Goal: Task Accomplishment & Management: Manage account settings

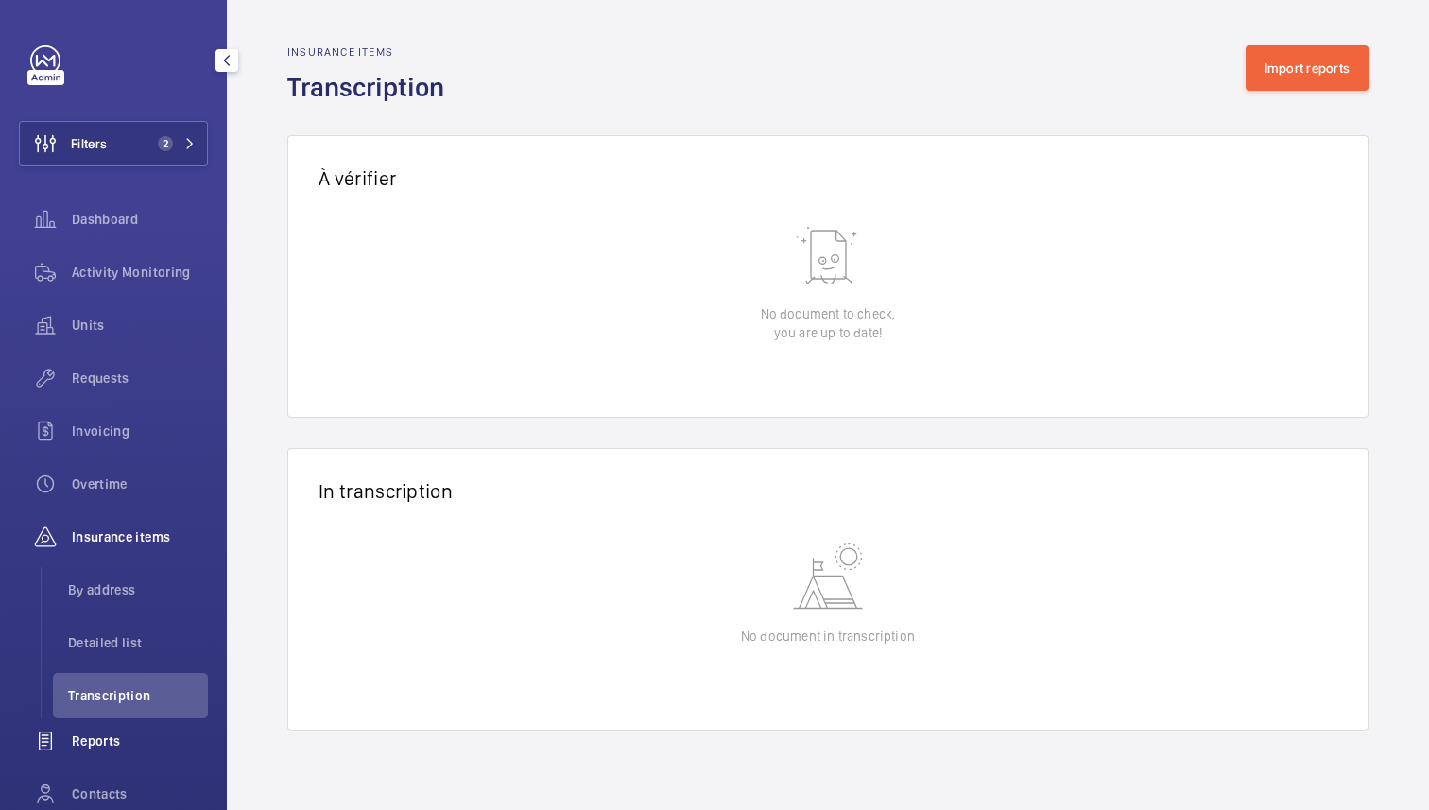
scroll to position [150, 0]
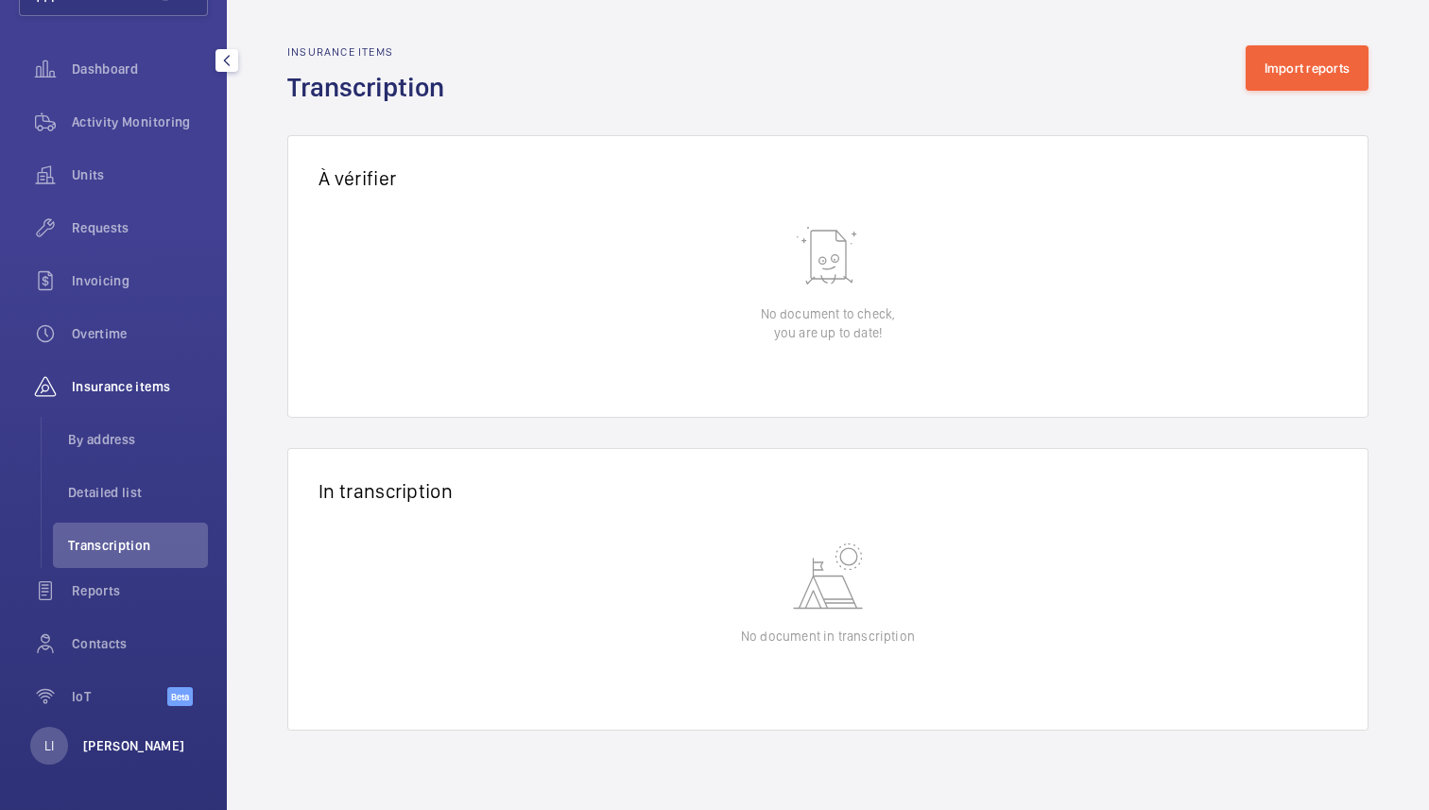
click at [124, 741] on p "[PERSON_NAME]" at bounding box center [134, 745] width 102 height 19
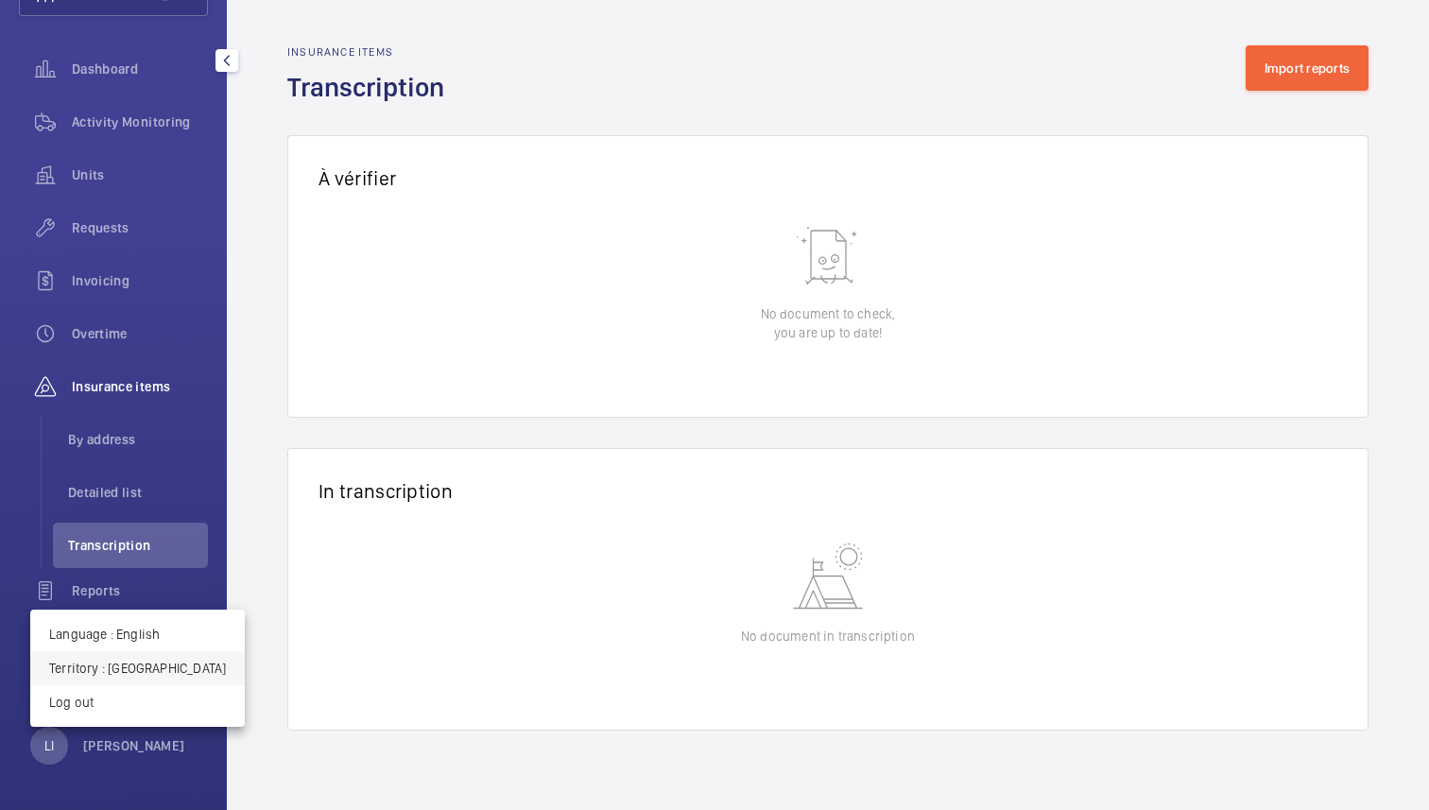
click at [152, 671] on p "Territory : Singapour" at bounding box center [137, 668] width 177 height 19
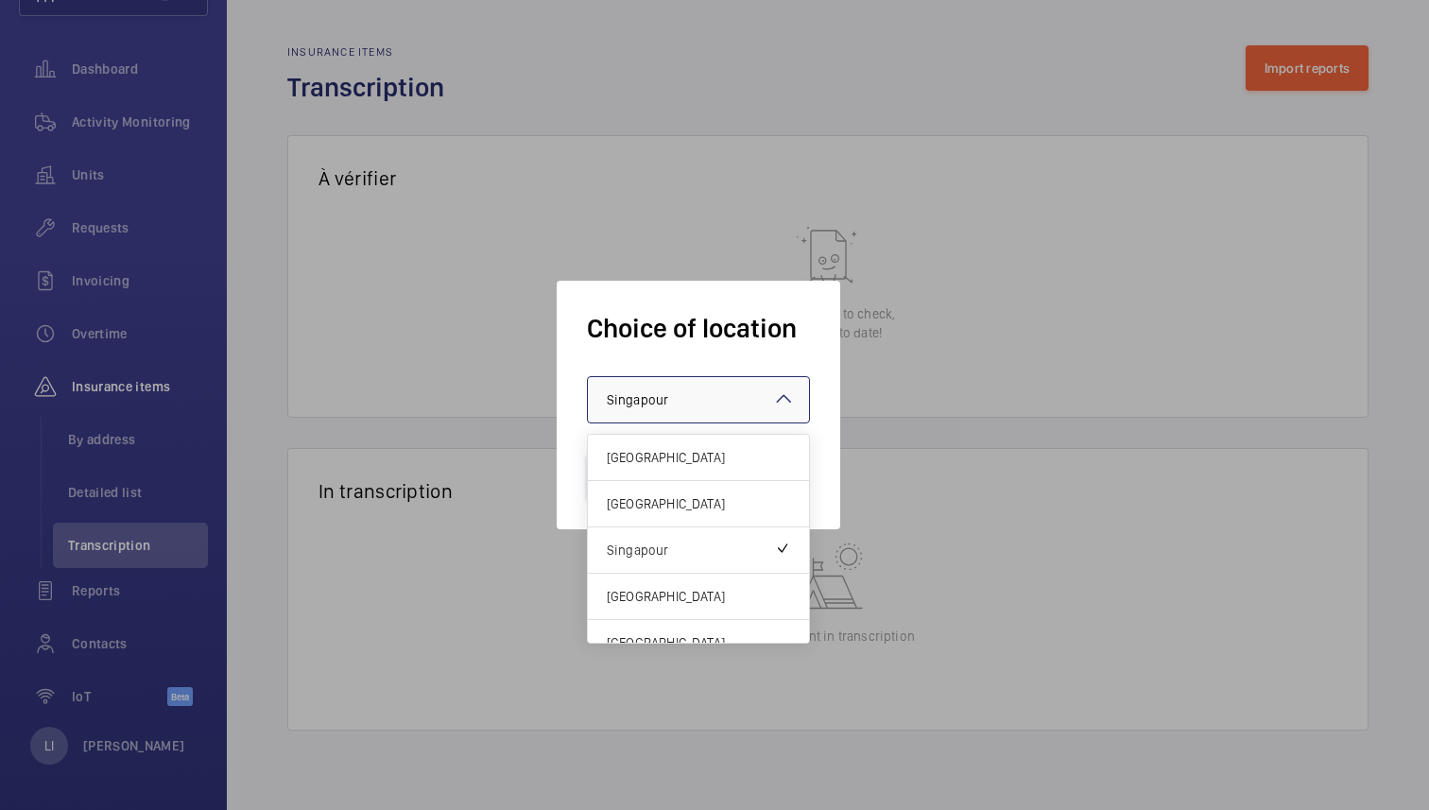
click at [676, 405] on div "× Singapour" at bounding box center [661, 399] width 109 height 19
click at [699, 506] on span "United Kingdom" at bounding box center [698, 503] width 183 height 19
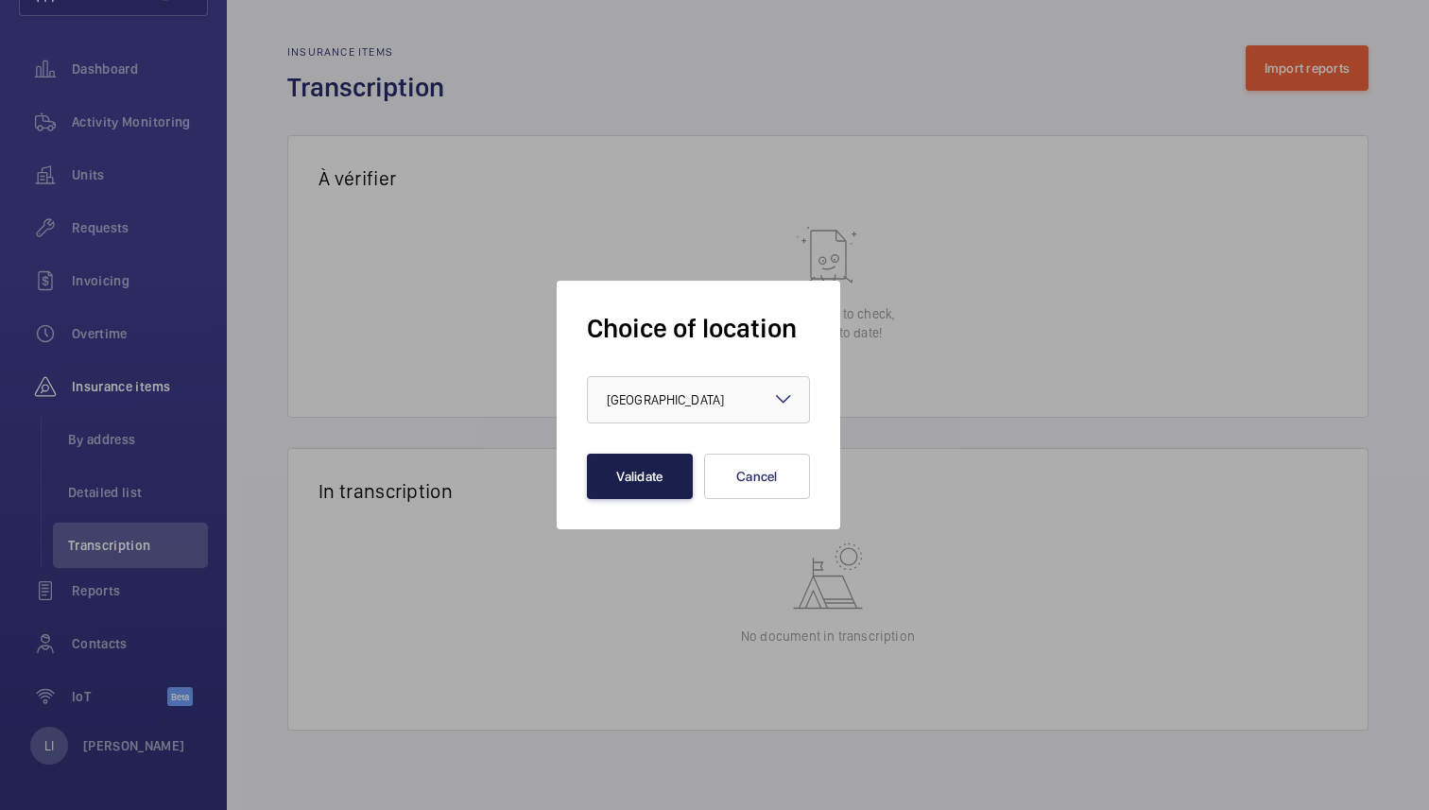
click at [663, 477] on button "Validate" at bounding box center [640, 476] width 106 height 45
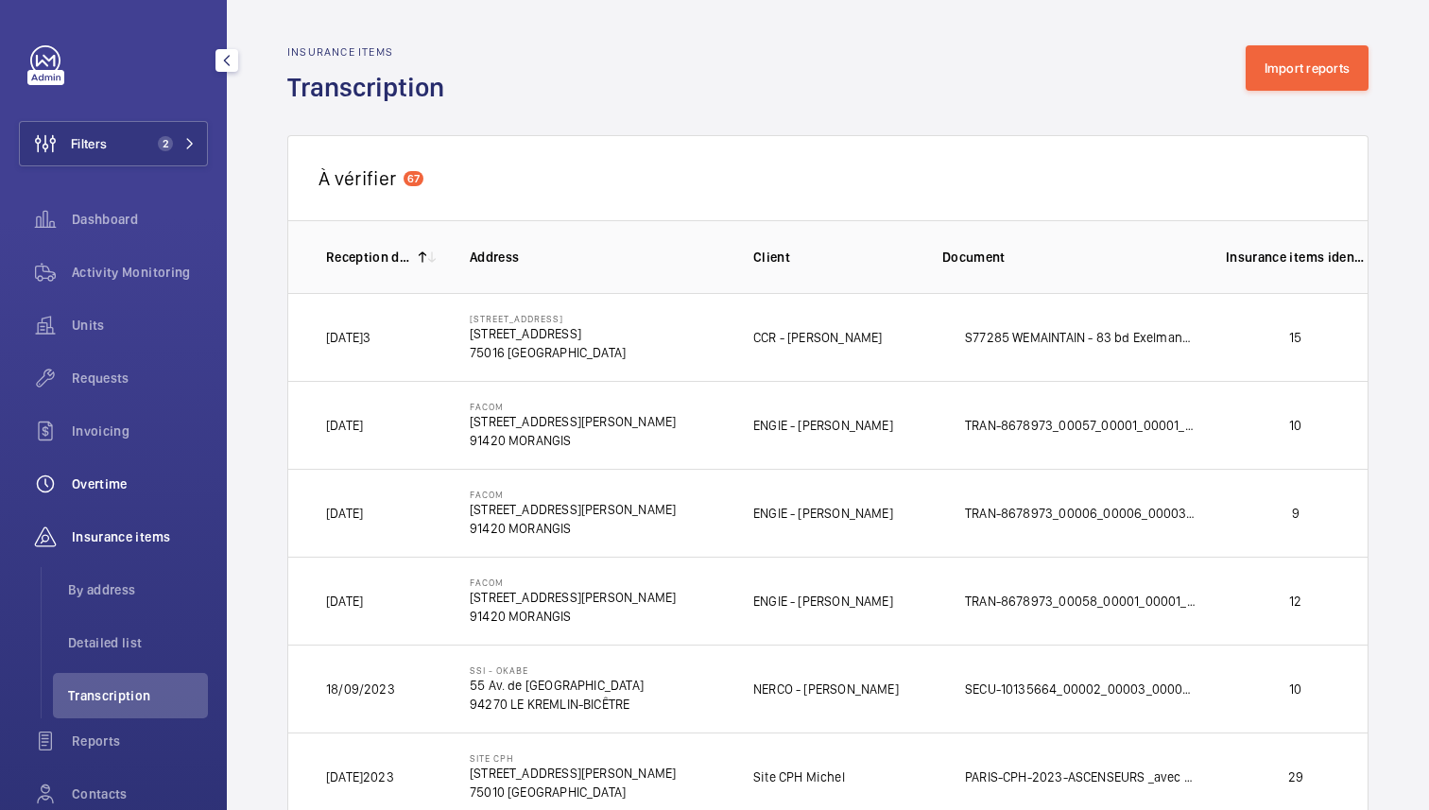
click at [111, 476] on span "Overtime" at bounding box center [140, 483] width 136 height 19
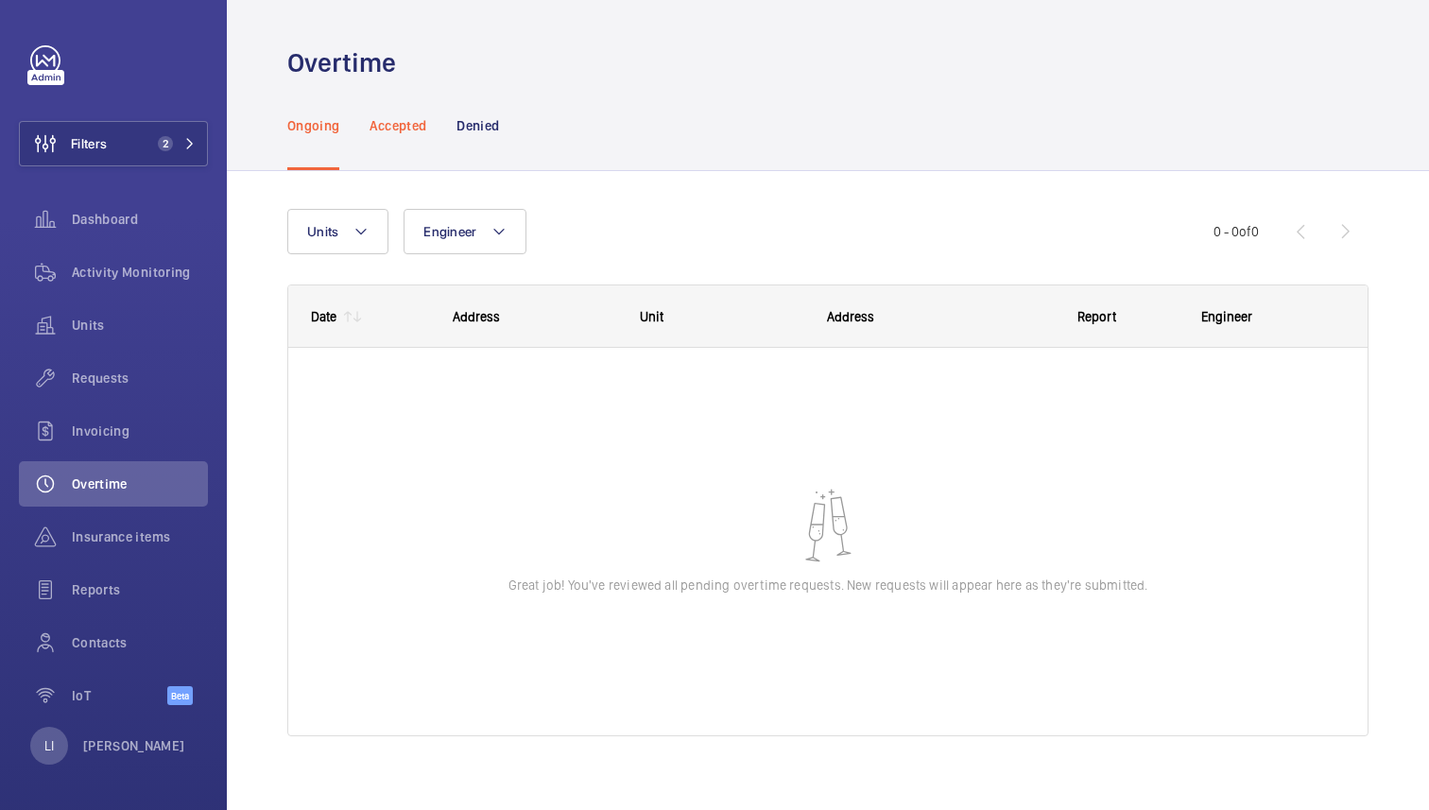
click at [392, 141] on div "Accepted" at bounding box center [397, 125] width 57 height 90
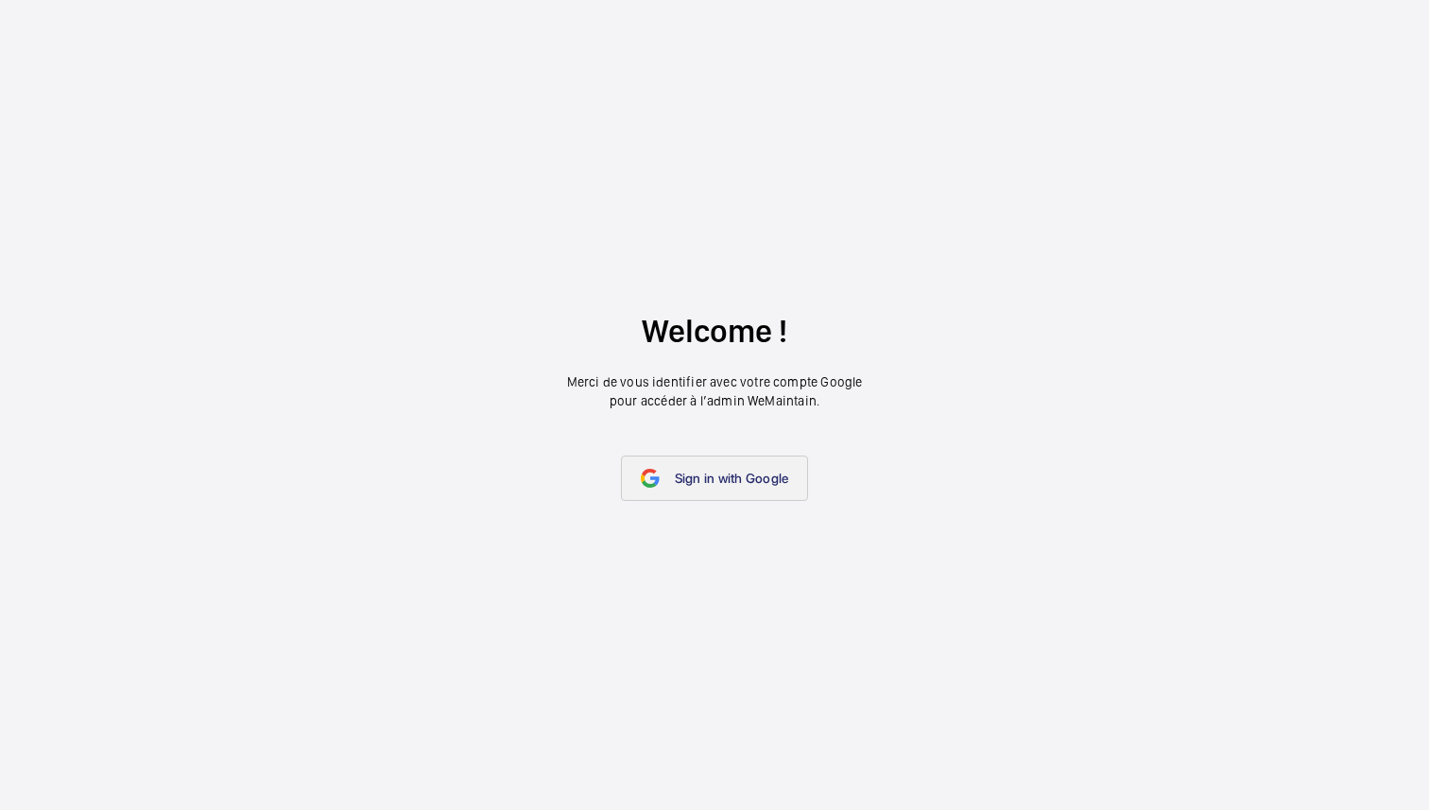
click at [767, 493] on link "Sign in with Google" at bounding box center [715, 477] width 188 height 45
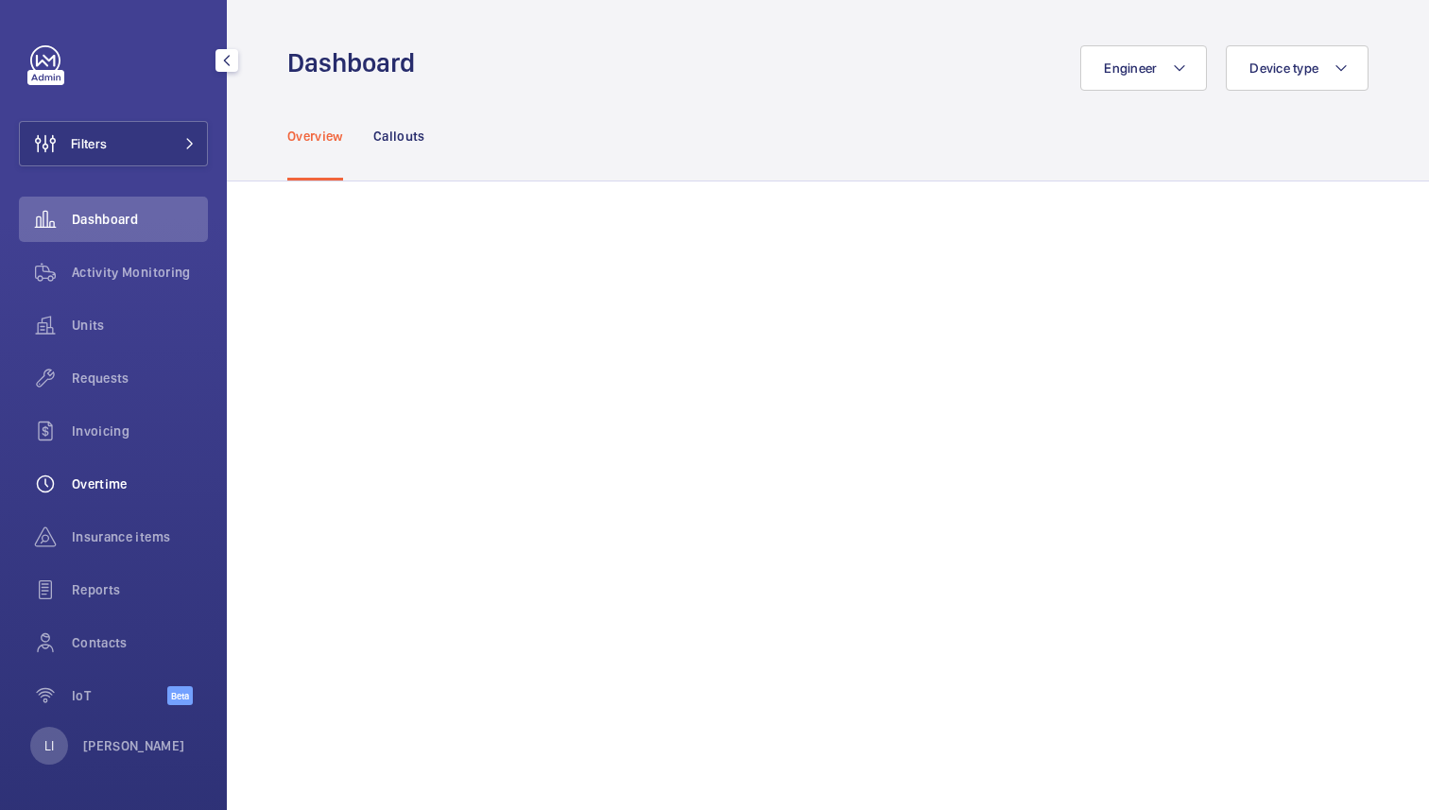
click at [113, 479] on span "Overtime" at bounding box center [140, 483] width 136 height 19
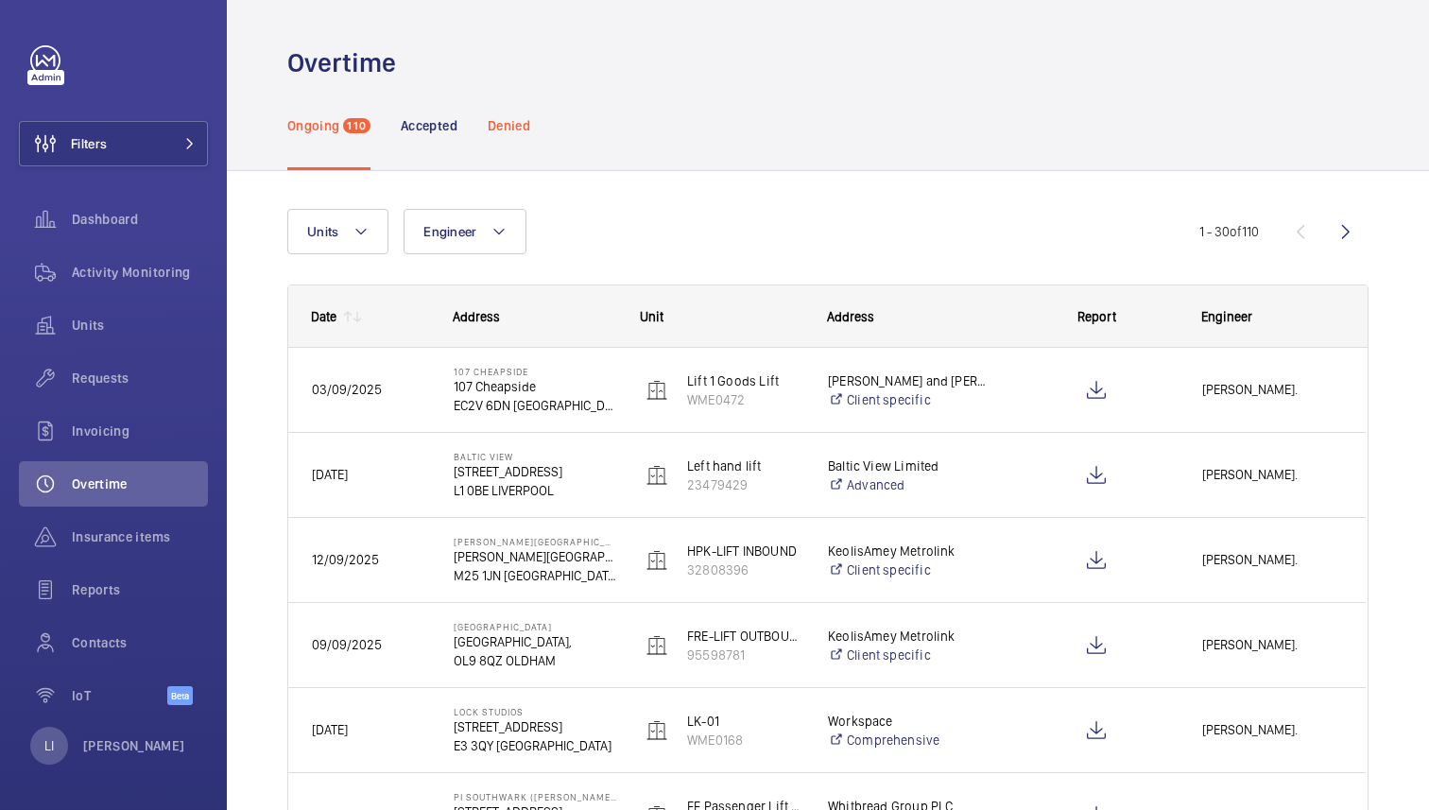
click at [510, 112] on div "Denied" at bounding box center [509, 125] width 43 height 90
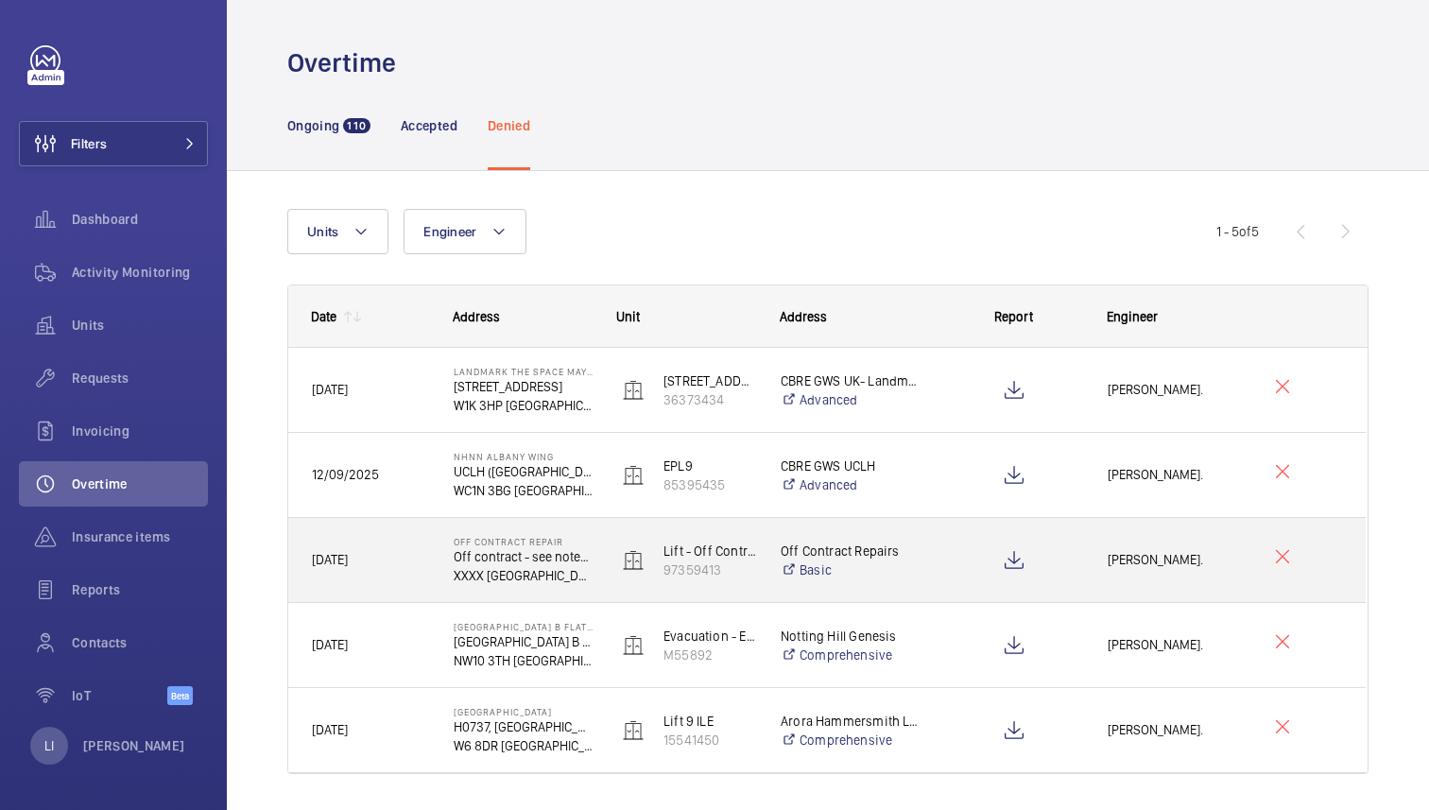
scroll to position [55, 0]
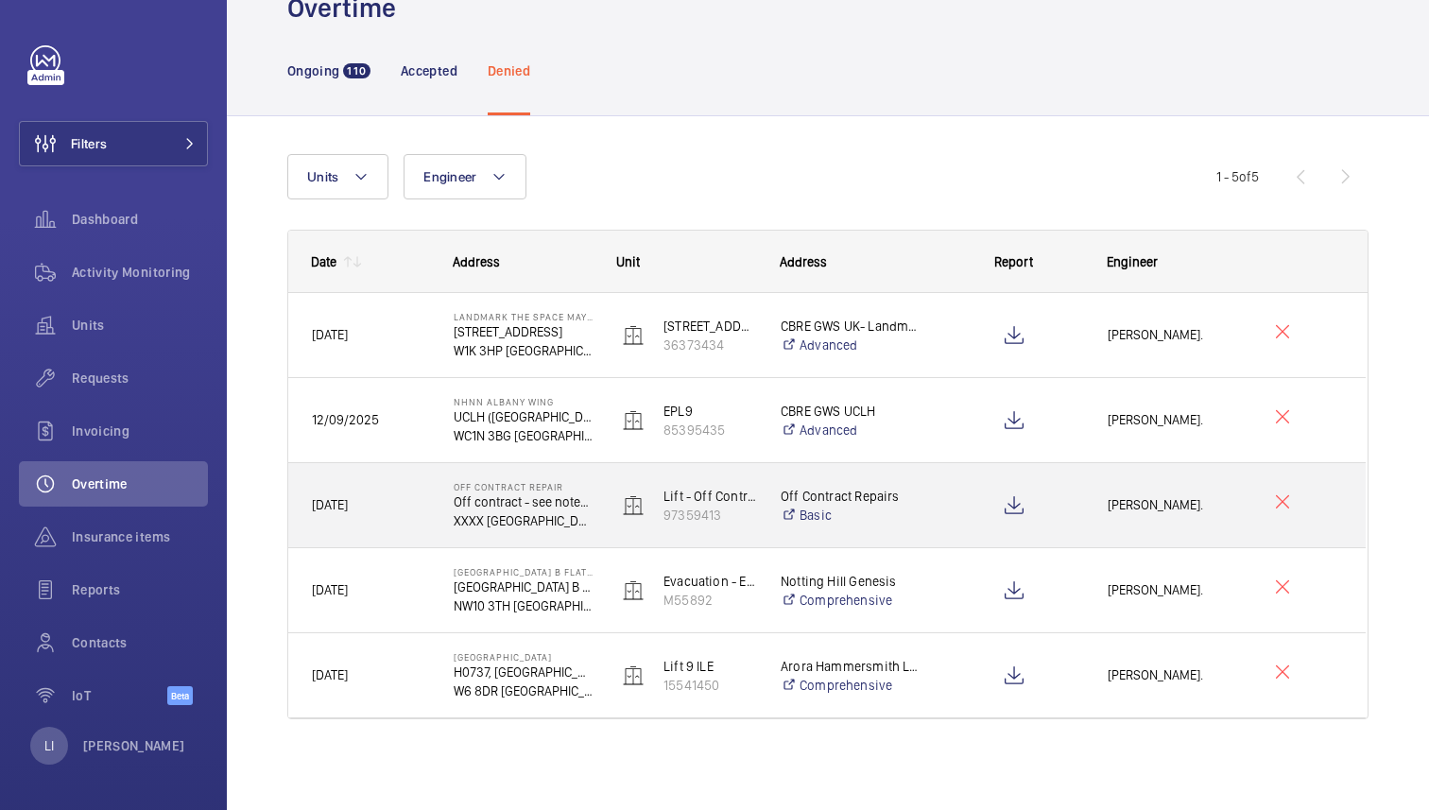
click at [542, 529] on div "Off Contract Repair Off contract - see notes in description XXXX LONDON" at bounding box center [512, 505] width 162 height 85
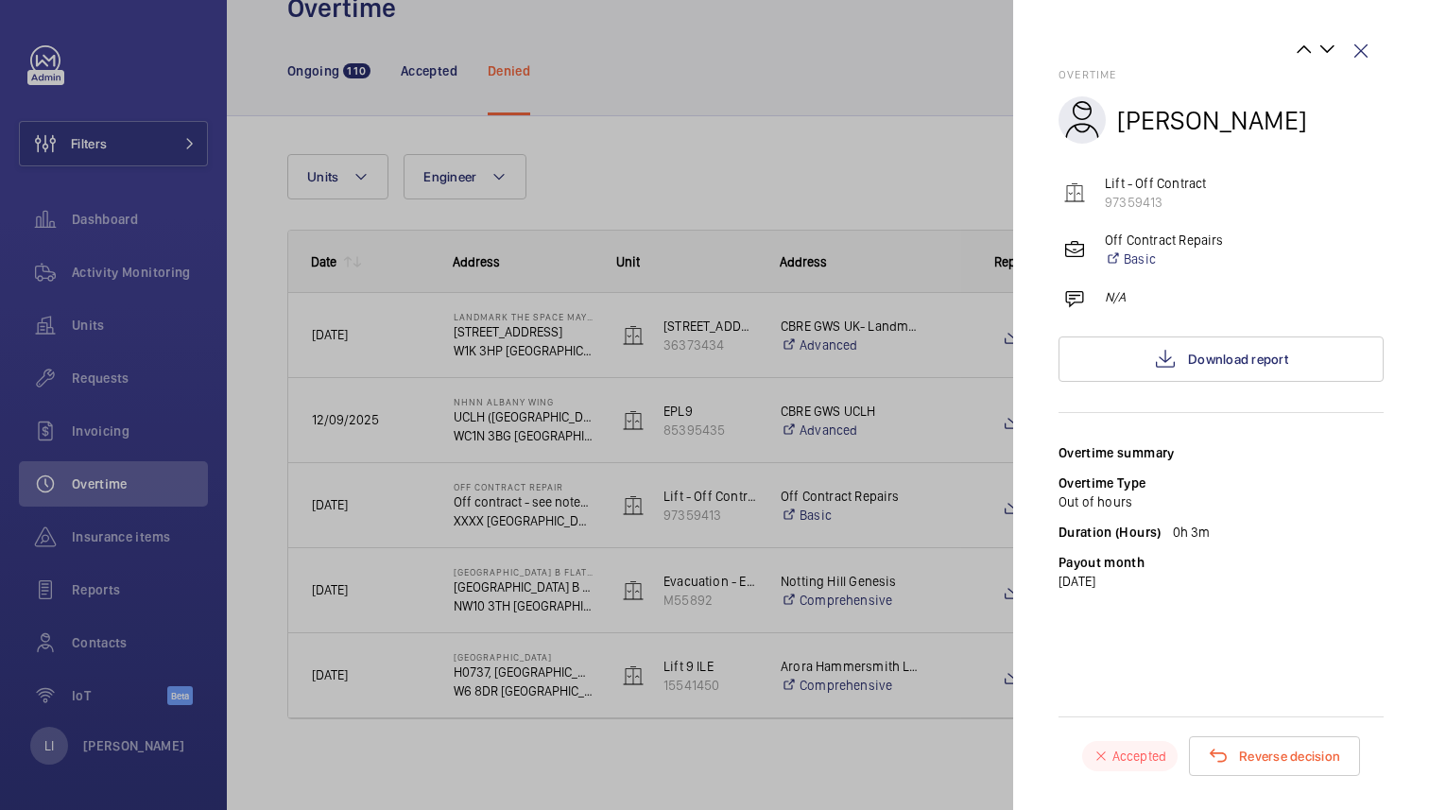
click at [542, 596] on div at bounding box center [714, 405] width 1429 height 810
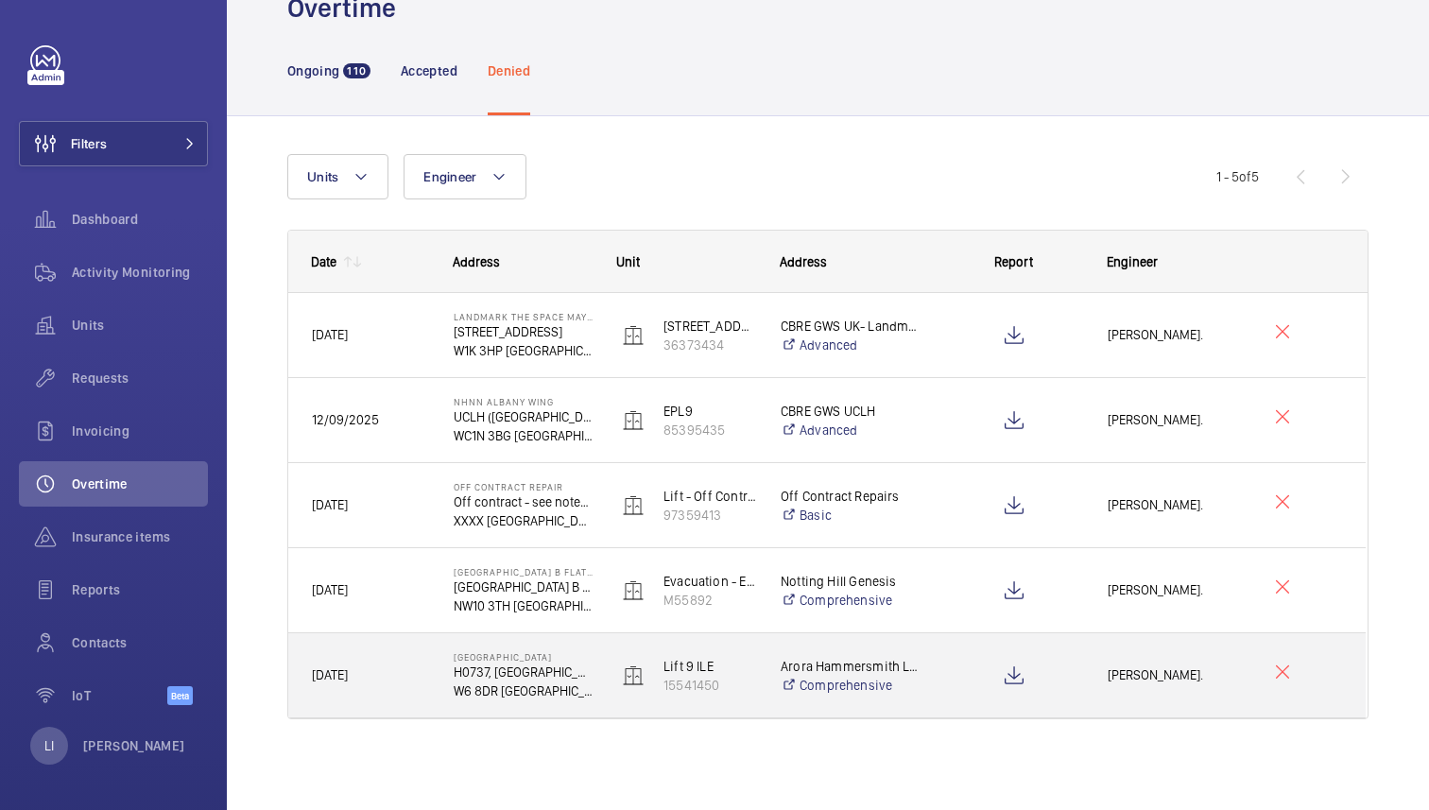
click at [1088, 690] on div "Paul Beshaw." at bounding box center [1166, 675] width 162 height 60
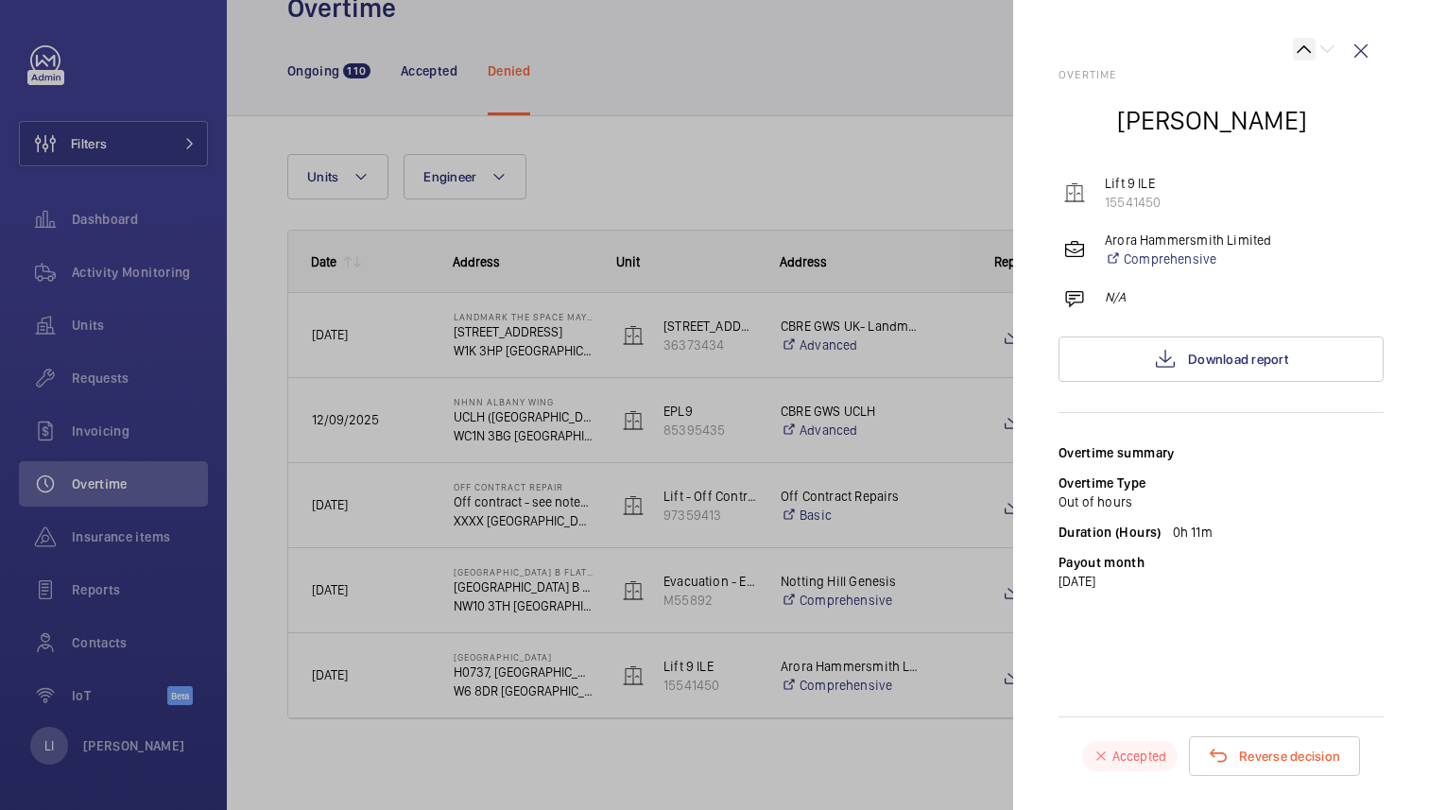
click at [1299, 46] on wm-front-icon-button at bounding box center [1304, 49] width 23 height 23
click at [1302, 46] on wm-front-icon-button at bounding box center [1304, 49] width 23 height 23
click at [1332, 49] on wm-front-icon-button at bounding box center [1326, 49] width 23 height 23
click at [1306, 48] on wm-front-icon-button at bounding box center [1304, 49] width 23 height 23
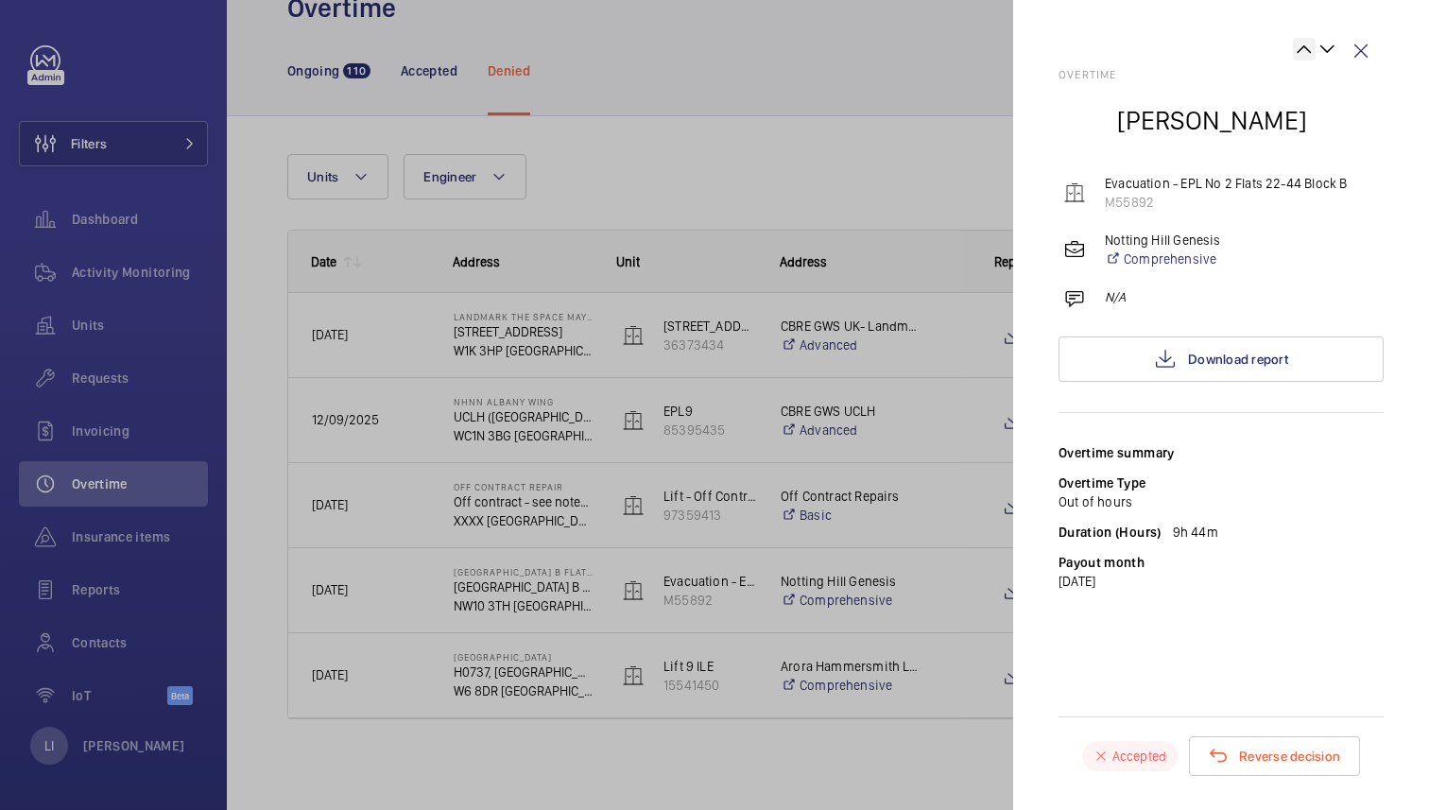
click at [1306, 48] on wm-front-icon-button at bounding box center [1304, 49] width 23 height 23
click at [1306, 49] on wm-front-icon-button at bounding box center [1304, 49] width 23 height 23
click at [1355, 55] on wm-front-icon-button at bounding box center [1360, 50] width 45 height 45
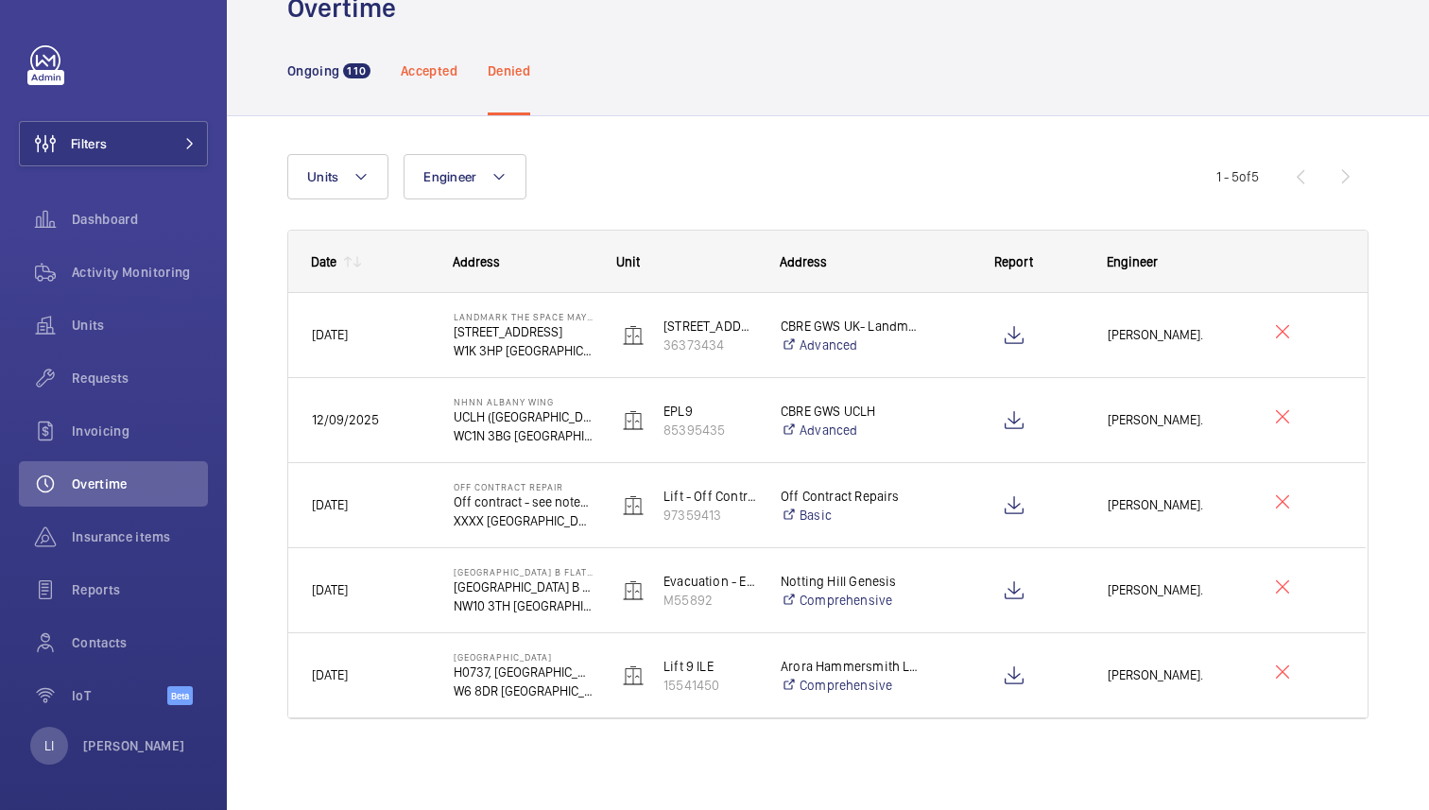
click at [425, 62] on p "Accepted" at bounding box center [429, 70] width 57 height 19
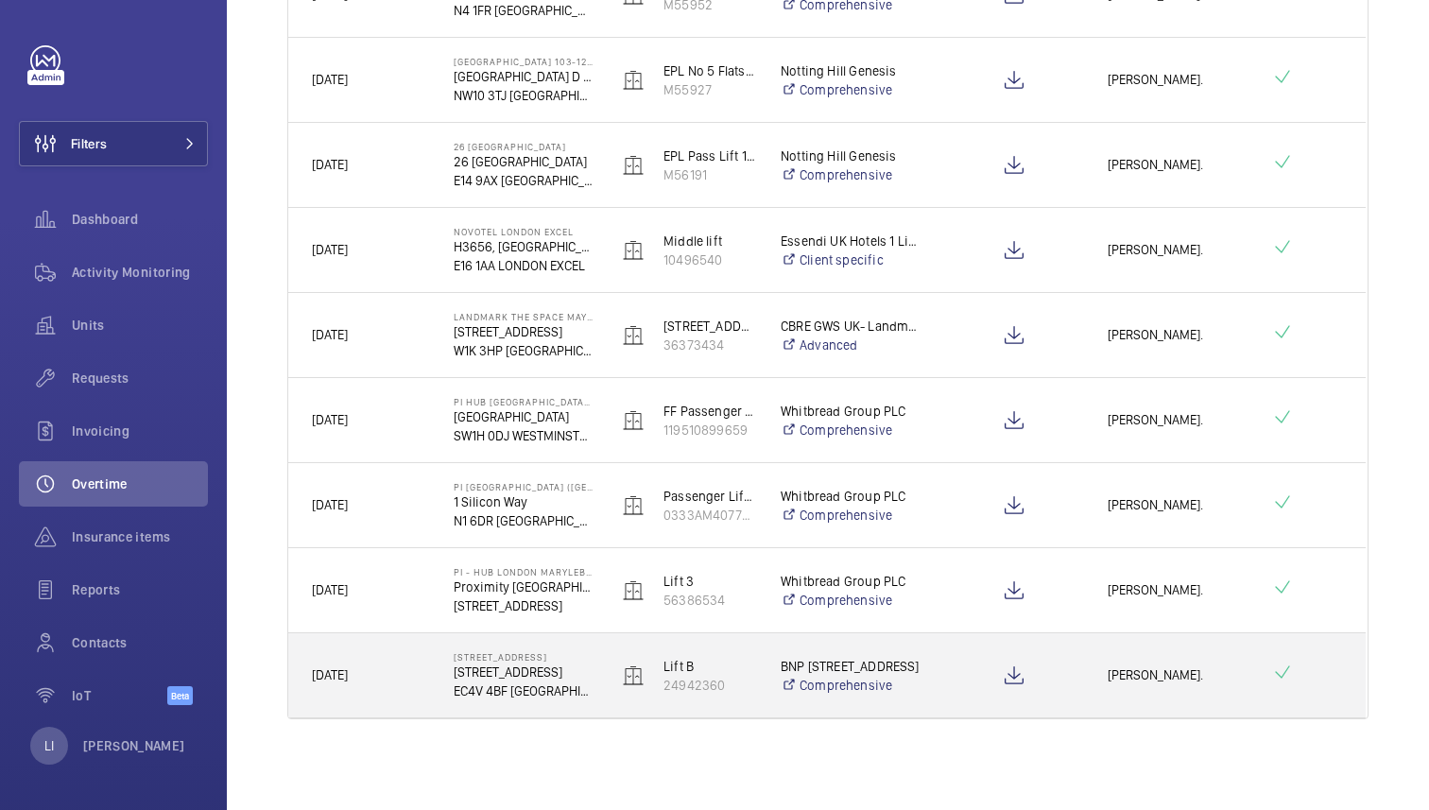
click at [962, 663] on div at bounding box center [1013, 675] width 139 height 47
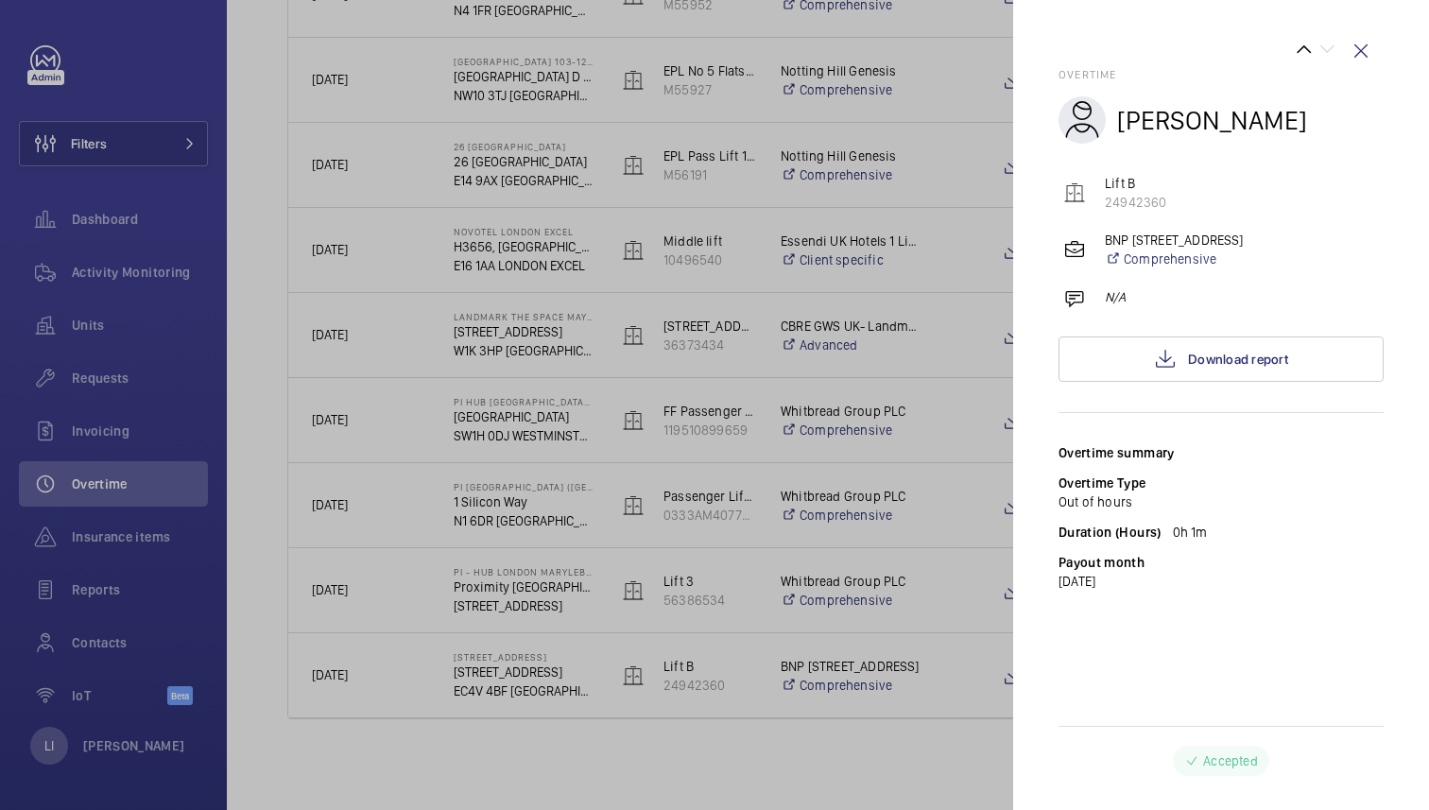
scroll to position [2181, 0]
click at [1296, 52] on wm-front-icon-button at bounding box center [1304, 49] width 23 height 23
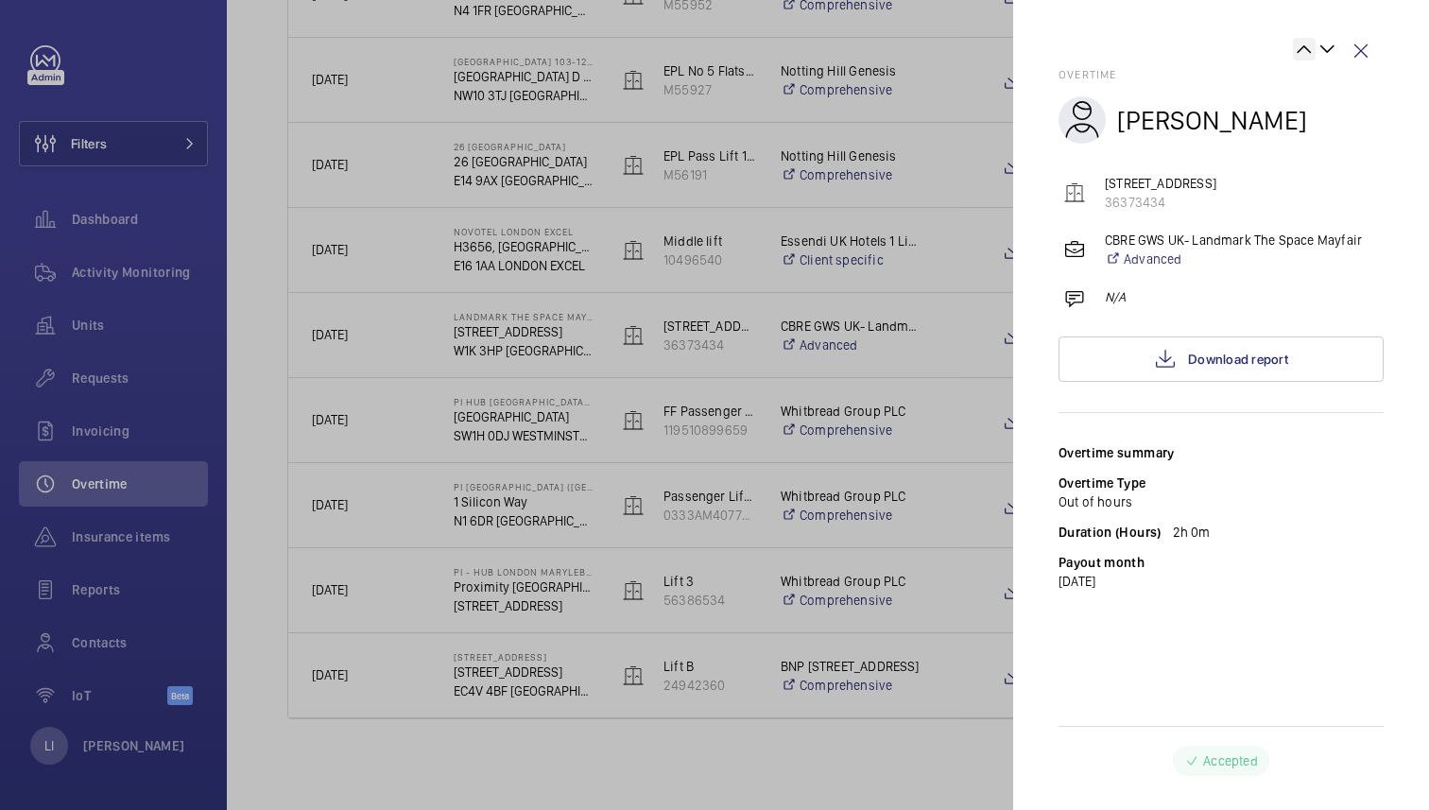
click at [1296, 52] on wm-front-icon-button at bounding box center [1304, 49] width 23 height 23
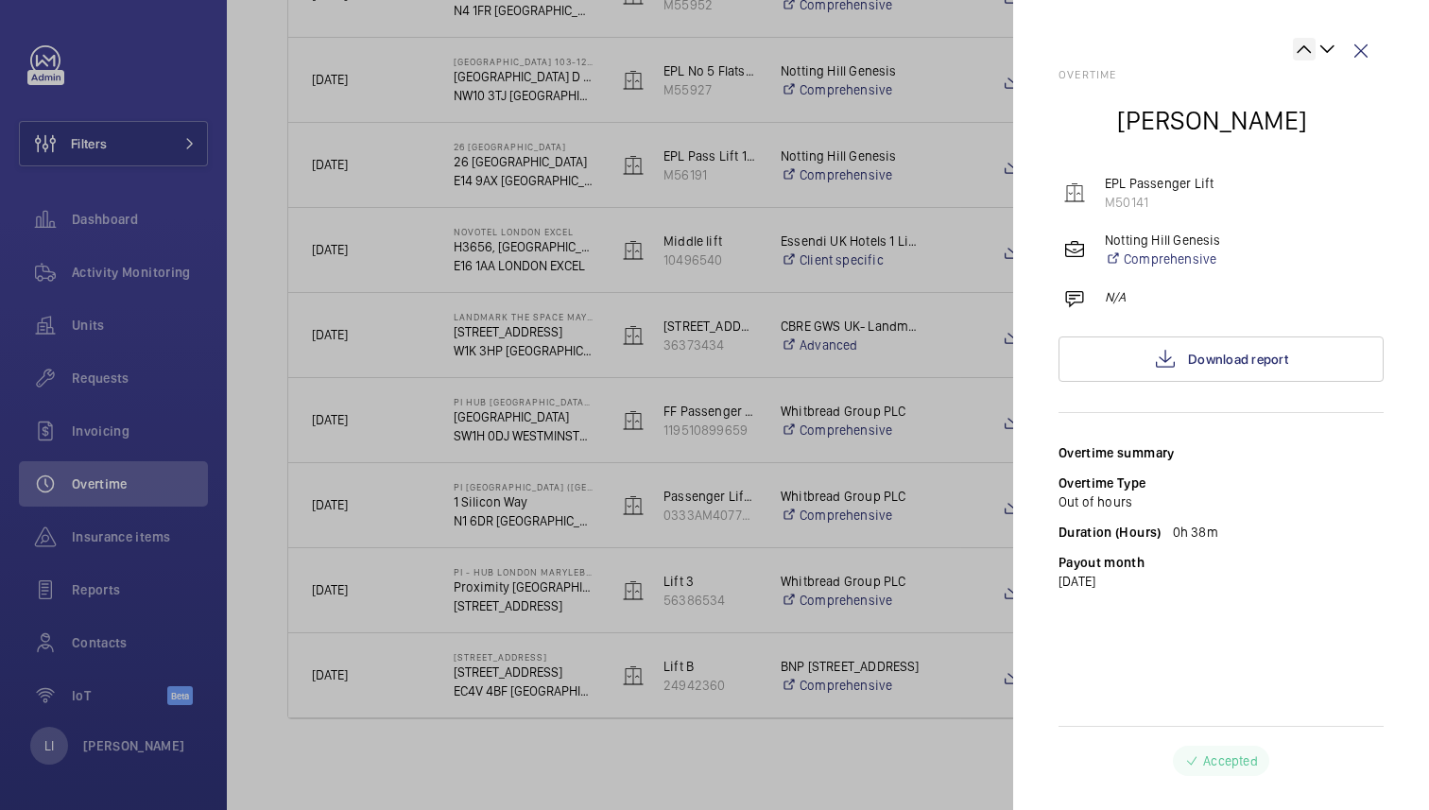
click at [1296, 52] on wm-front-icon-button at bounding box center [1304, 49] width 23 height 23
click at [1326, 47] on wm-front-icon-button at bounding box center [1326, 49] width 23 height 23
click at [1294, 52] on wm-front-icon-button at bounding box center [1304, 49] width 23 height 23
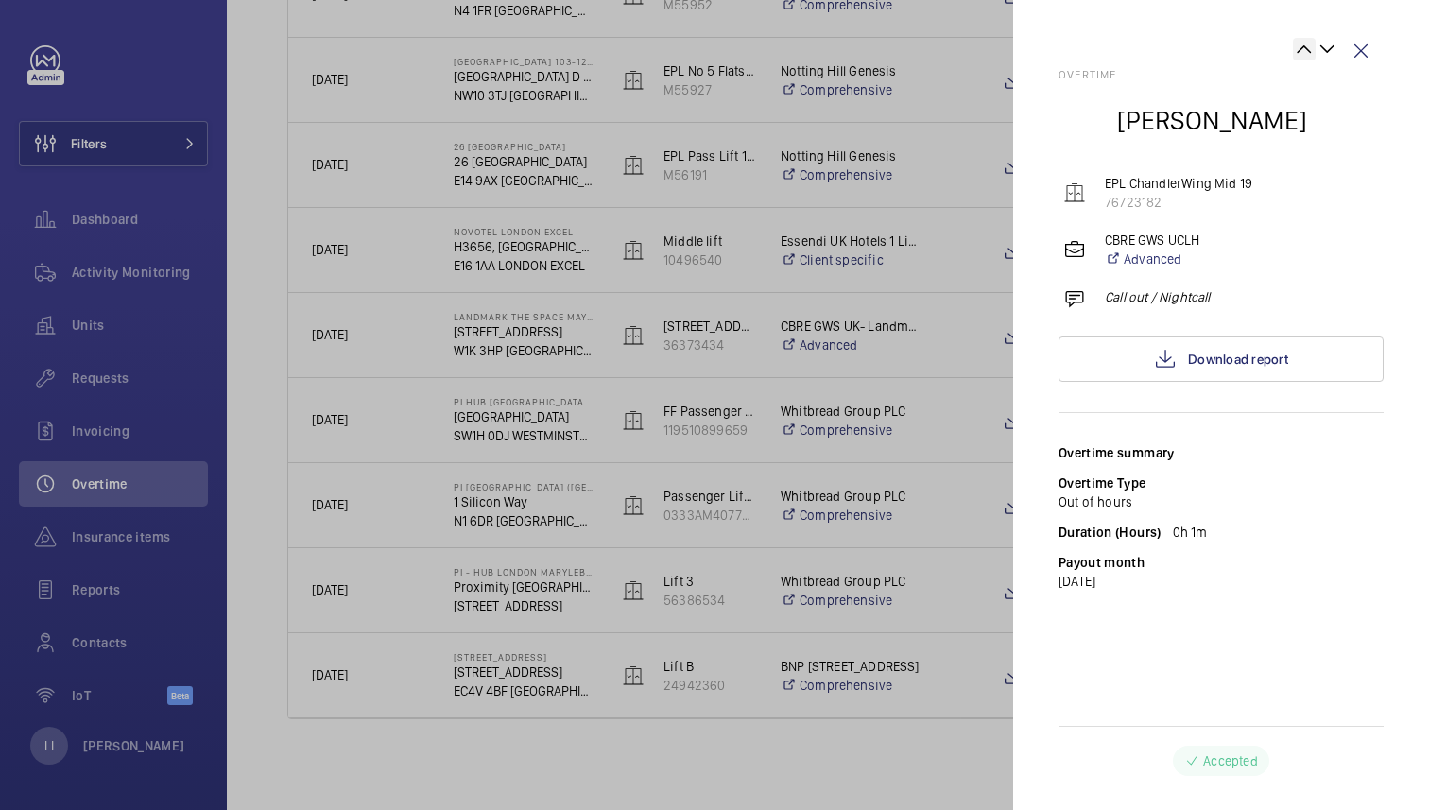
click at [1294, 52] on wm-front-icon-button at bounding box center [1304, 49] width 23 height 23
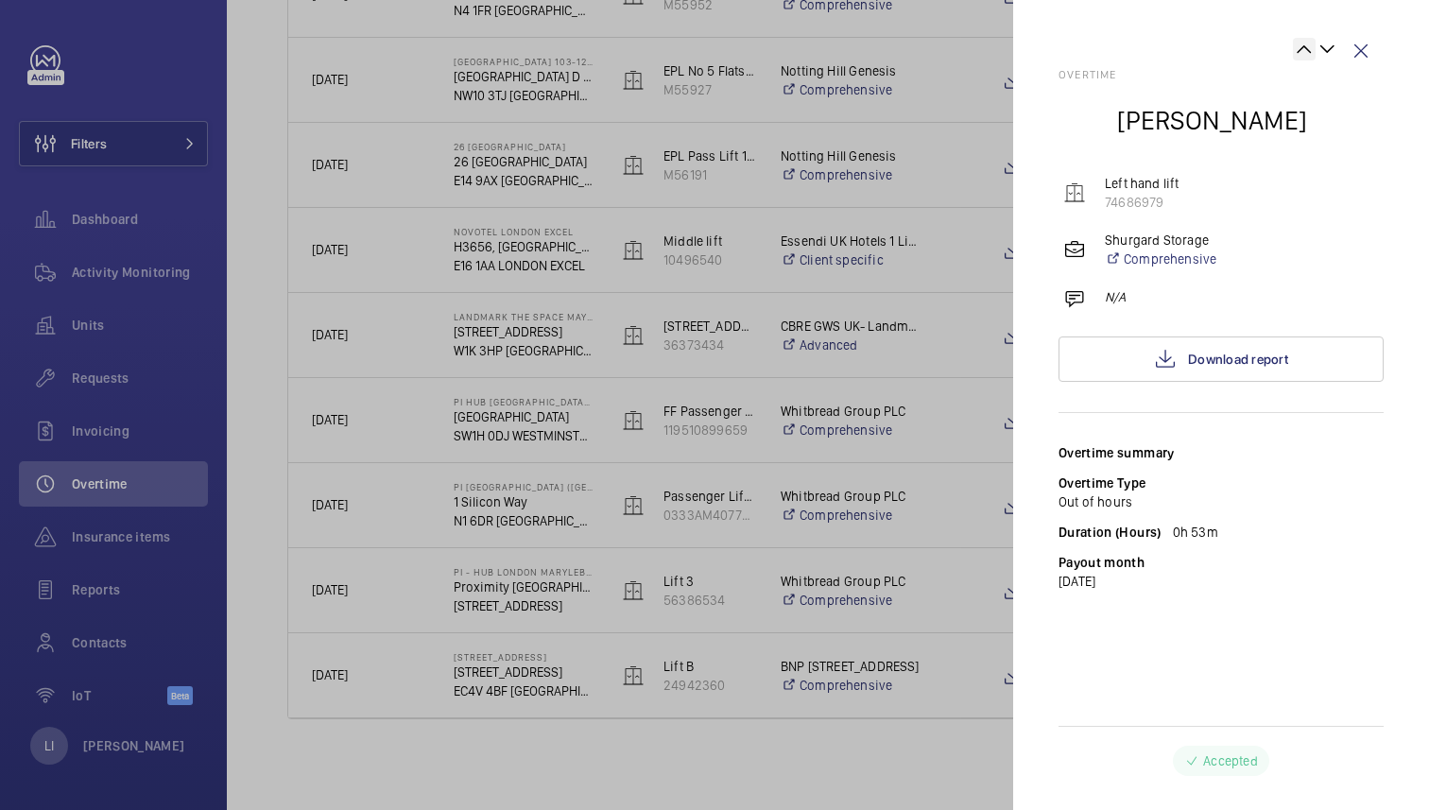
click at [1294, 52] on wm-front-icon-button at bounding box center [1304, 49] width 23 height 23
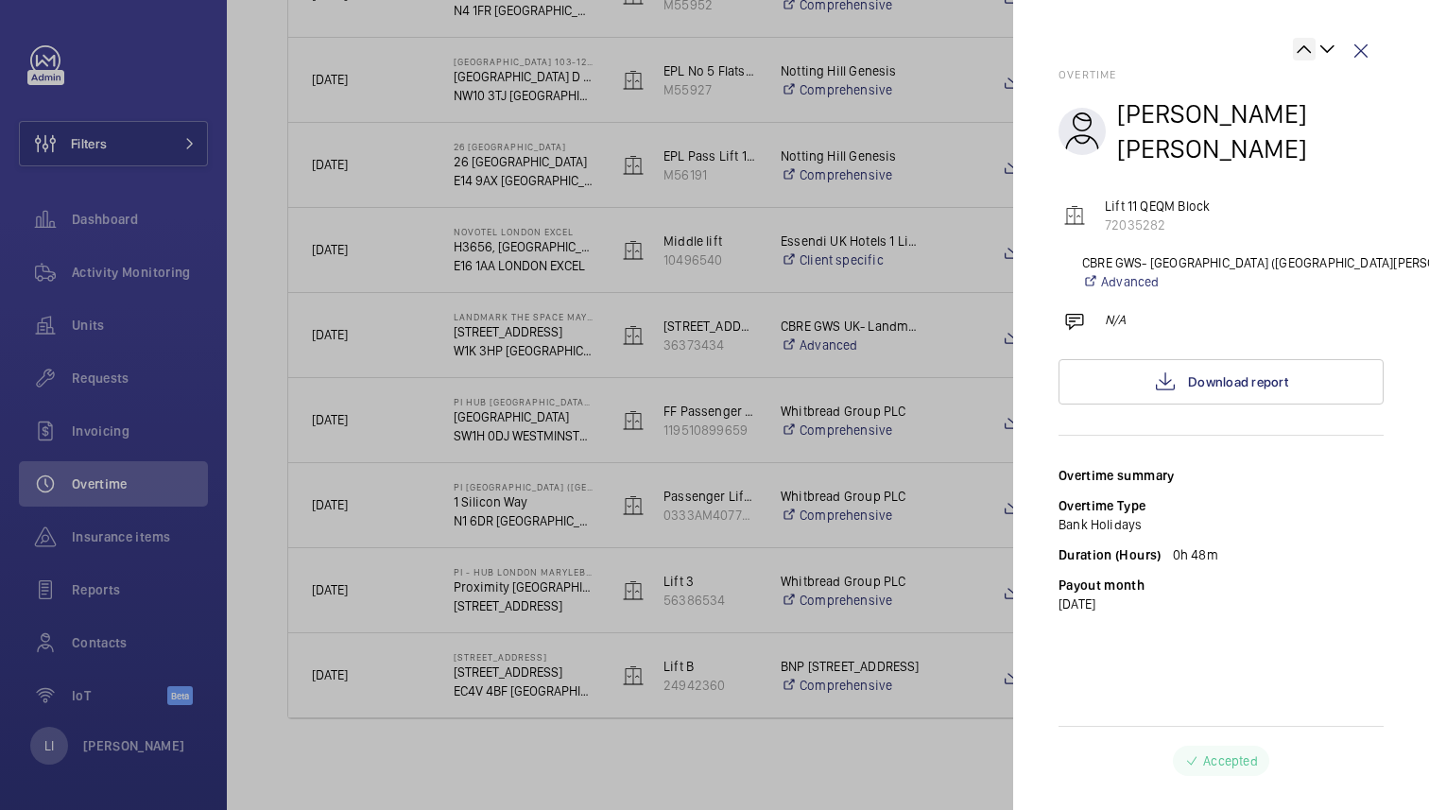
click at [1294, 52] on wm-front-icon-button at bounding box center [1304, 49] width 23 height 23
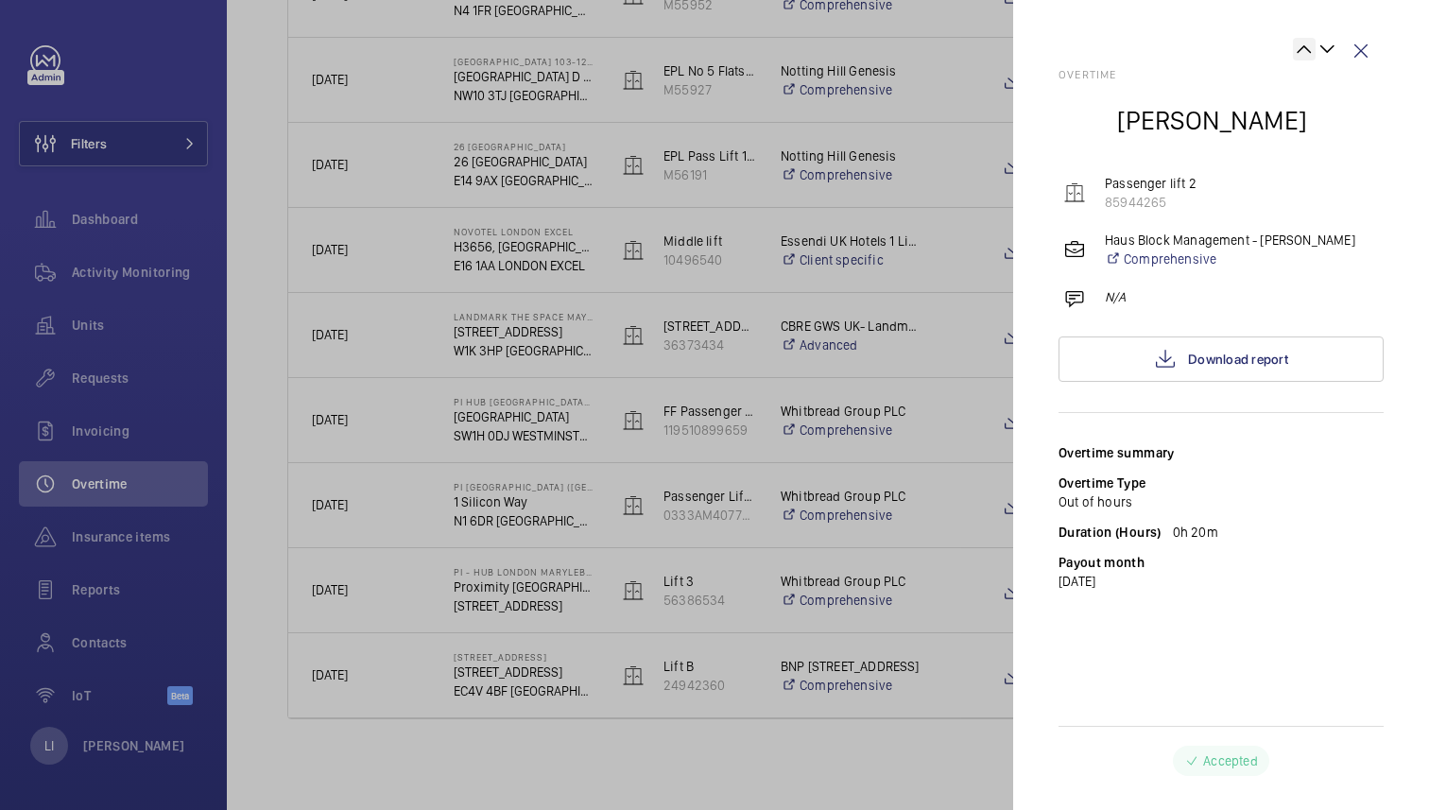
click at [1294, 52] on wm-front-icon-button at bounding box center [1304, 49] width 23 height 23
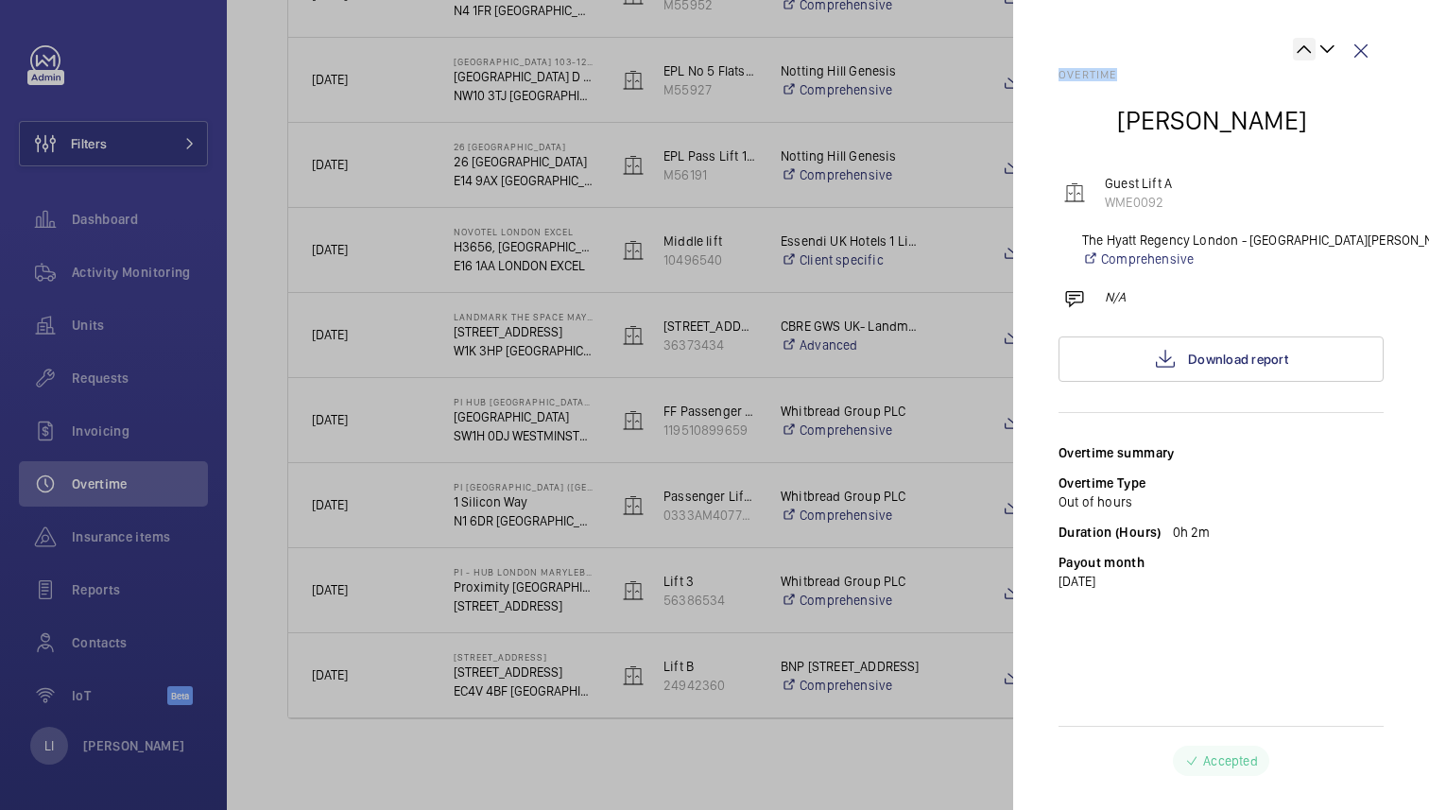
click at [1294, 52] on wm-front-icon-button at bounding box center [1304, 49] width 23 height 23
click at [1294, 52] on div at bounding box center [1198, 53] width 280 height 30
click at [952, 230] on div at bounding box center [714, 405] width 1429 height 810
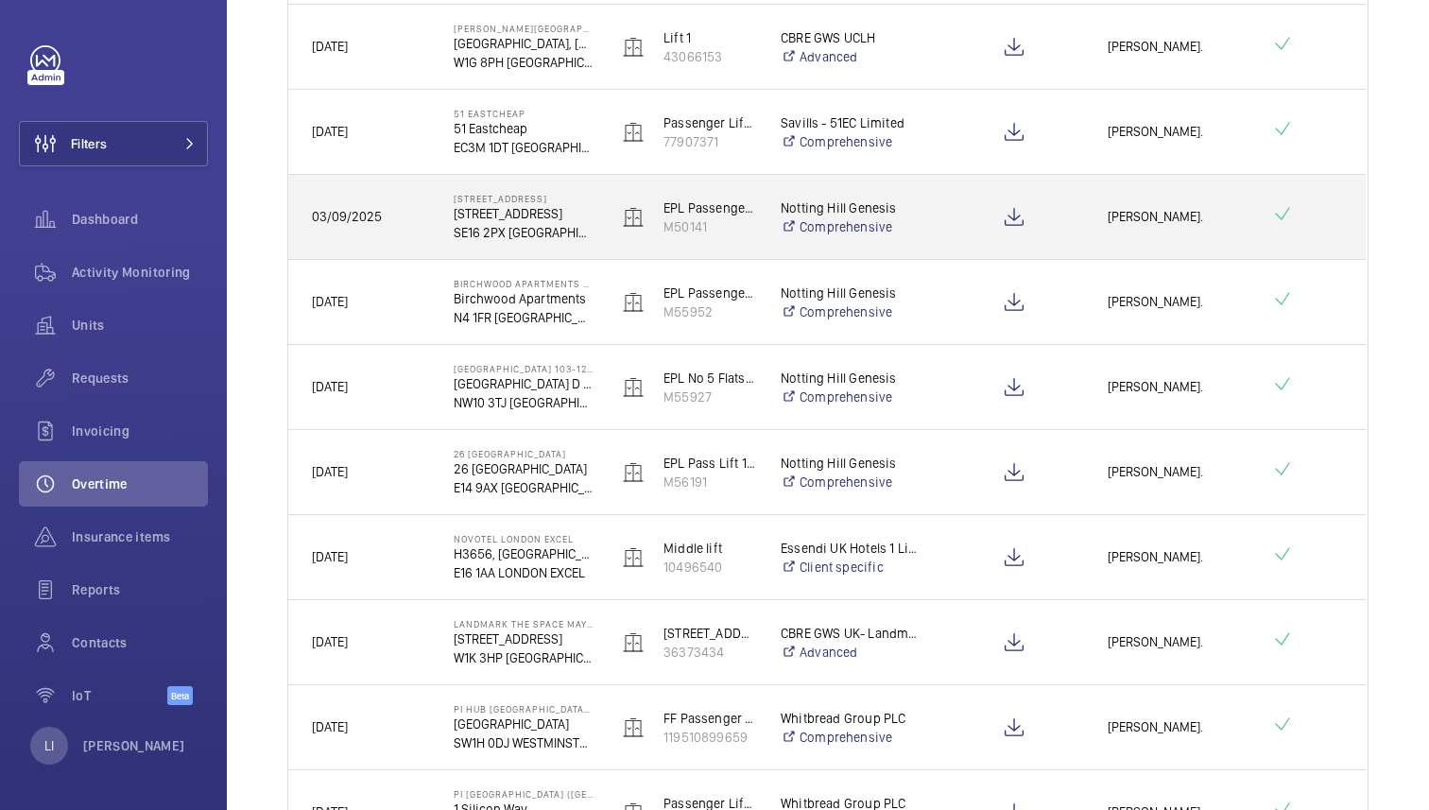
scroll to position [1695, 0]
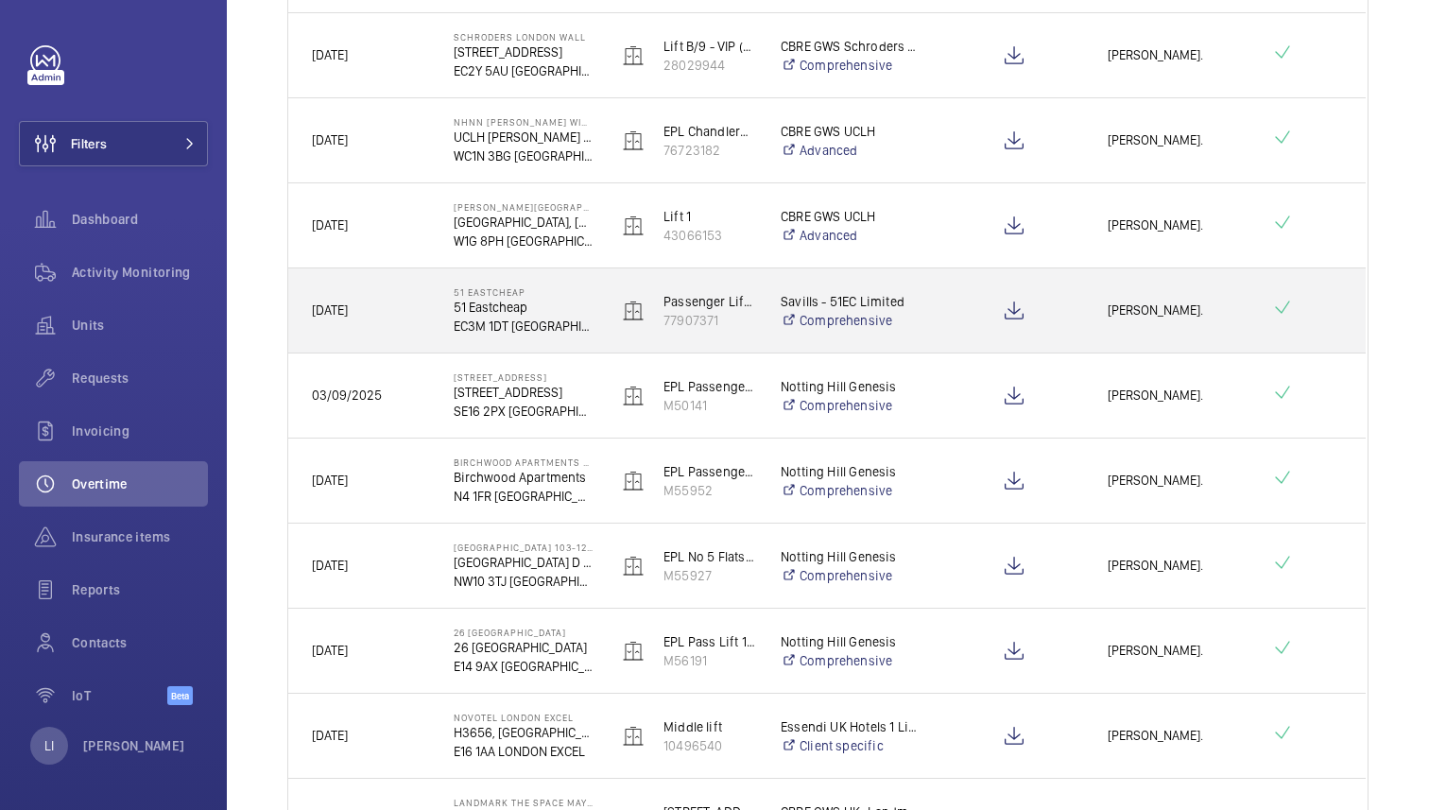
click at [1095, 344] on div "Keith Bishop." at bounding box center [1165, 310] width 163 height 84
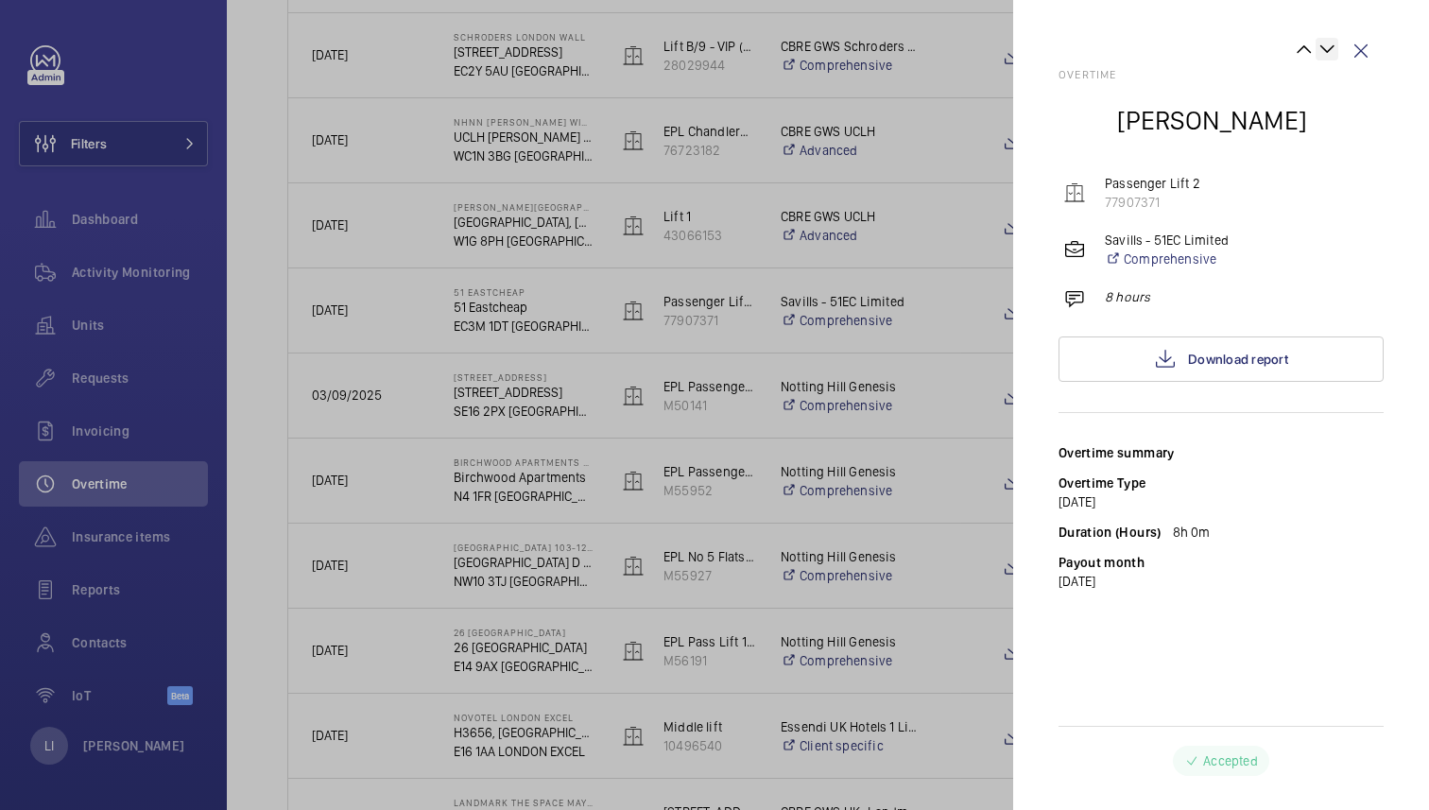
click at [1325, 48] on wm-front-icon-button at bounding box center [1326, 49] width 23 height 23
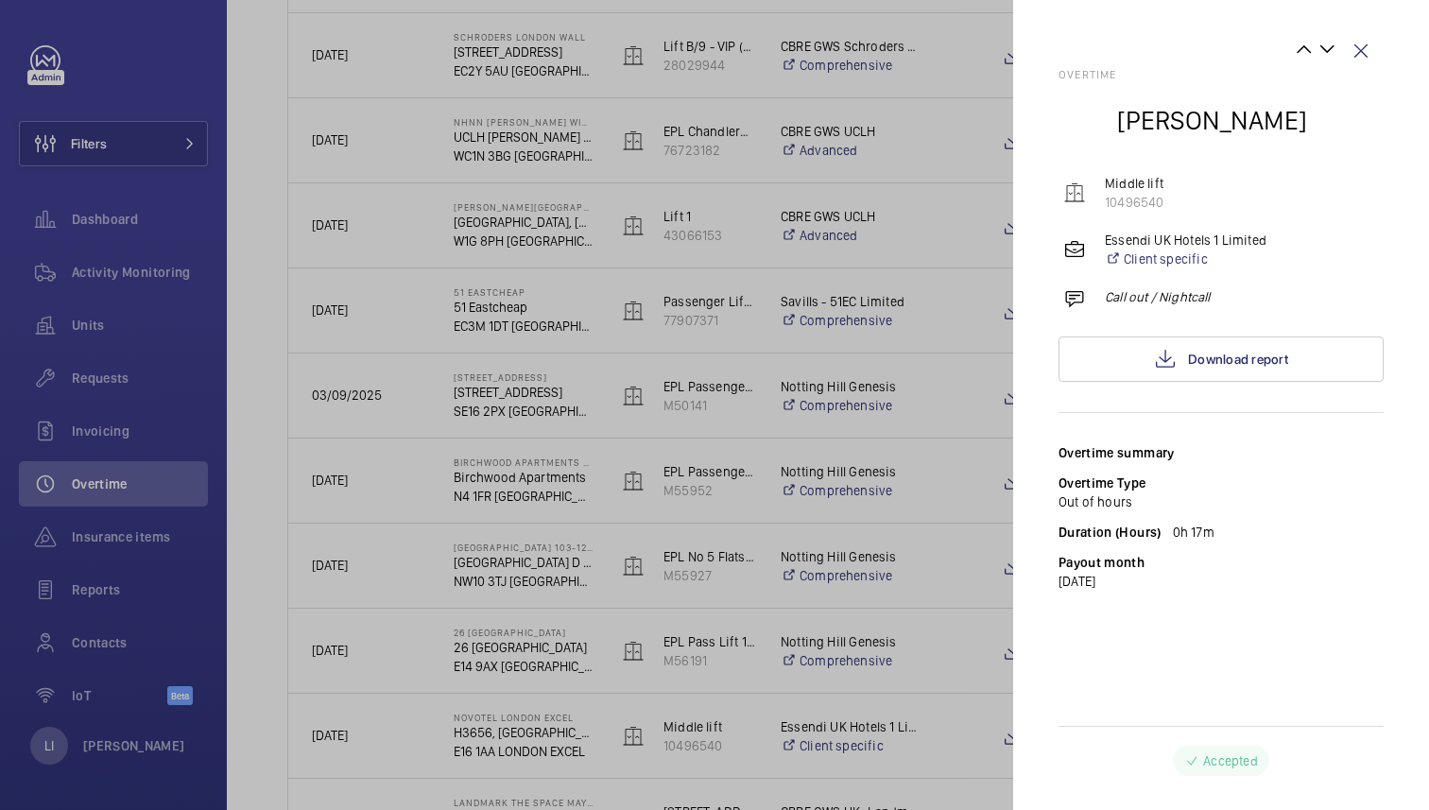
click at [1291, 47] on div at bounding box center [1198, 53] width 280 height 30
click at [1299, 48] on wm-front-icon-button at bounding box center [1304, 49] width 23 height 23
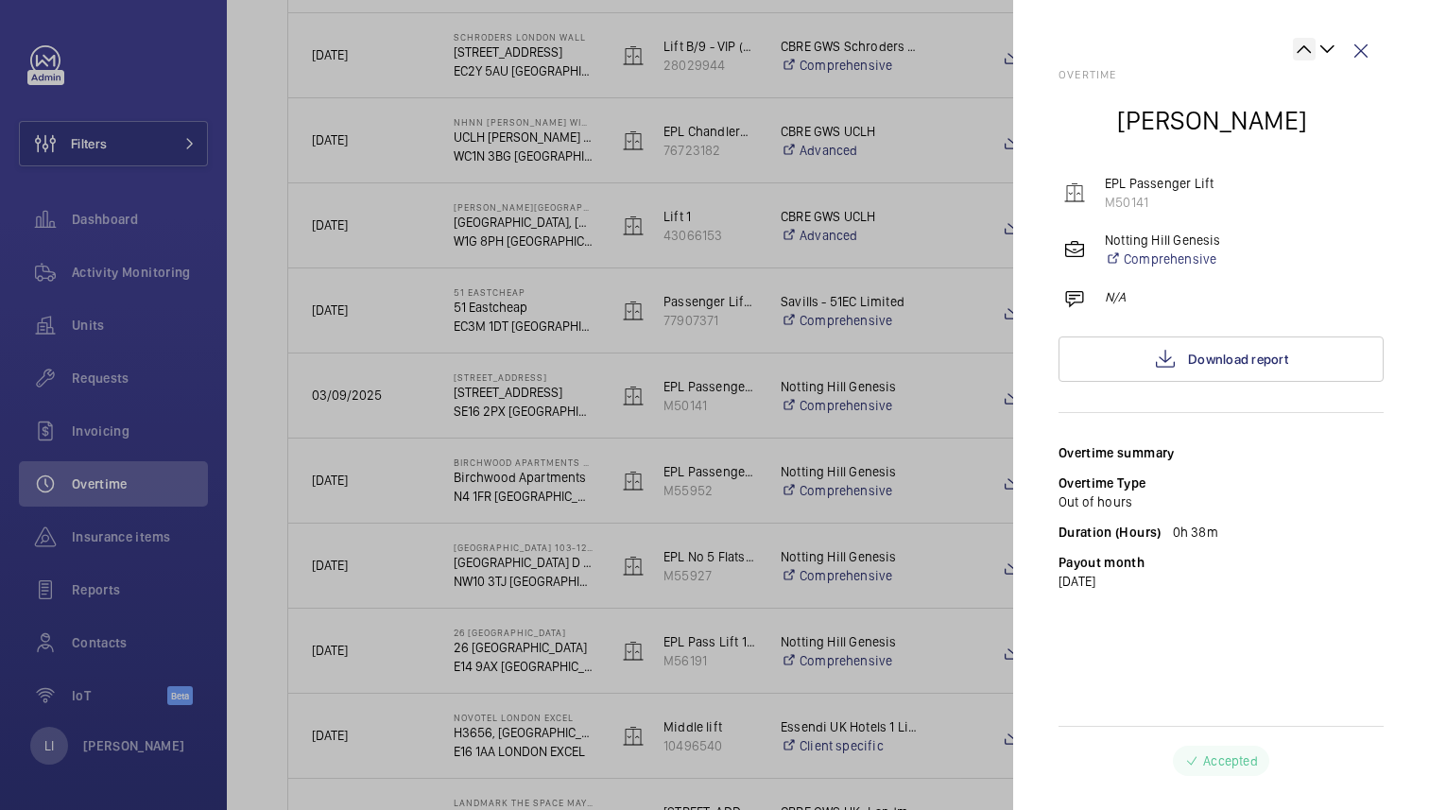
click at [1299, 48] on wm-front-icon-button at bounding box center [1304, 49] width 23 height 23
click at [1325, 51] on wm-front-icon-button at bounding box center [1326, 49] width 23 height 23
click at [1139, 22] on div "Overtime Keith Bishop Passenger Lift 2 77907371 Savills - 51EC Limited Comprehe…" at bounding box center [1220, 405] width 325 height 810
click at [834, 497] on div at bounding box center [714, 405] width 1429 height 810
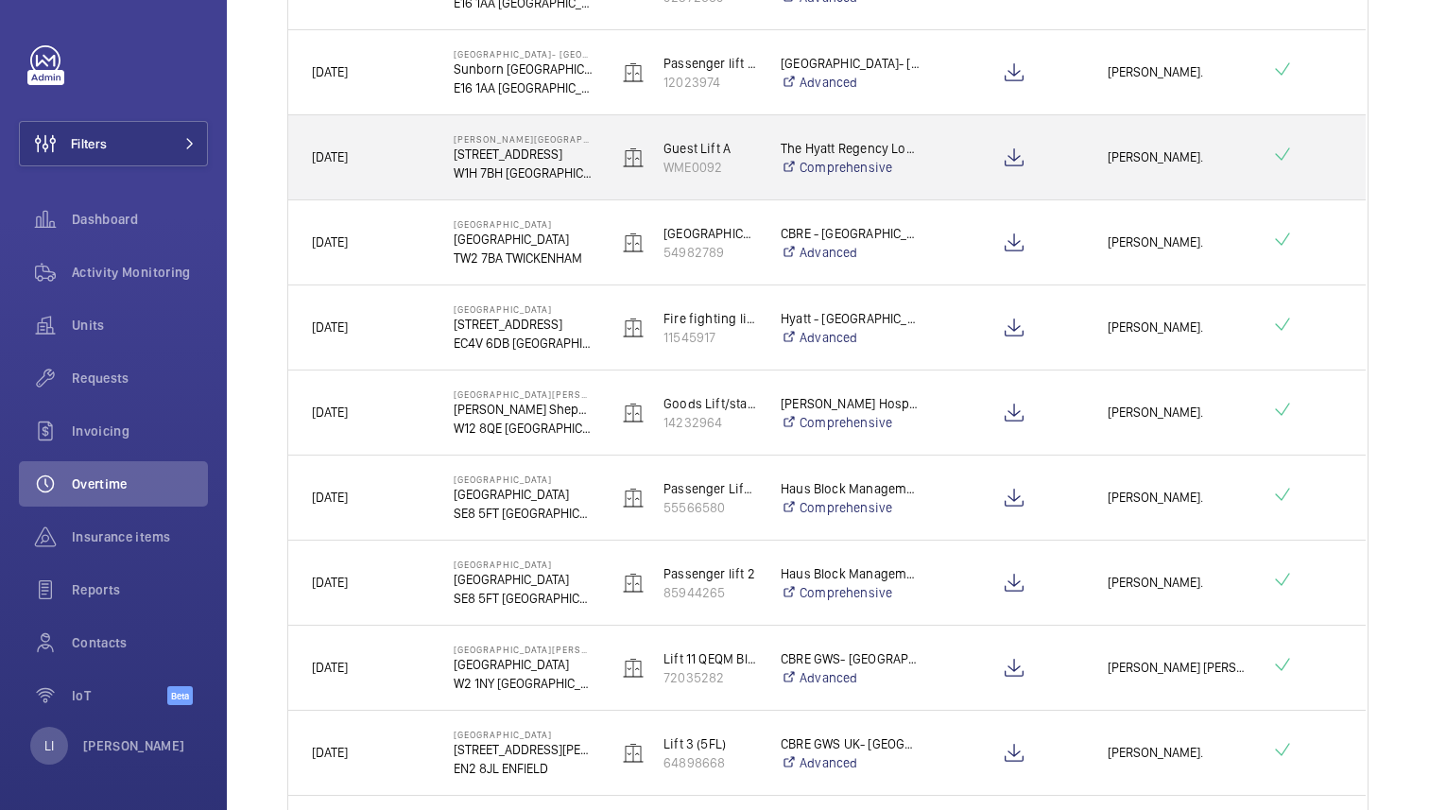
scroll to position [0, 0]
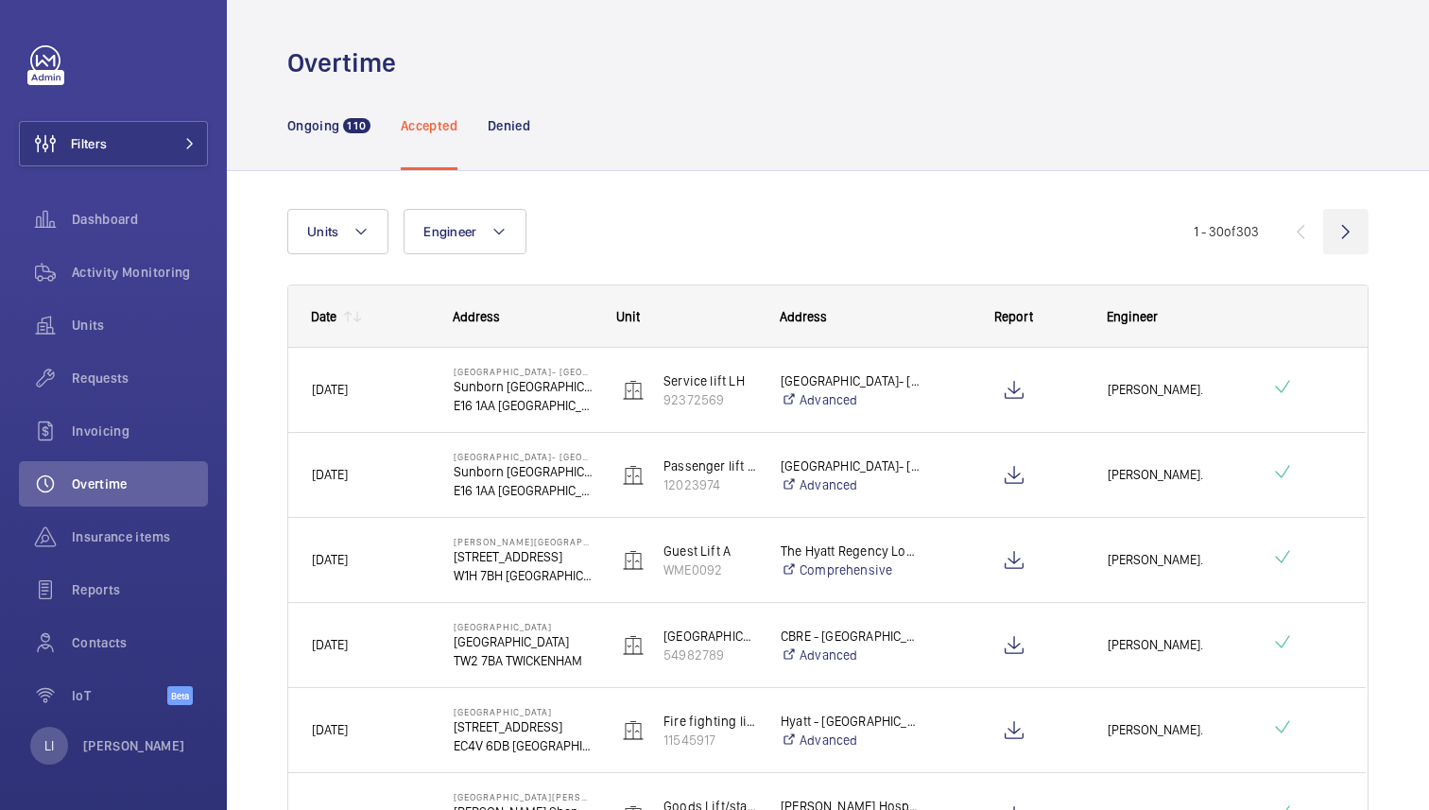
click at [1332, 225] on wm-front-icon-button at bounding box center [1345, 231] width 45 height 45
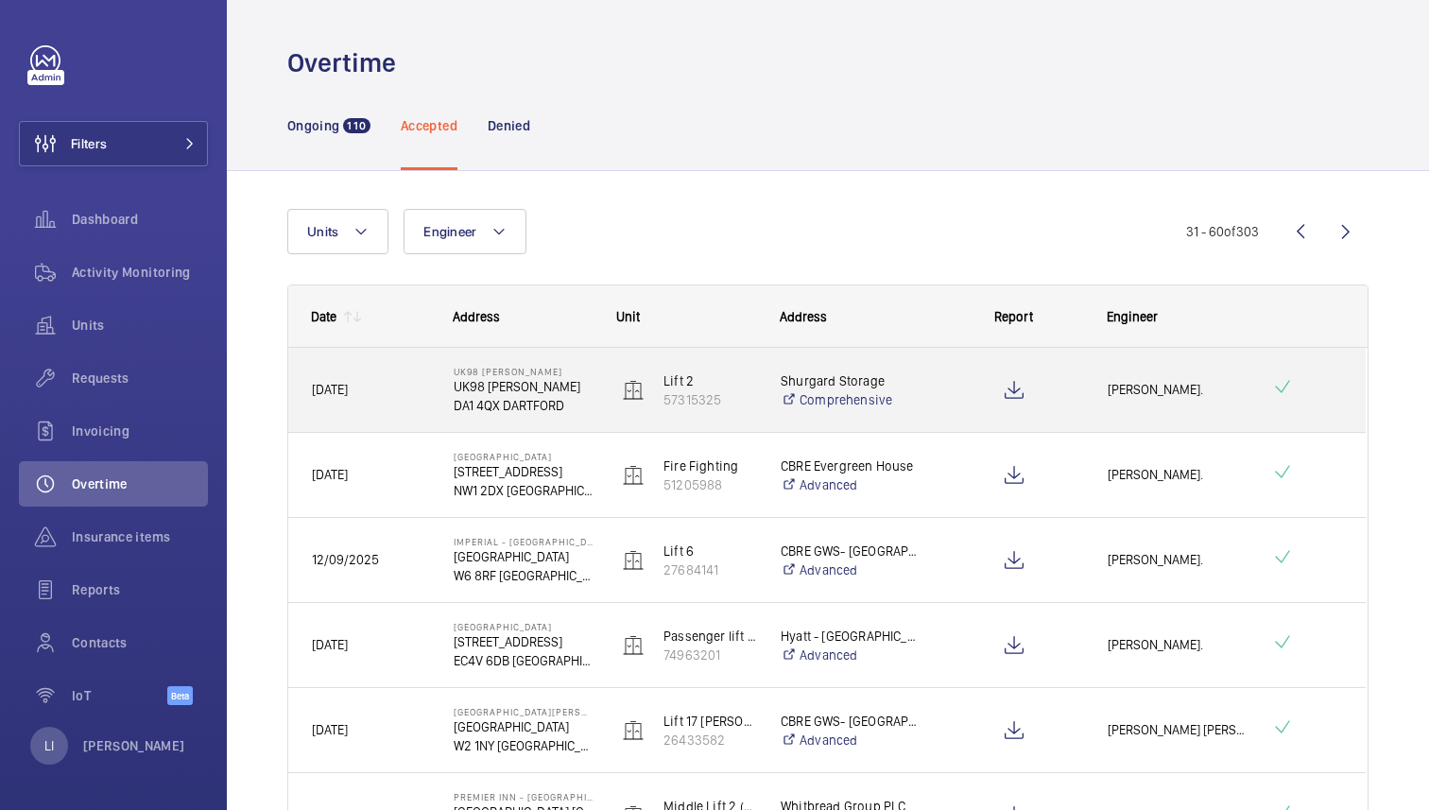
click at [947, 392] on div at bounding box center [1013, 390] width 139 height 47
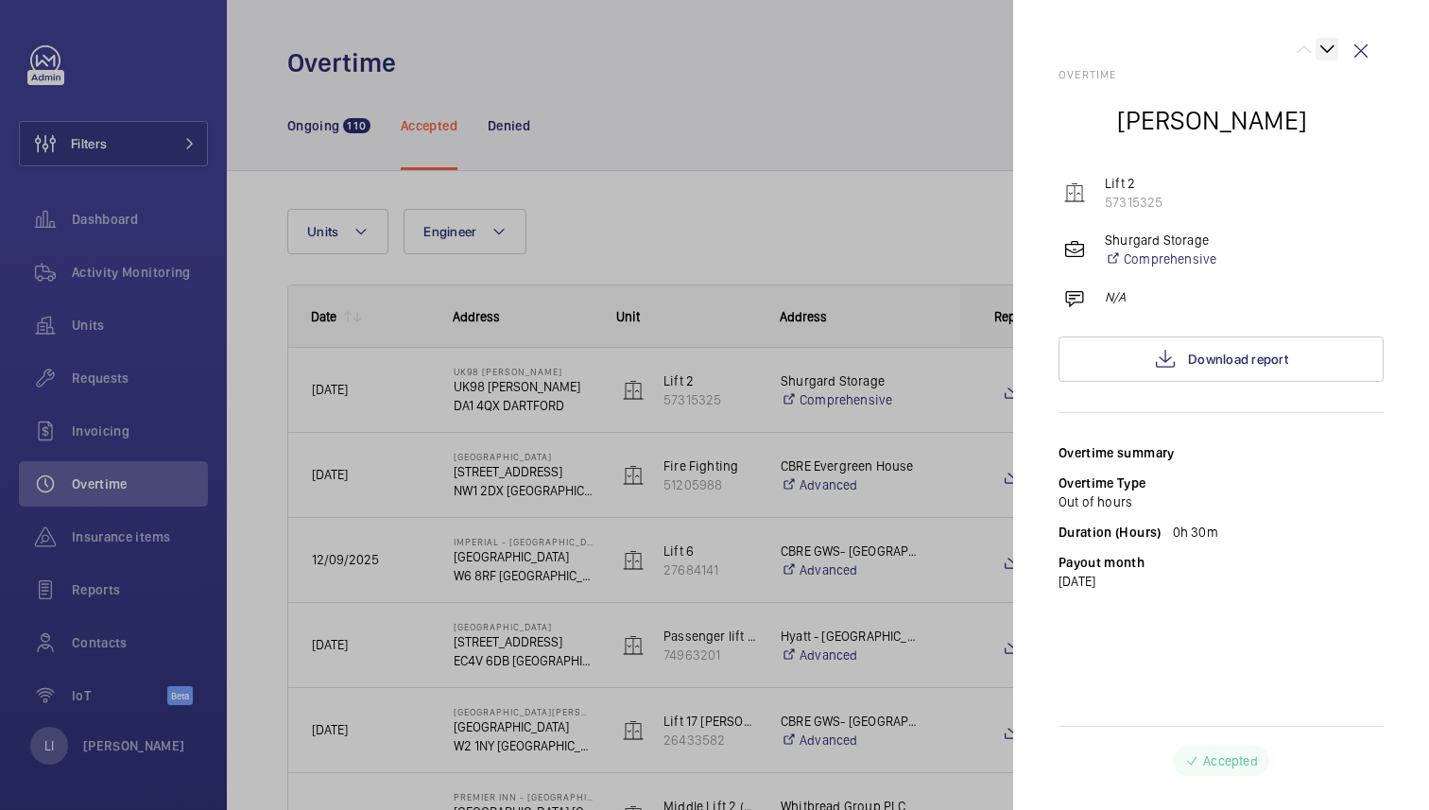
click at [1331, 53] on wm-front-icon-button at bounding box center [1326, 49] width 23 height 23
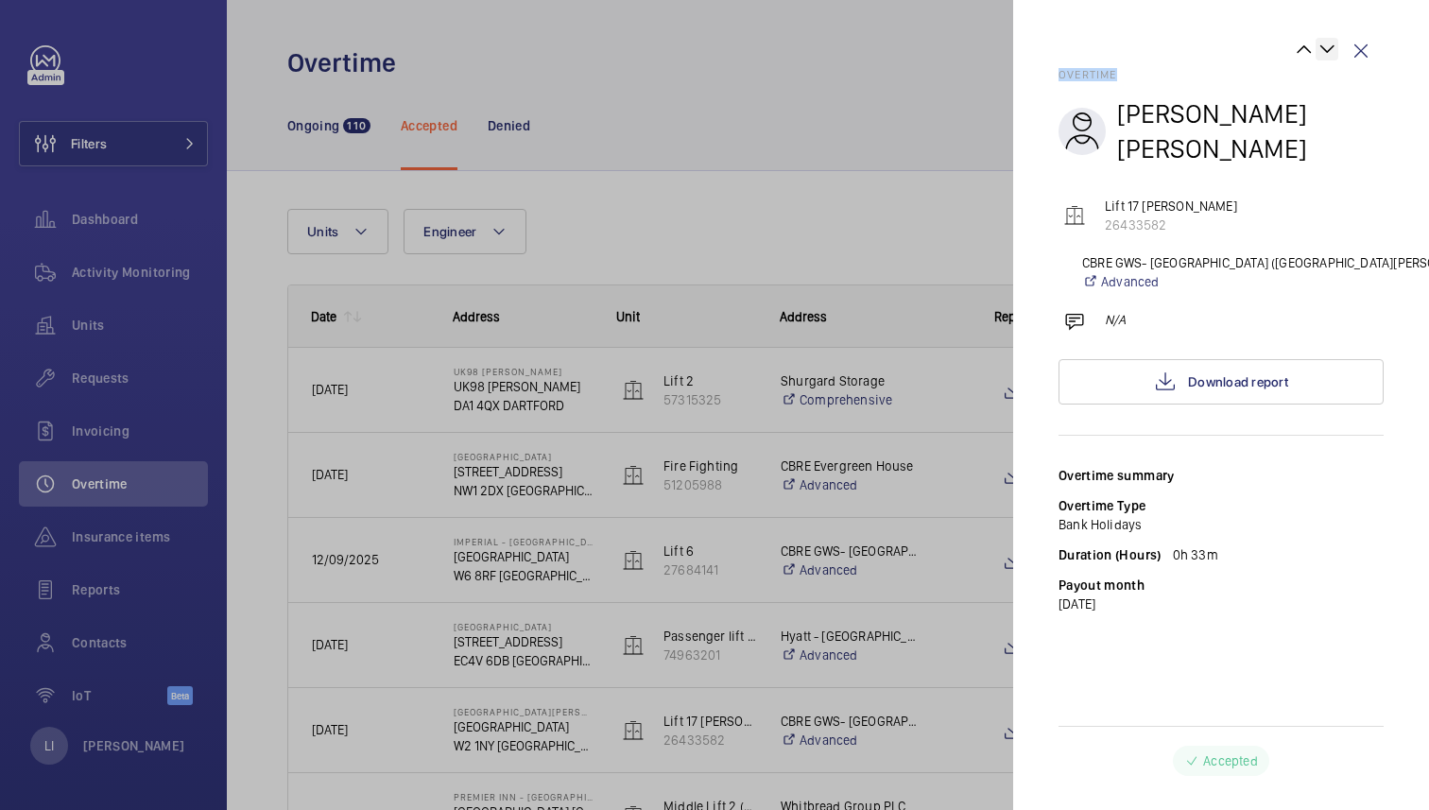
click at [1331, 53] on wm-front-icon-button at bounding box center [1326, 49] width 23 height 23
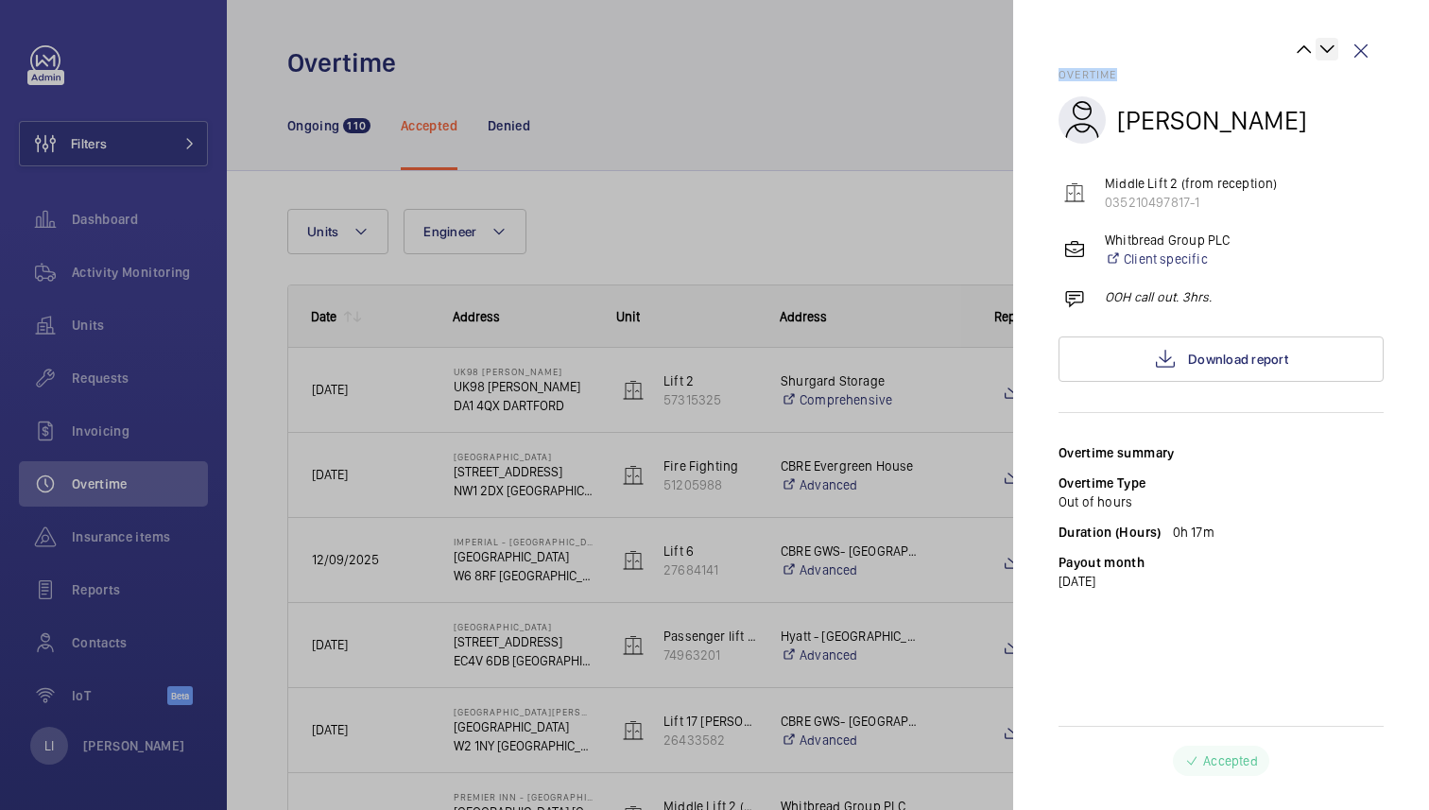
click at [1331, 53] on wm-front-icon-button at bounding box center [1326, 49] width 23 height 23
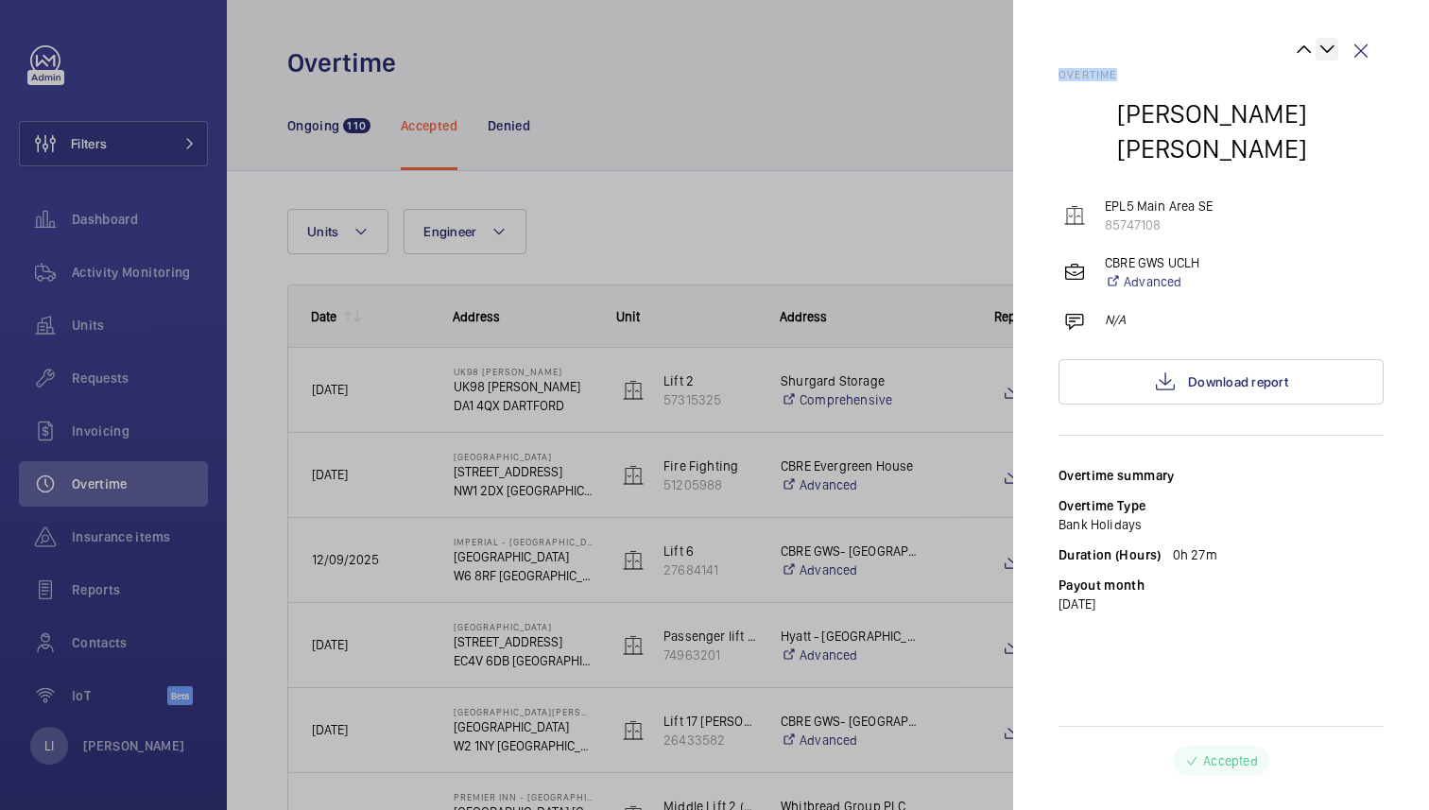
click at [1331, 53] on wm-front-icon-button at bounding box center [1326, 49] width 23 height 23
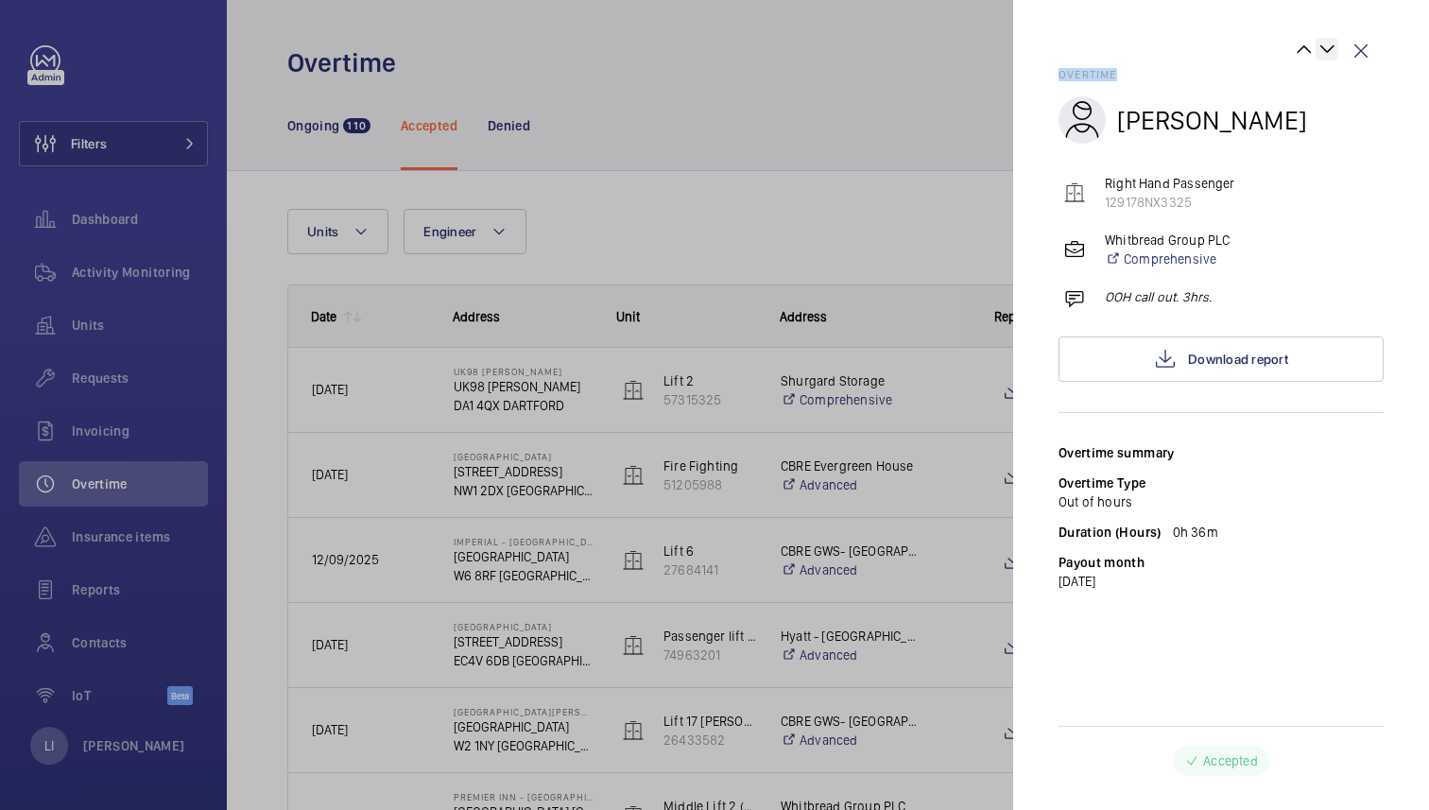
click at [1331, 53] on wm-front-icon-button at bounding box center [1326, 49] width 23 height 23
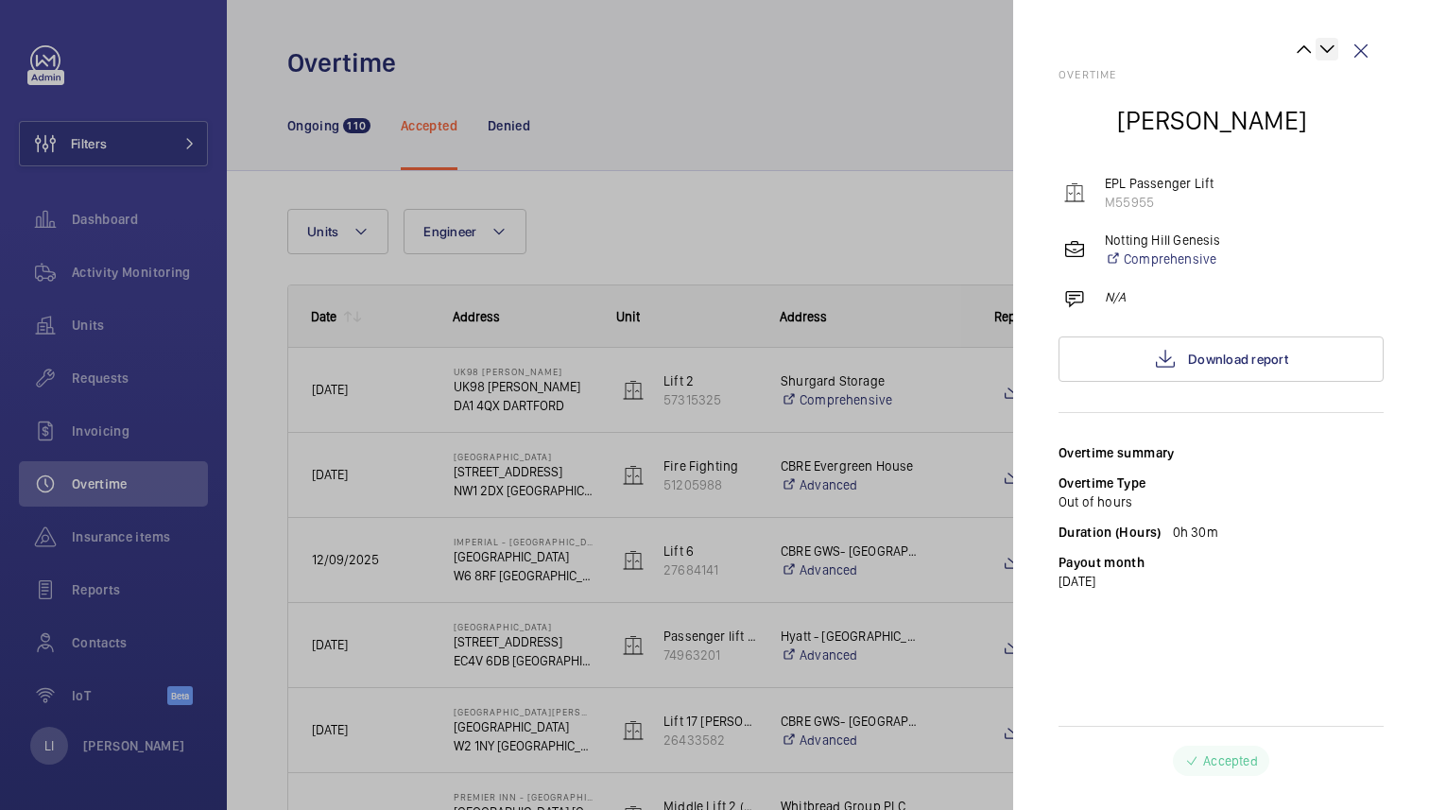
click at [1331, 53] on wm-front-icon-button at bounding box center [1326, 49] width 23 height 23
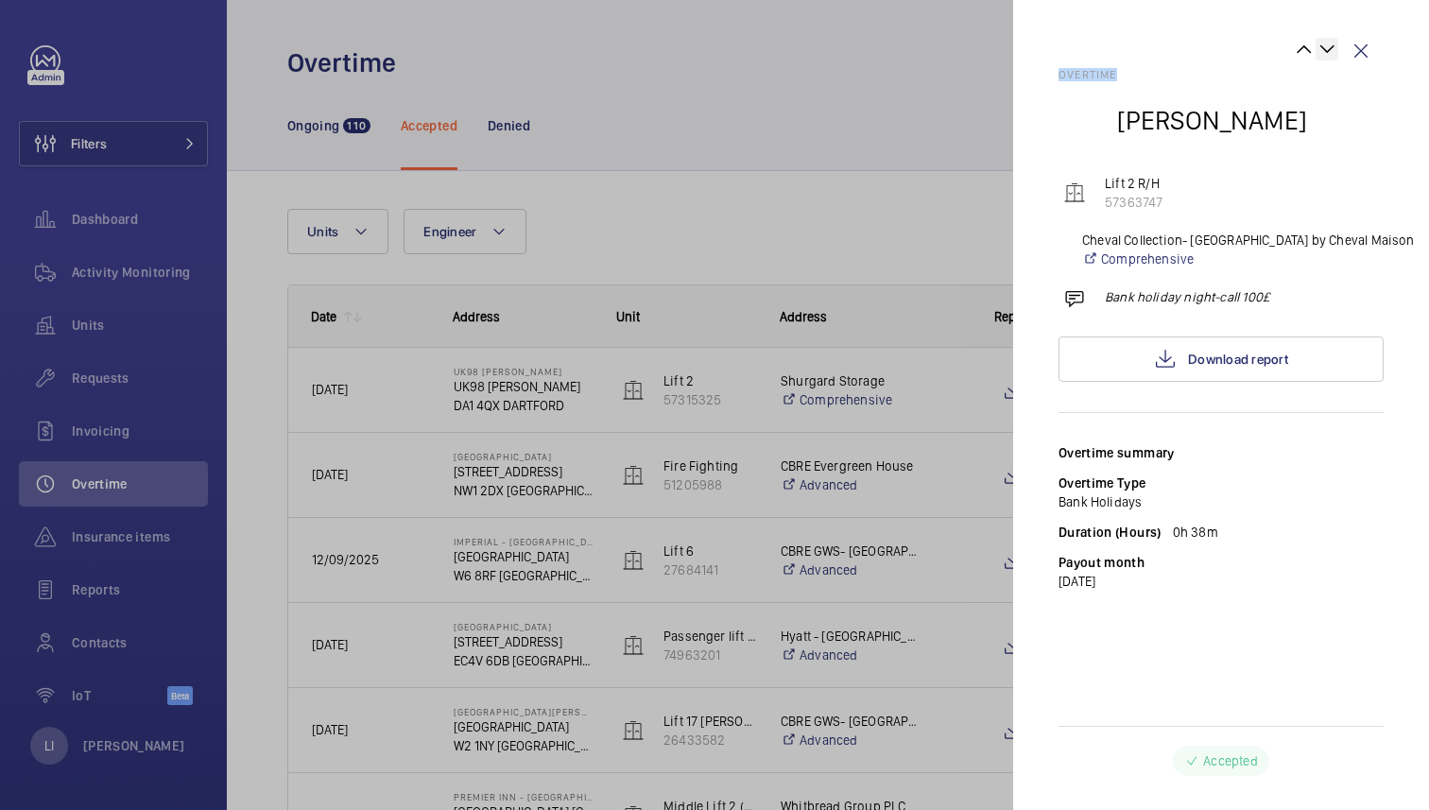
click at [1331, 53] on wm-front-icon-button at bounding box center [1326, 49] width 23 height 23
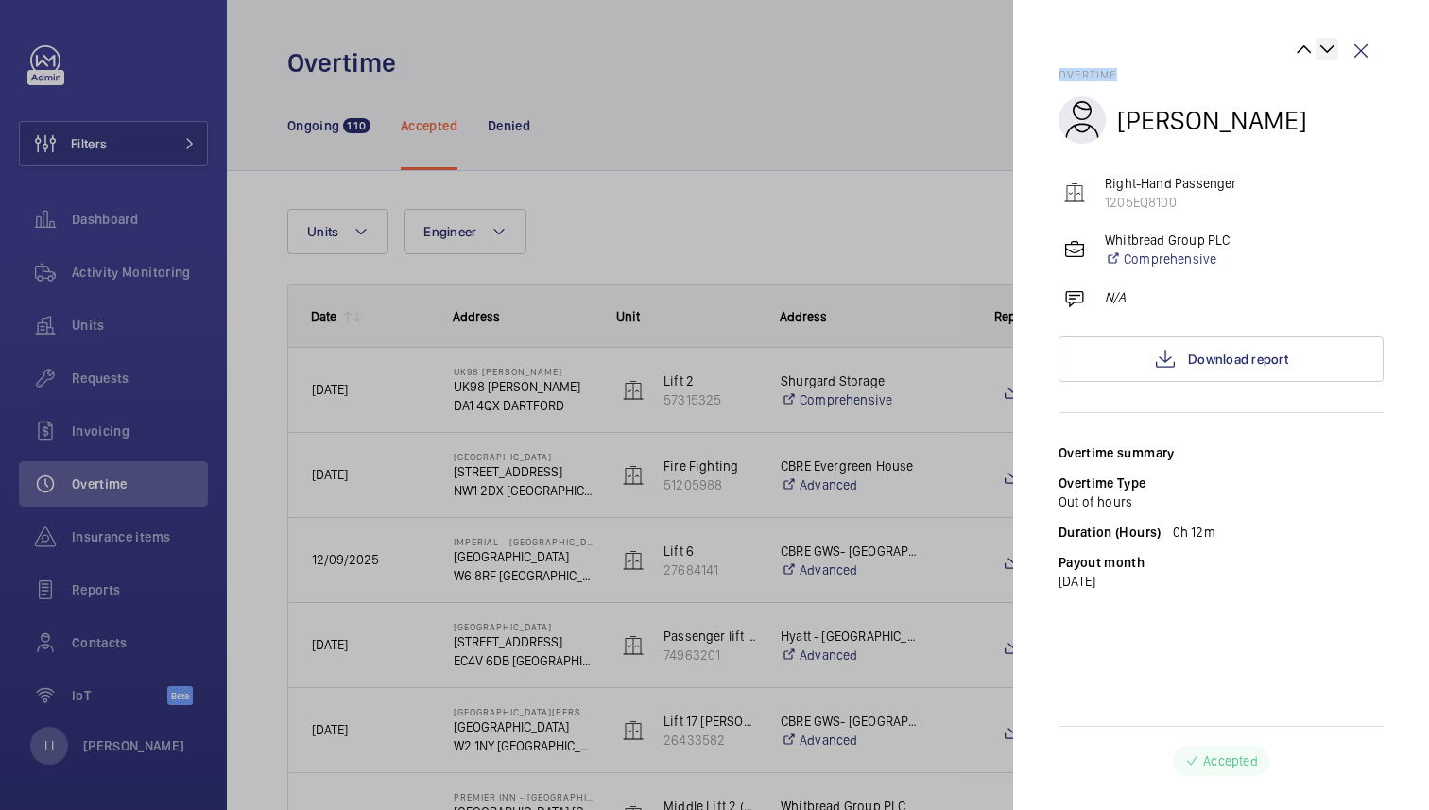
click at [1331, 53] on wm-front-icon-button at bounding box center [1326, 49] width 23 height 23
click at [1331, 53] on div at bounding box center [1198, 53] width 280 height 30
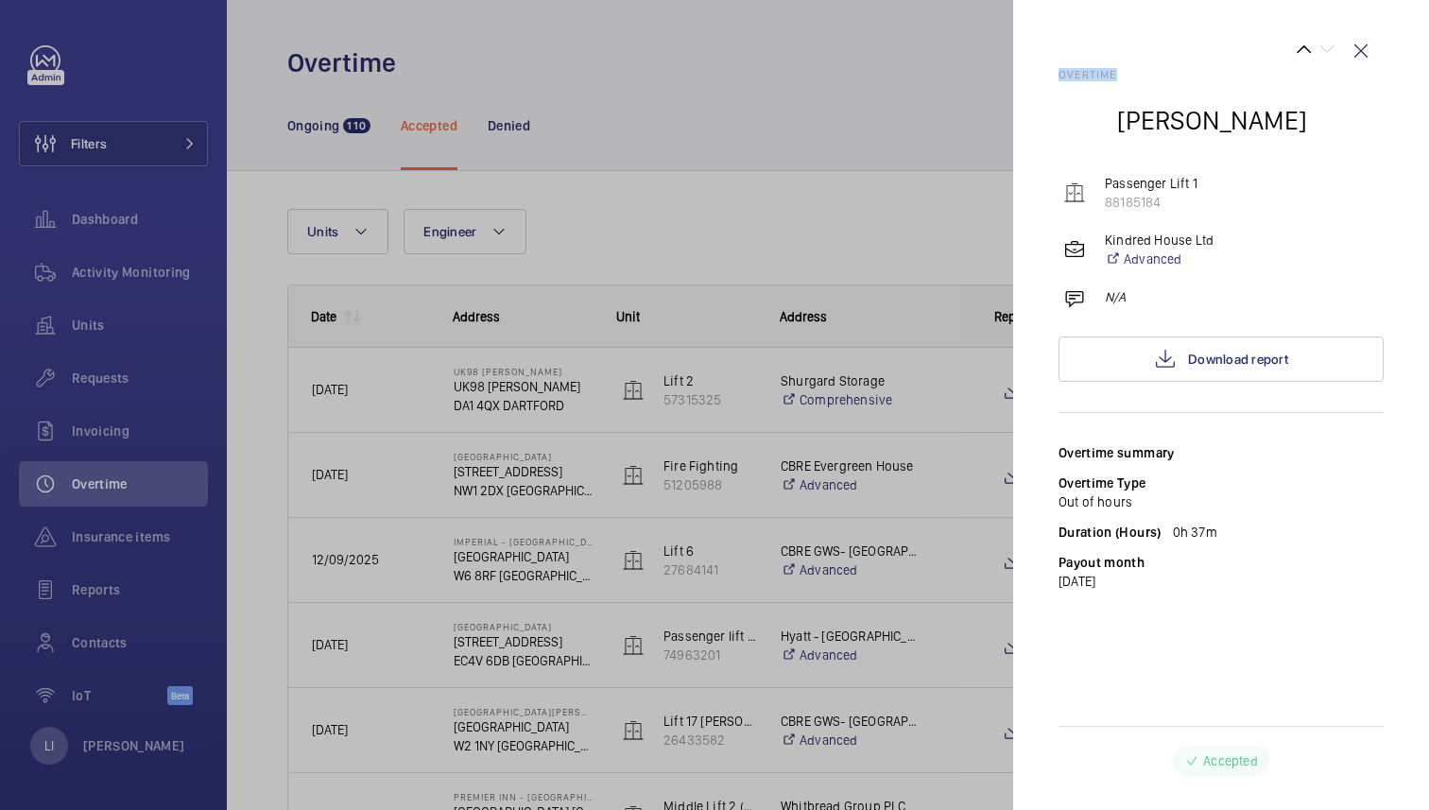
click at [1331, 53] on div at bounding box center [1198, 53] width 280 height 30
click at [1331, 56] on div at bounding box center [1198, 53] width 280 height 30
click at [1365, 52] on wm-front-icon-button at bounding box center [1360, 50] width 45 height 45
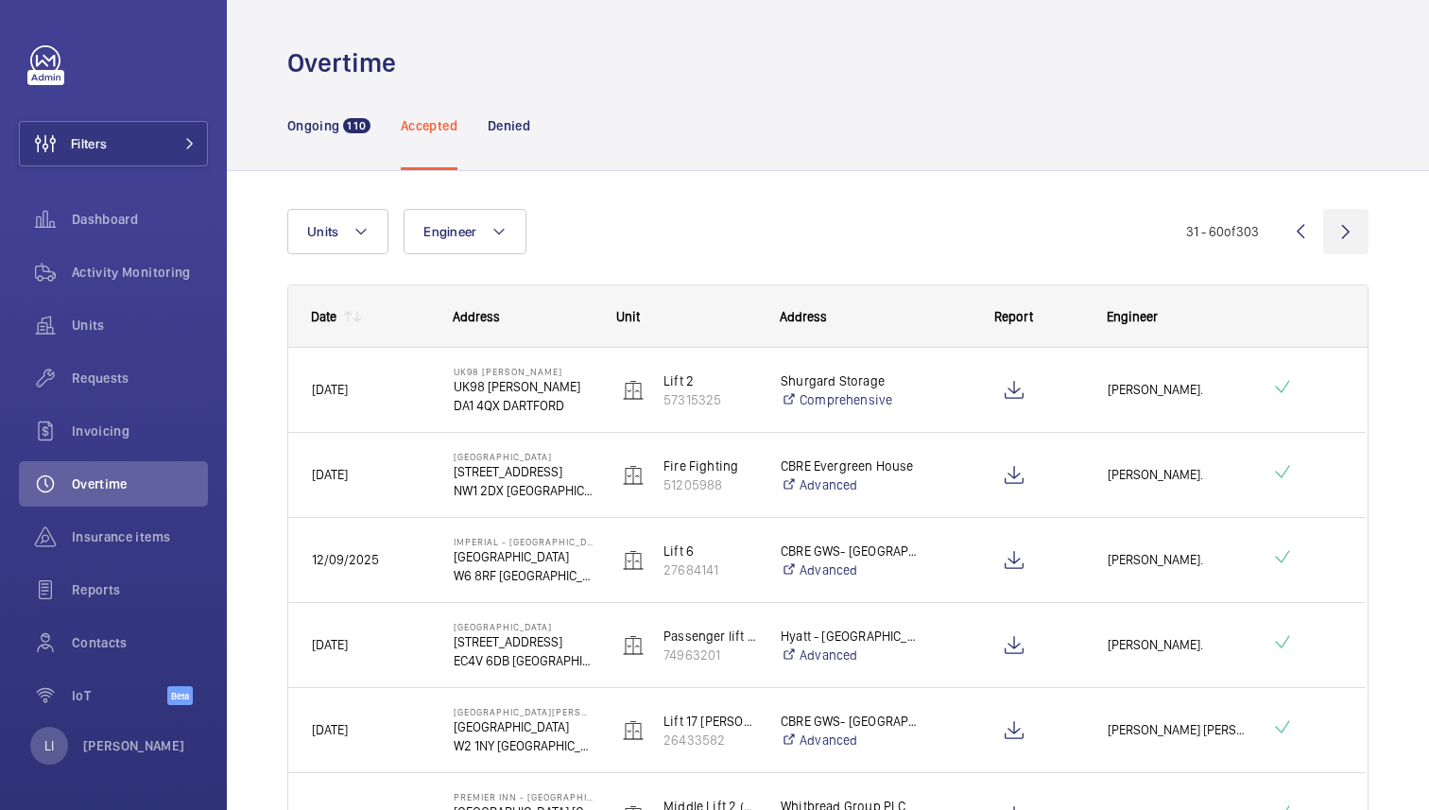
click at [1348, 229] on wm-front-icon-button at bounding box center [1345, 231] width 45 height 45
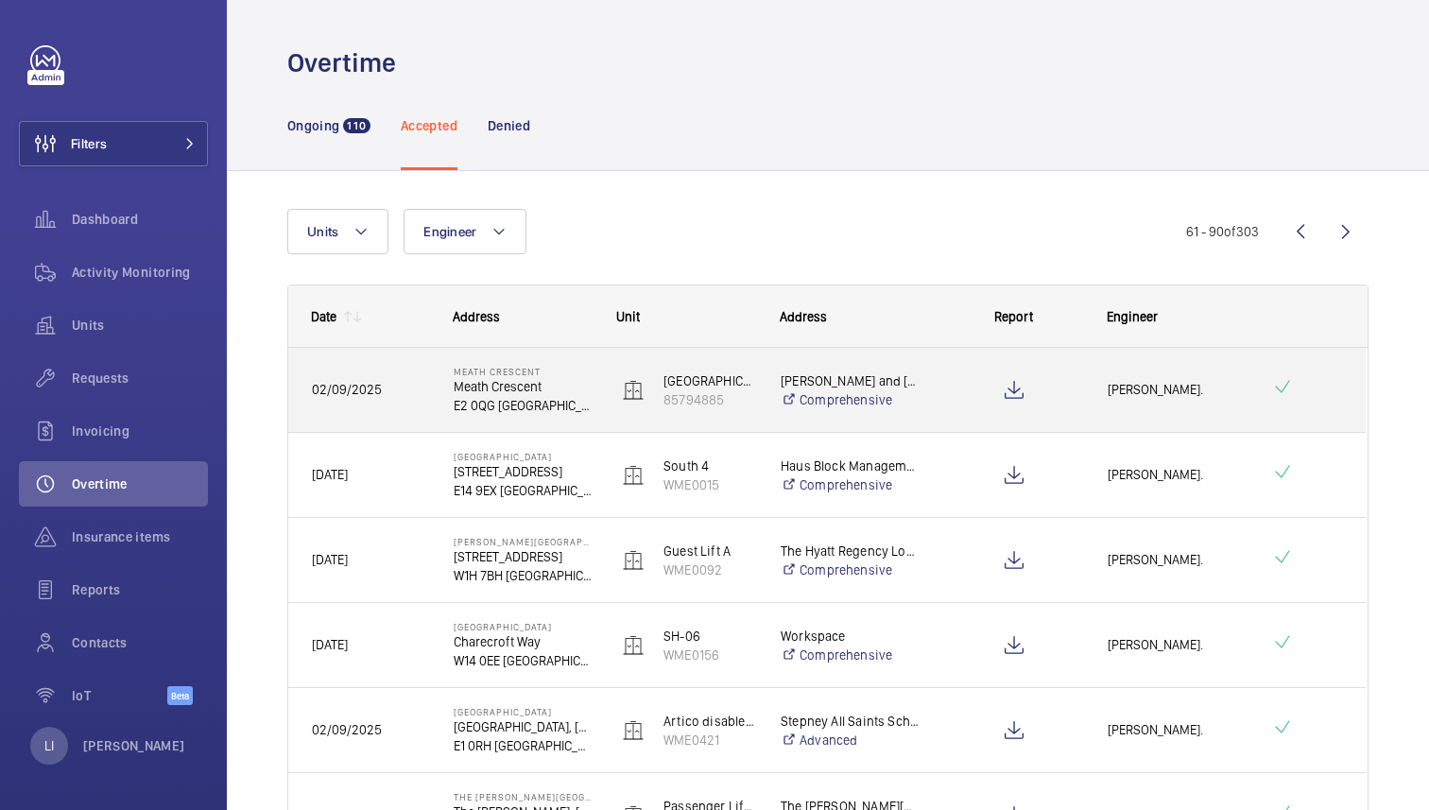
click at [930, 393] on div at bounding box center [1002, 390] width 162 height 85
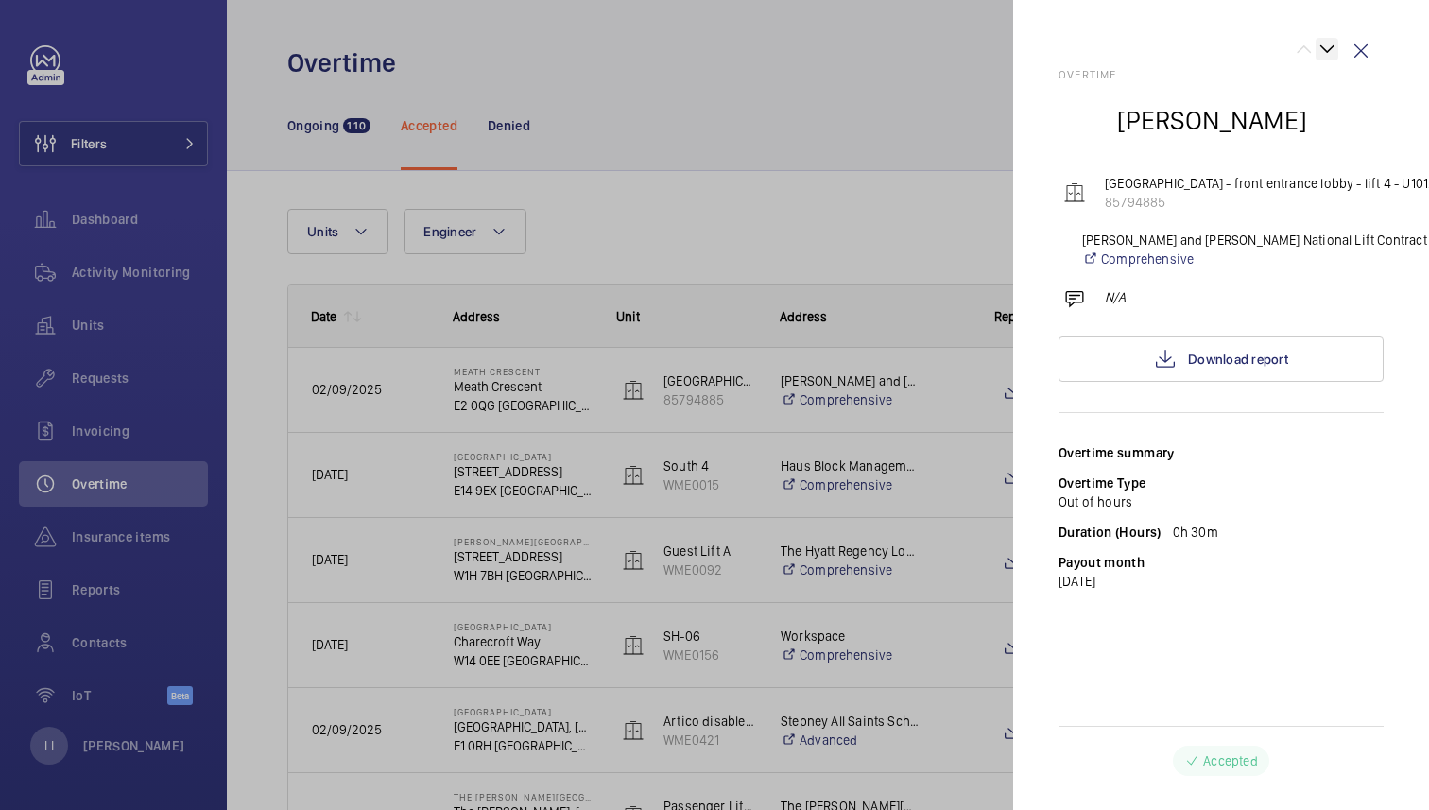
click at [1321, 44] on wm-front-icon-button at bounding box center [1326, 49] width 23 height 23
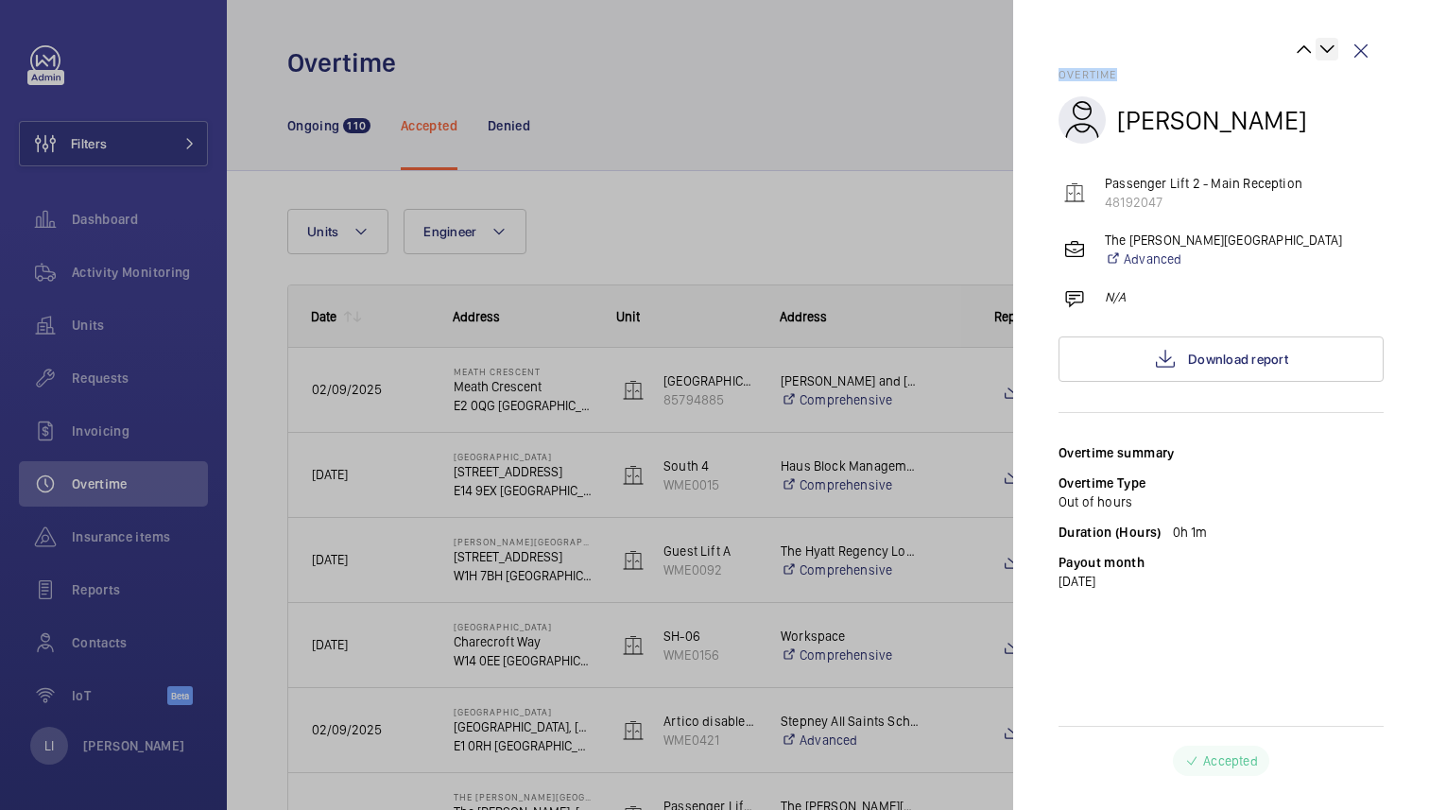
click at [1321, 44] on wm-front-icon-button at bounding box center [1326, 49] width 23 height 23
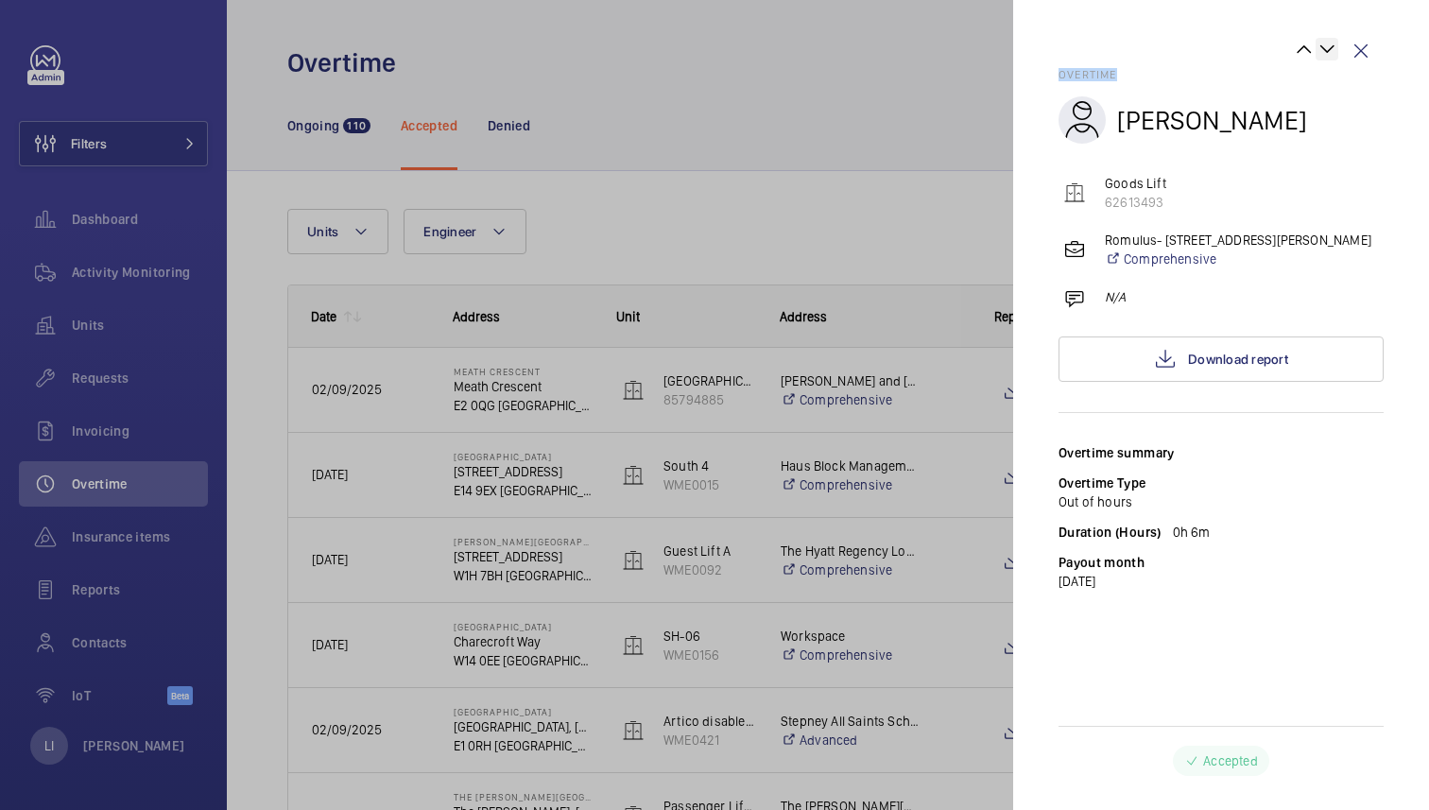
click at [1321, 44] on wm-front-icon-button at bounding box center [1326, 49] width 23 height 23
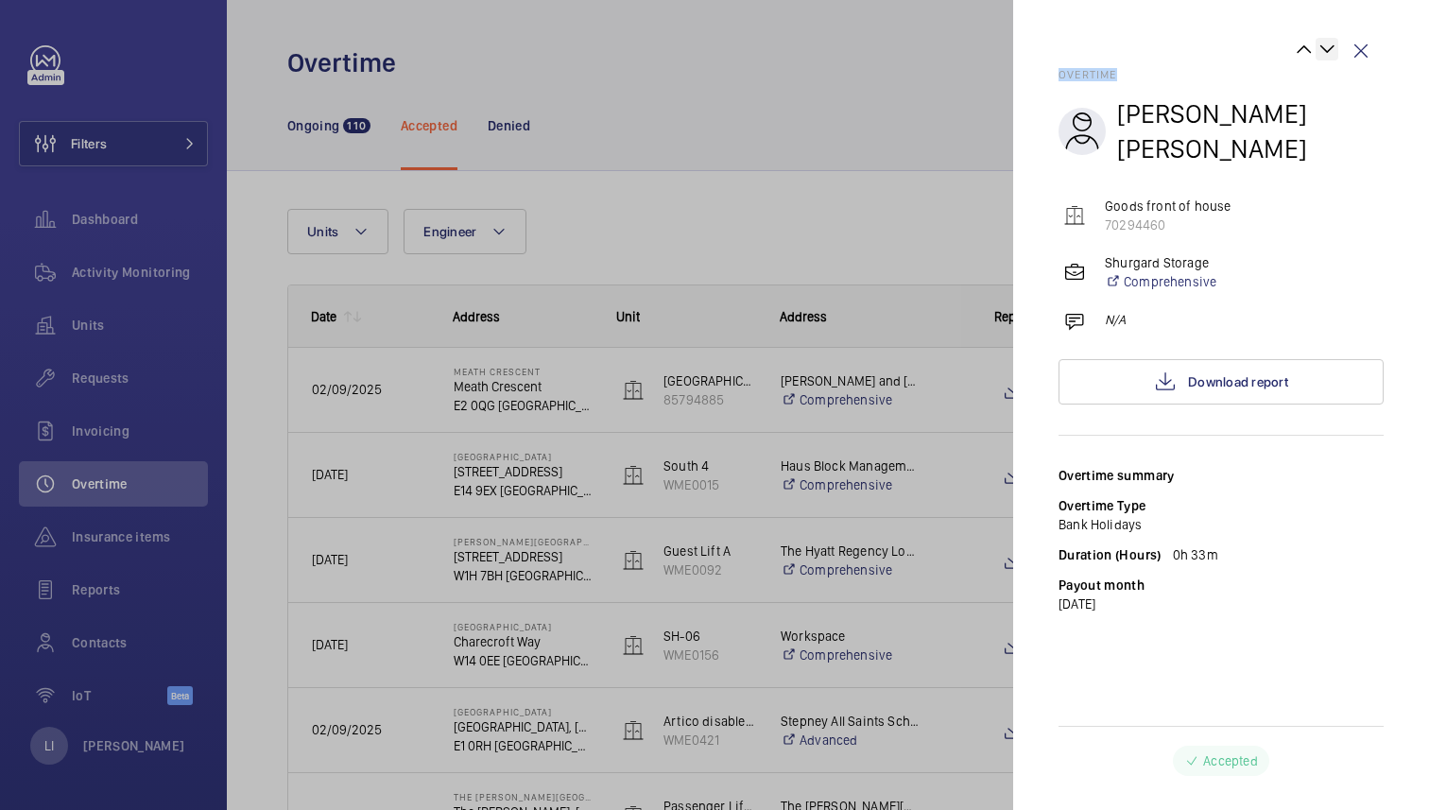
click at [1321, 44] on wm-front-icon-button at bounding box center [1326, 49] width 23 height 23
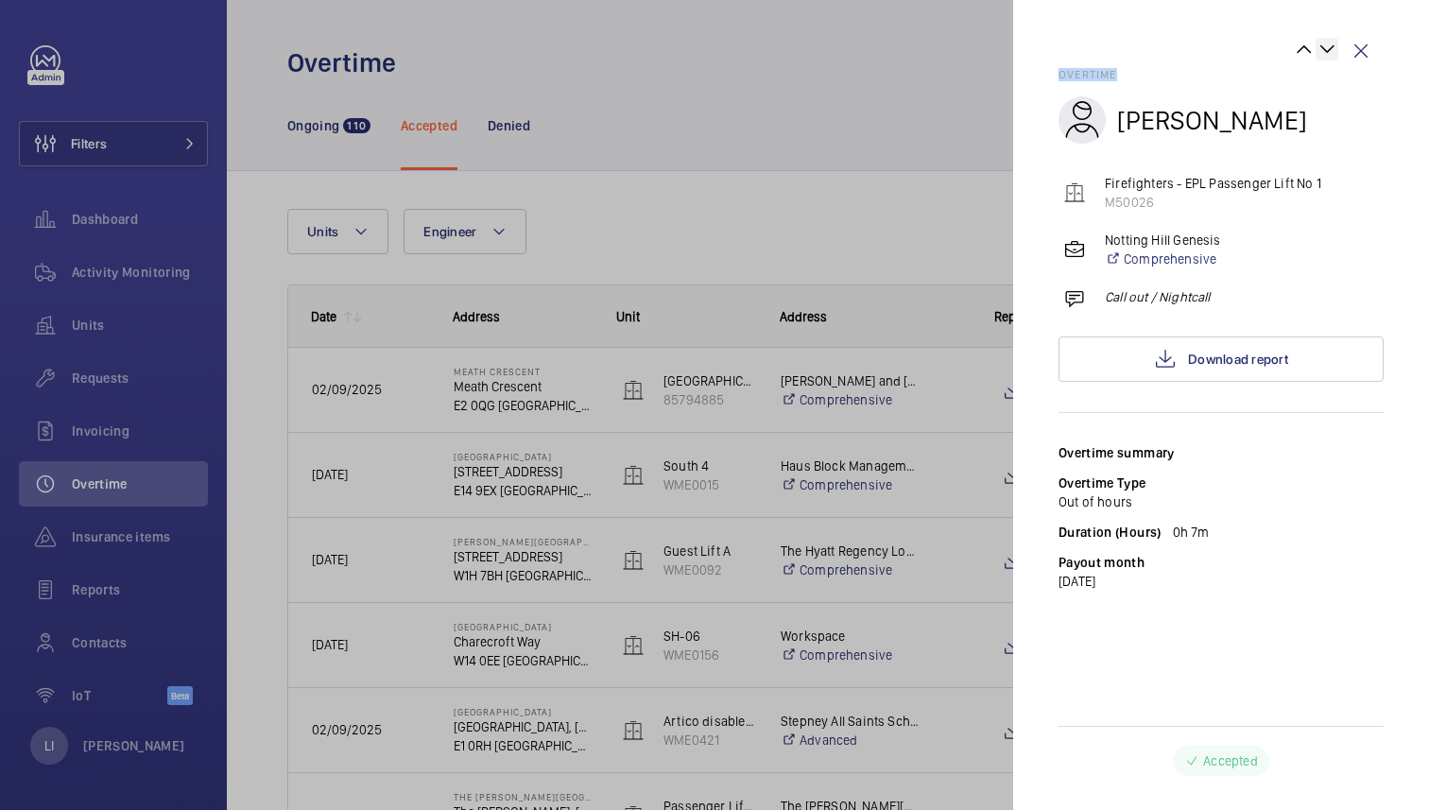
click at [1321, 44] on wm-front-icon-button at bounding box center [1326, 49] width 23 height 23
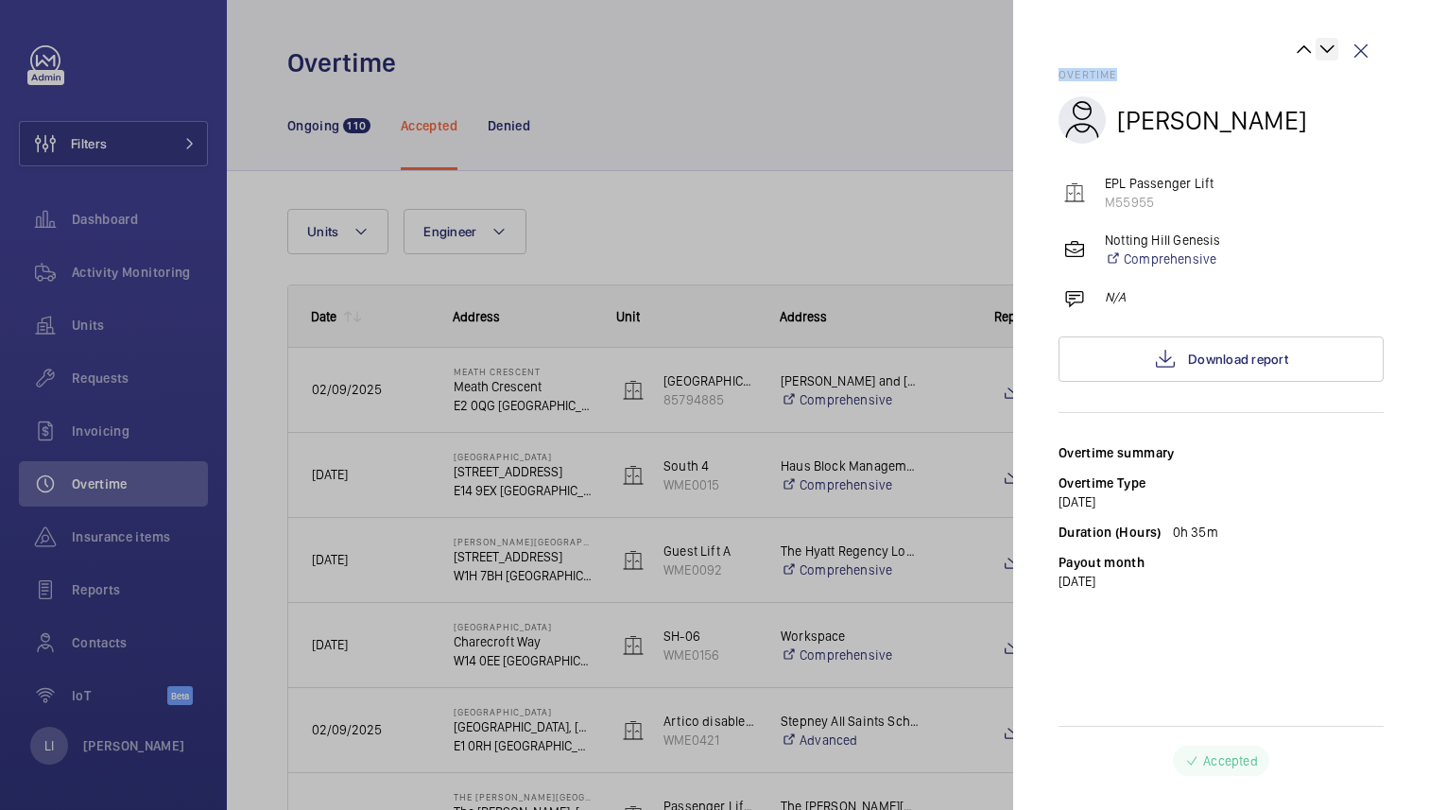
click at [1321, 44] on wm-front-icon-button at bounding box center [1326, 49] width 23 height 23
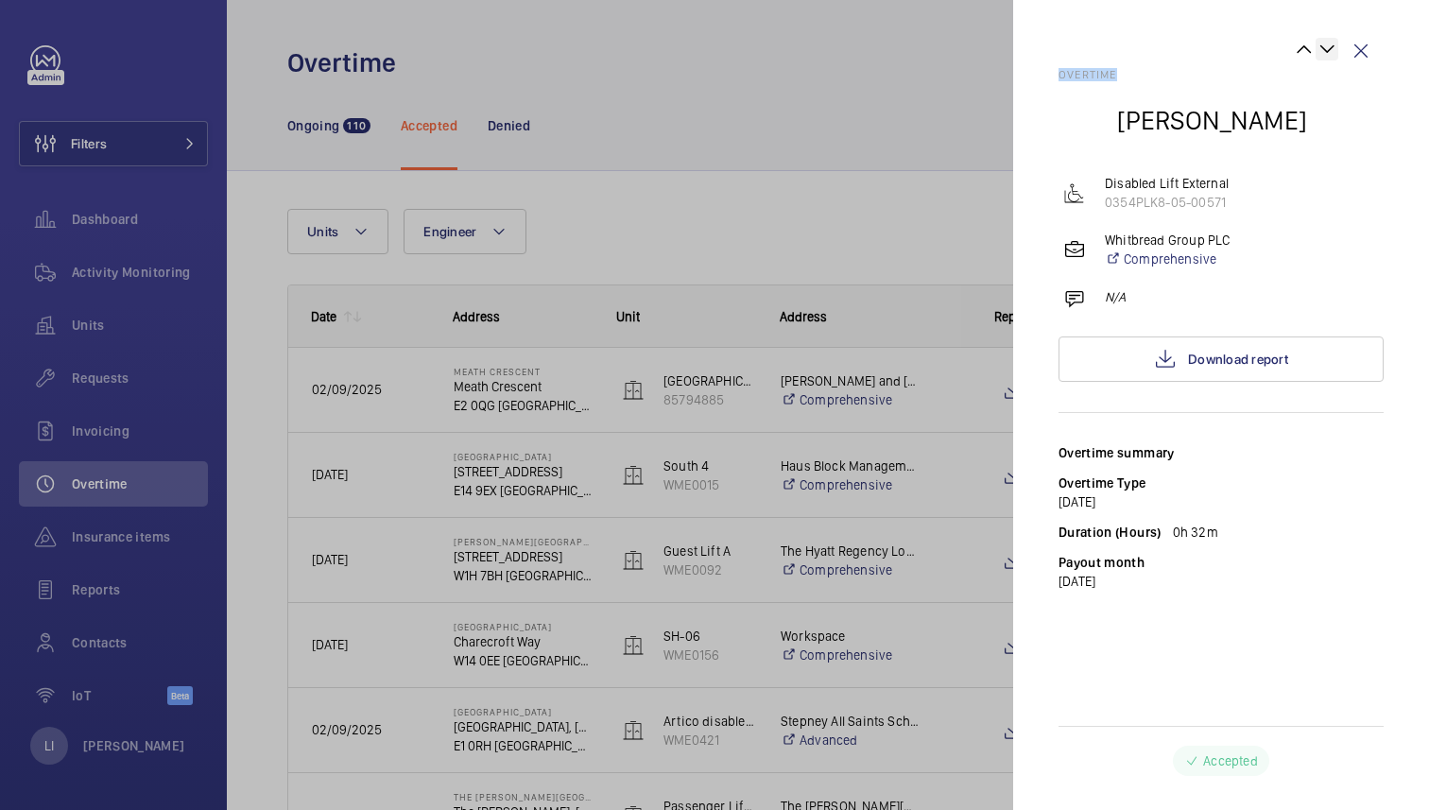
click at [1321, 44] on wm-front-icon-button at bounding box center [1326, 49] width 23 height 23
click at [1321, 44] on div at bounding box center [1198, 53] width 280 height 30
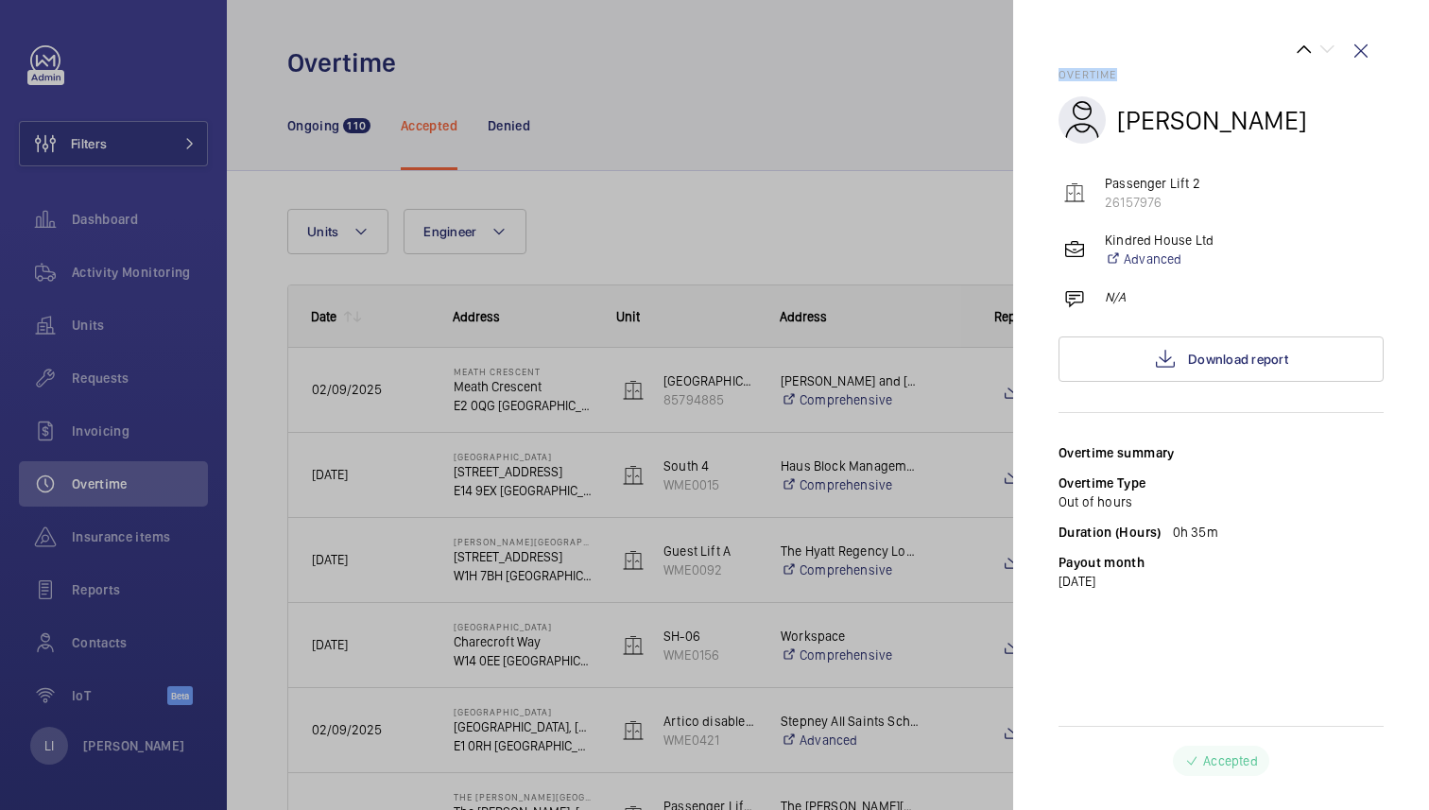
click at [1321, 44] on div at bounding box center [1198, 53] width 280 height 30
click at [1369, 39] on wm-front-icon-button at bounding box center [1360, 50] width 45 height 45
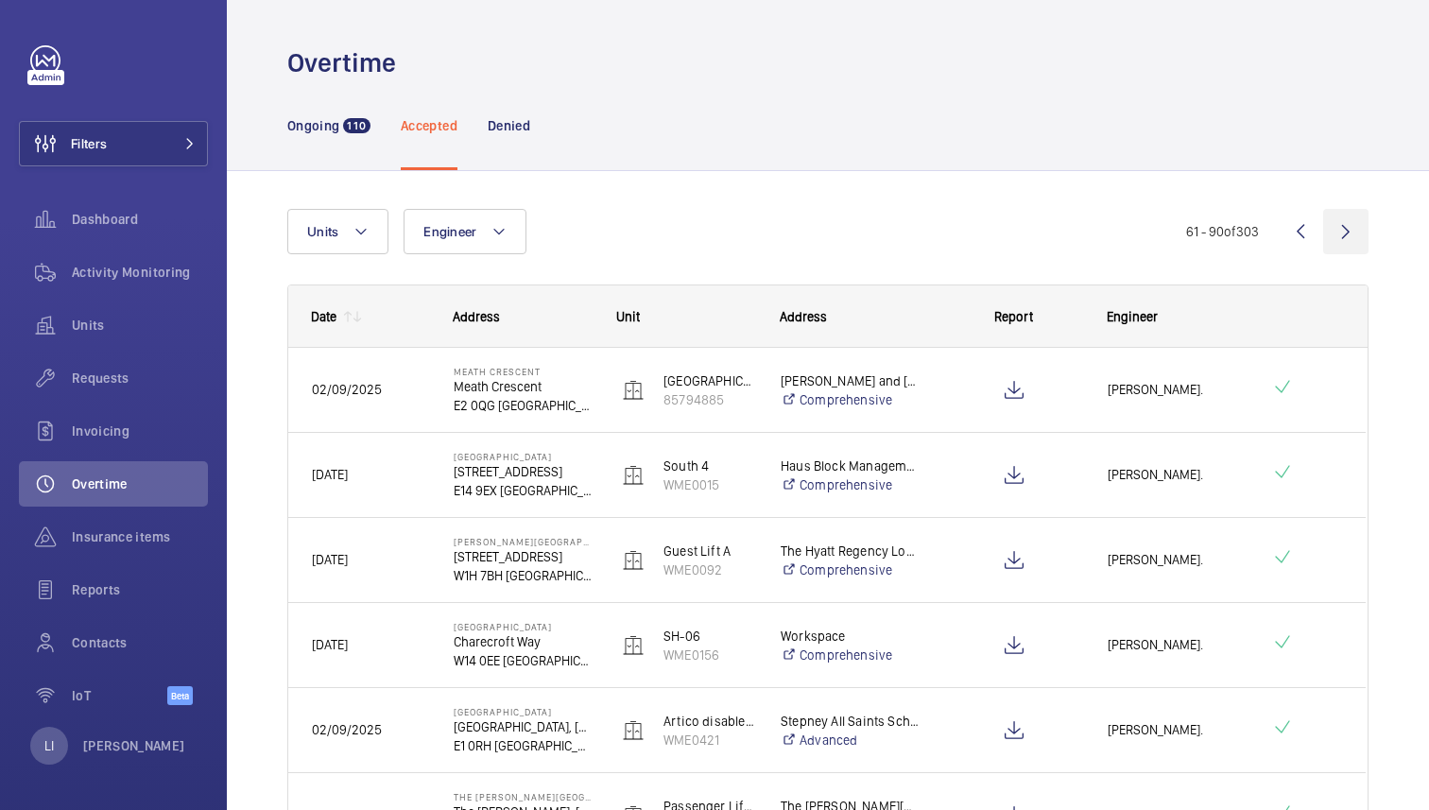
click at [1347, 233] on wm-front-icon-button at bounding box center [1345, 231] width 45 height 45
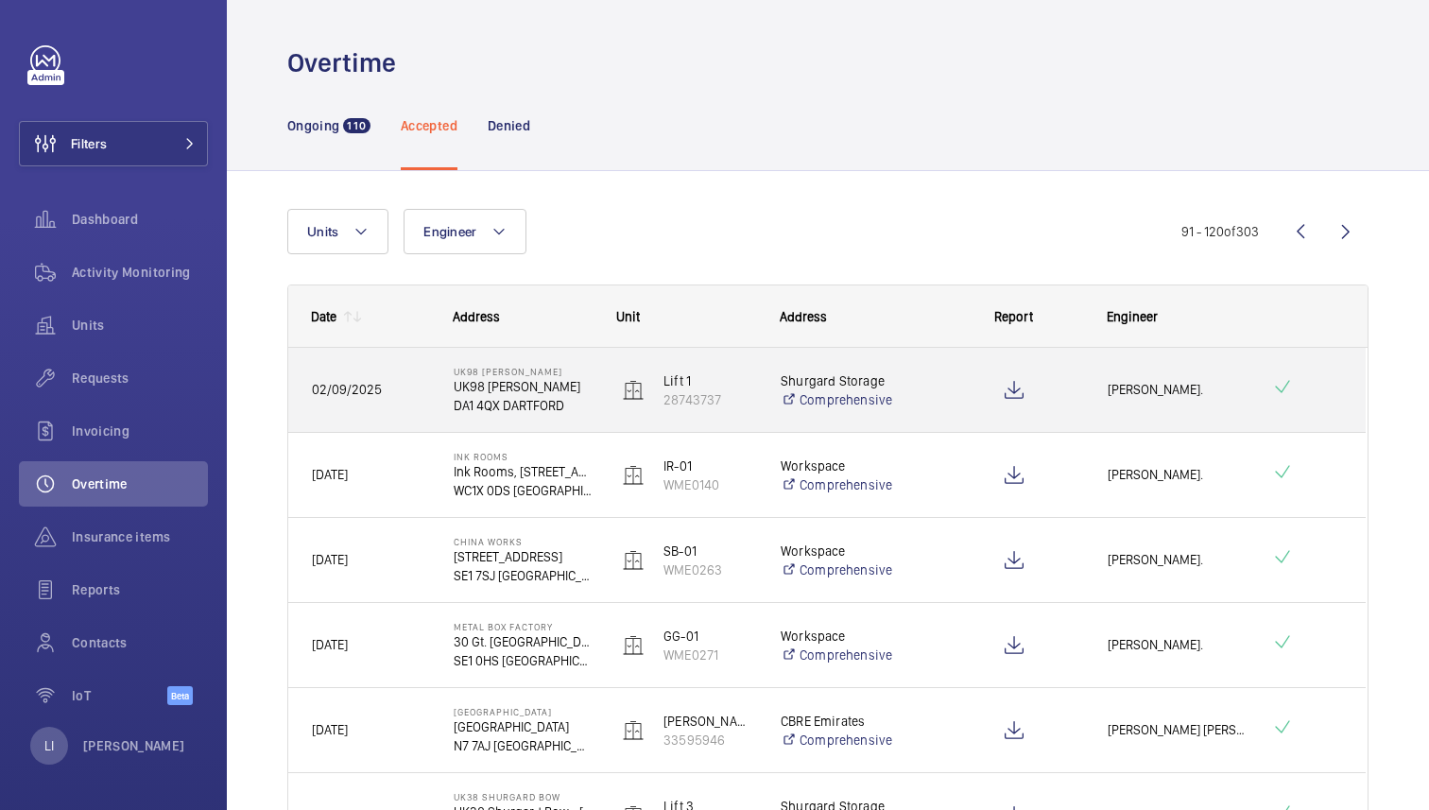
click at [1082, 386] on div at bounding box center [1013, 390] width 139 height 47
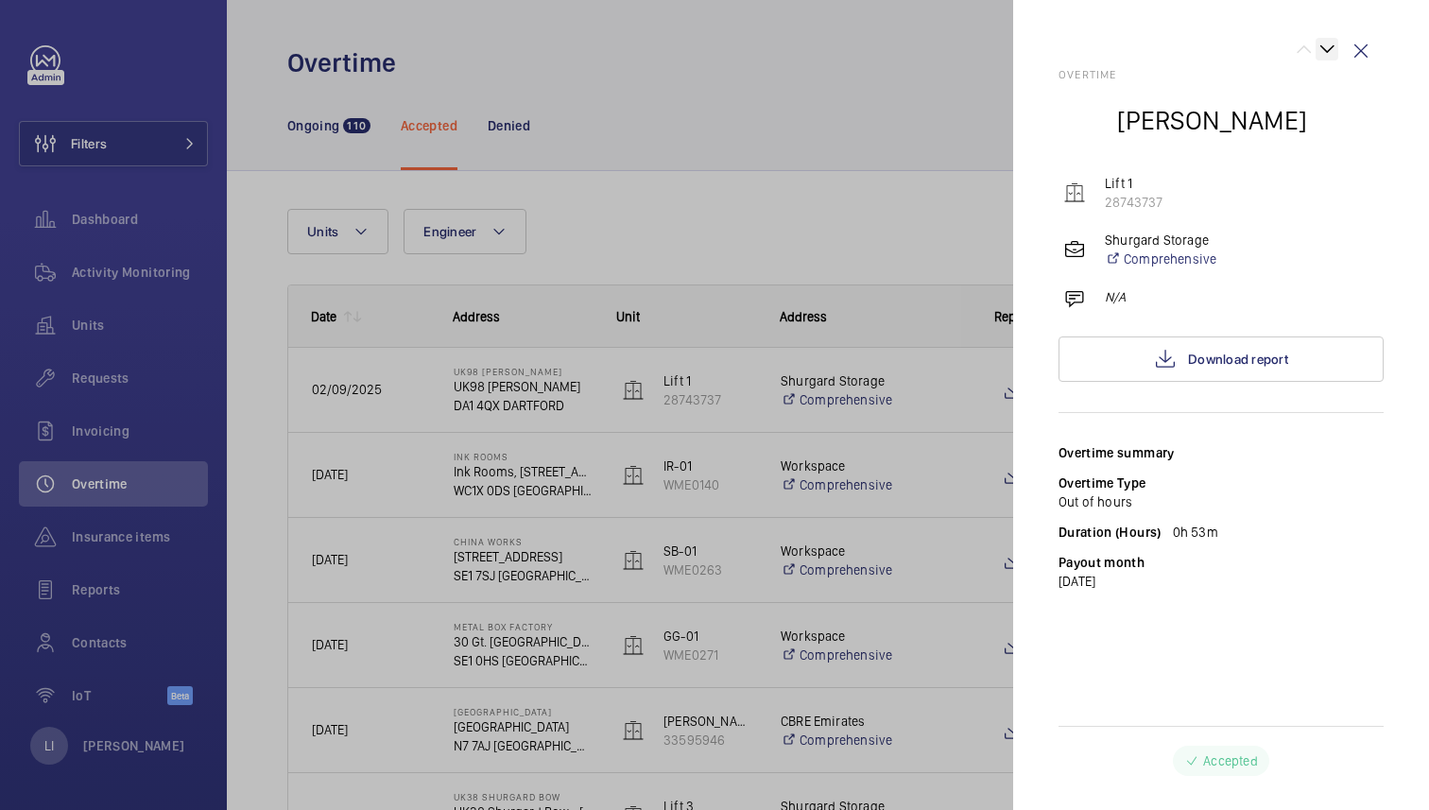
click at [1331, 52] on wm-front-icon-button at bounding box center [1326, 49] width 23 height 23
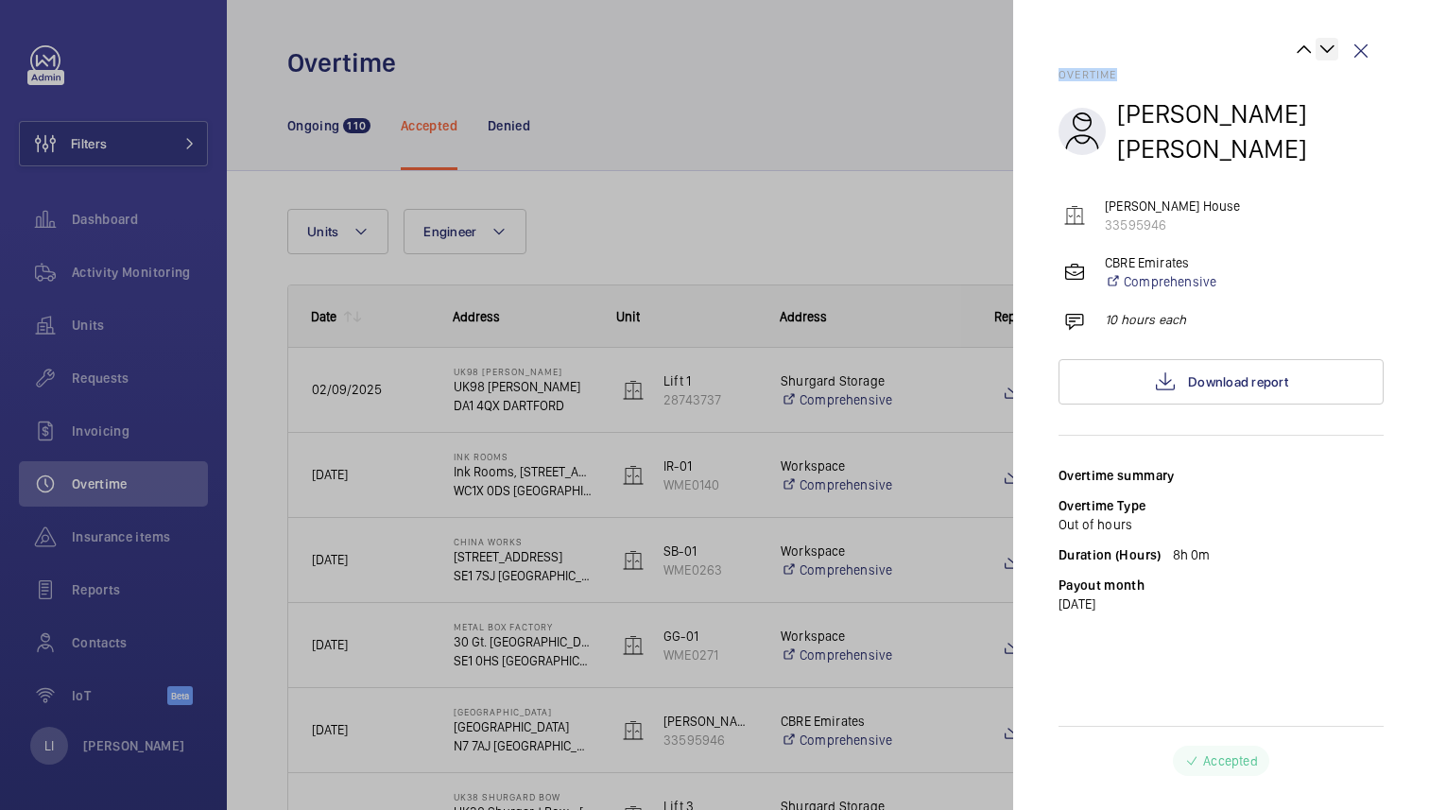
click at [1331, 52] on wm-front-icon-button at bounding box center [1326, 49] width 23 height 23
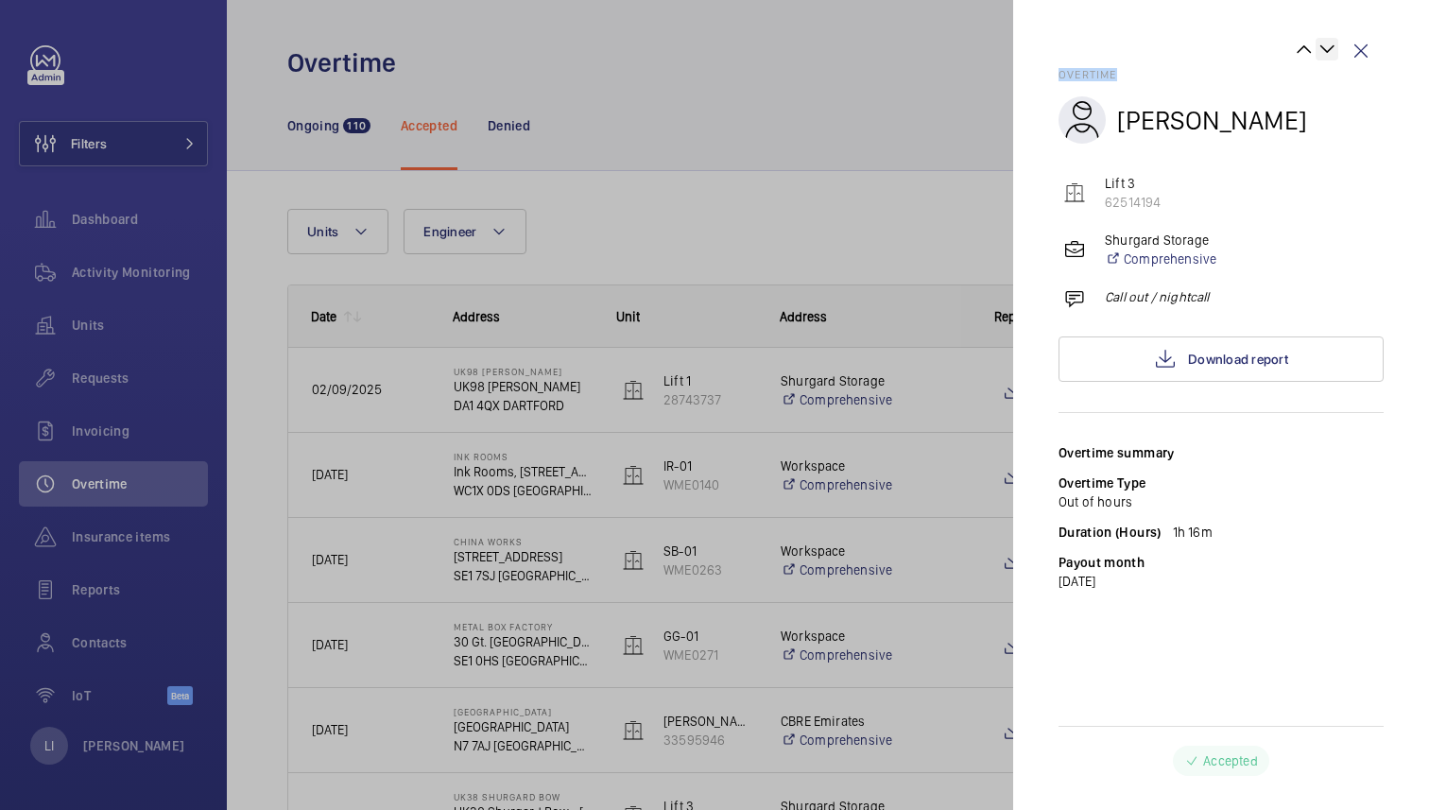
click at [1331, 52] on wm-front-icon-button at bounding box center [1326, 49] width 23 height 23
click at [1299, 54] on wm-front-icon-button at bounding box center [1304, 49] width 23 height 23
click at [1297, 52] on wm-front-icon-button at bounding box center [1304, 49] width 23 height 23
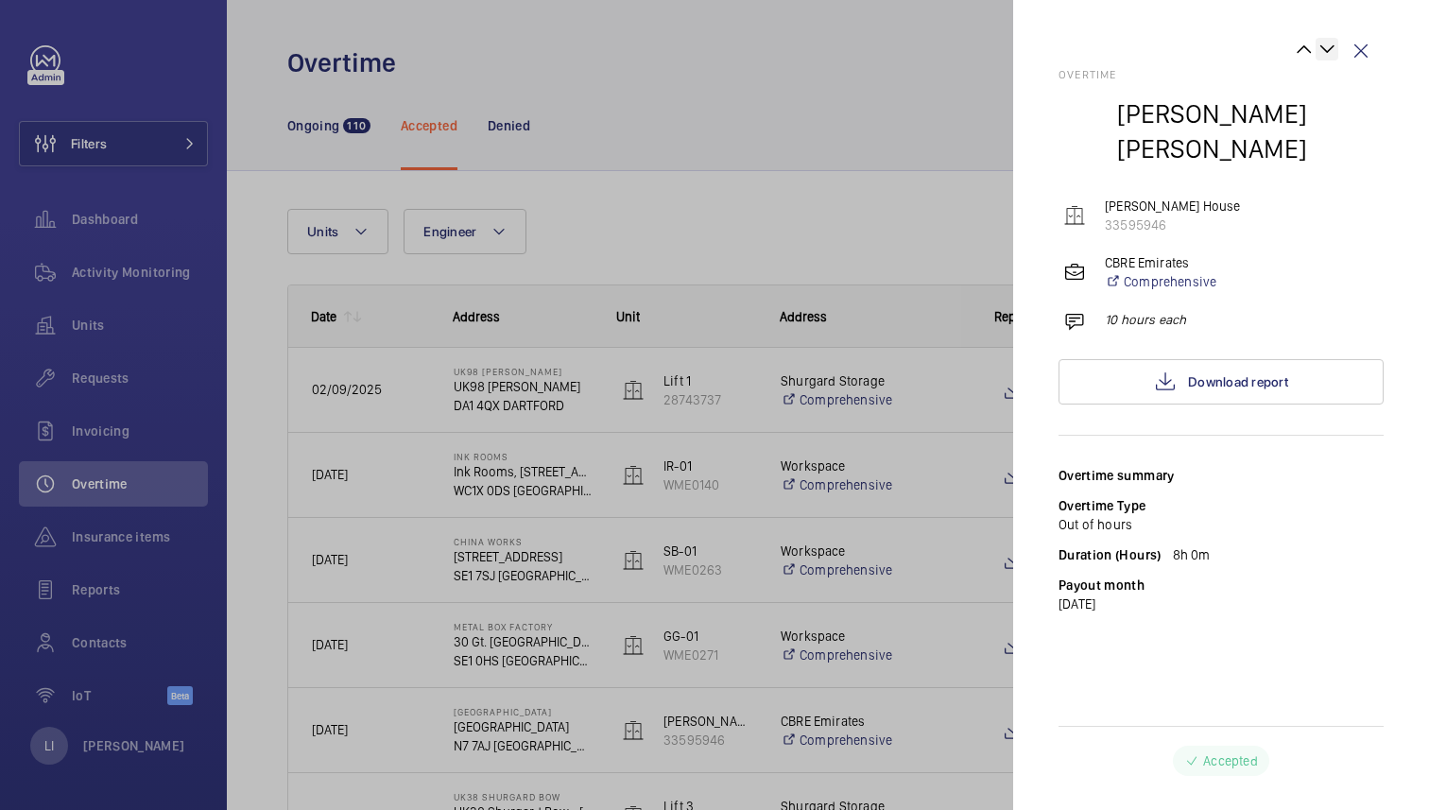
click at [1331, 52] on wm-front-icon-button at bounding box center [1326, 49] width 23 height 23
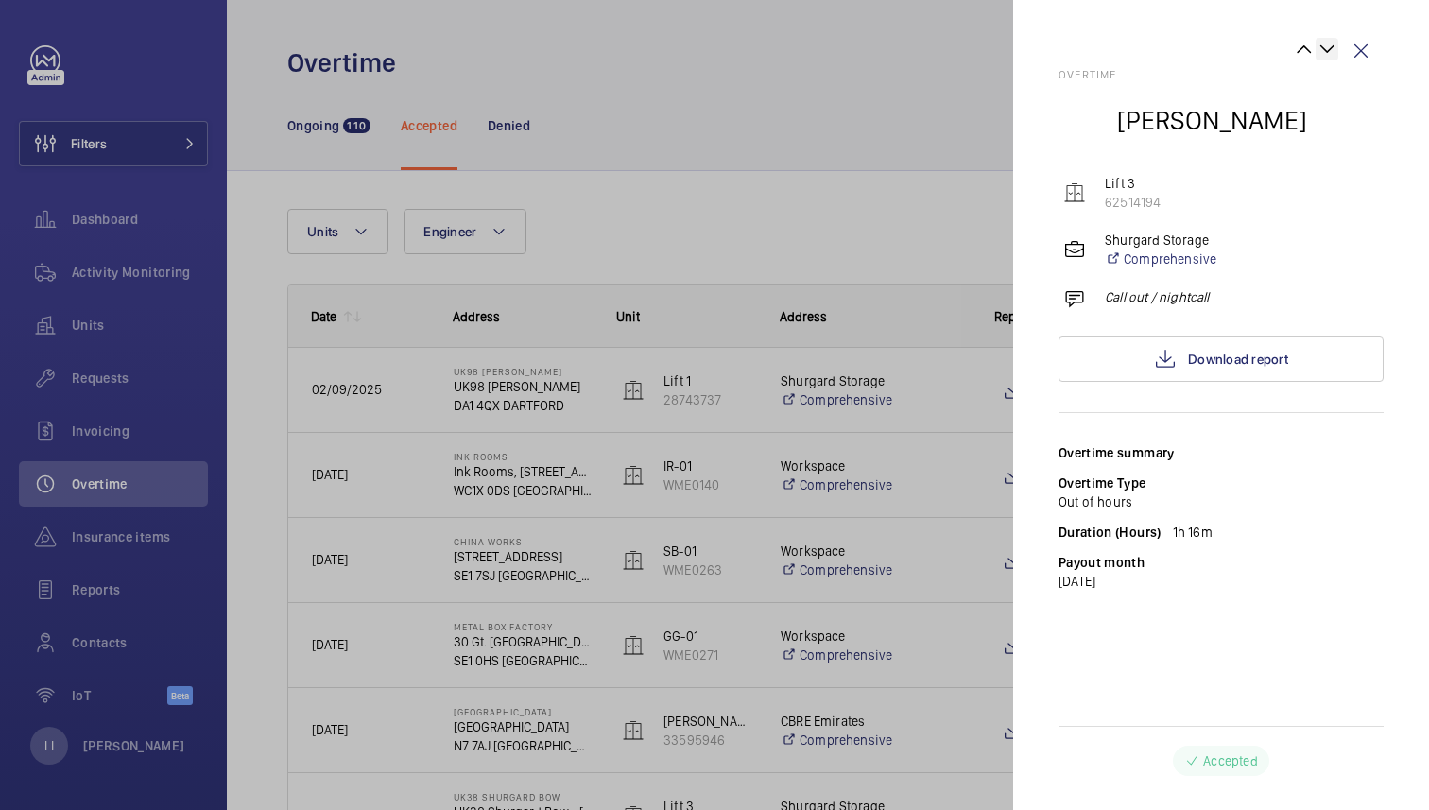
click at [1331, 52] on wm-front-icon-button at bounding box center [1326, 49] width 23 height 23
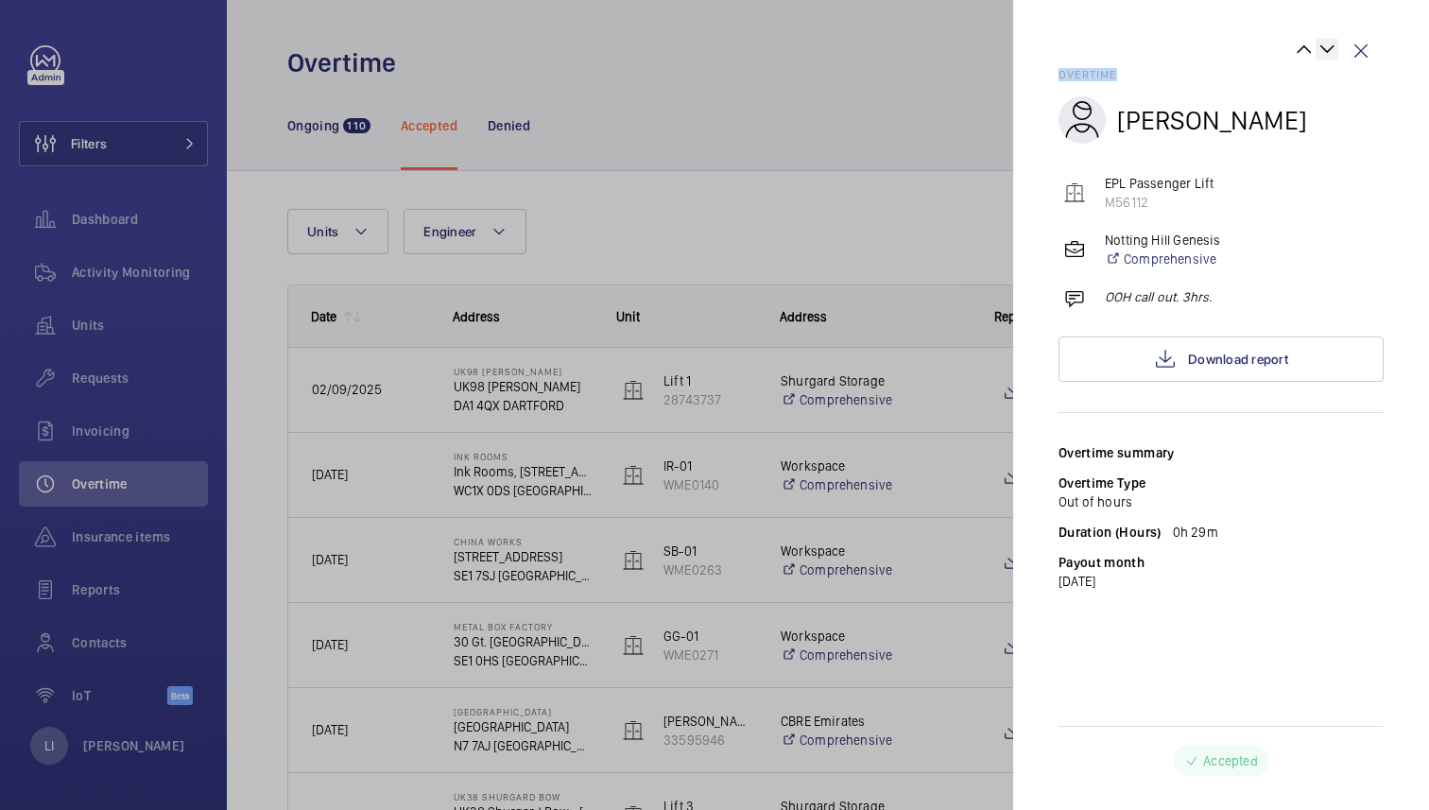
click at [1331, 52] on wm-front-icon-button at bounding box center [1326, 49] width 23 height 23
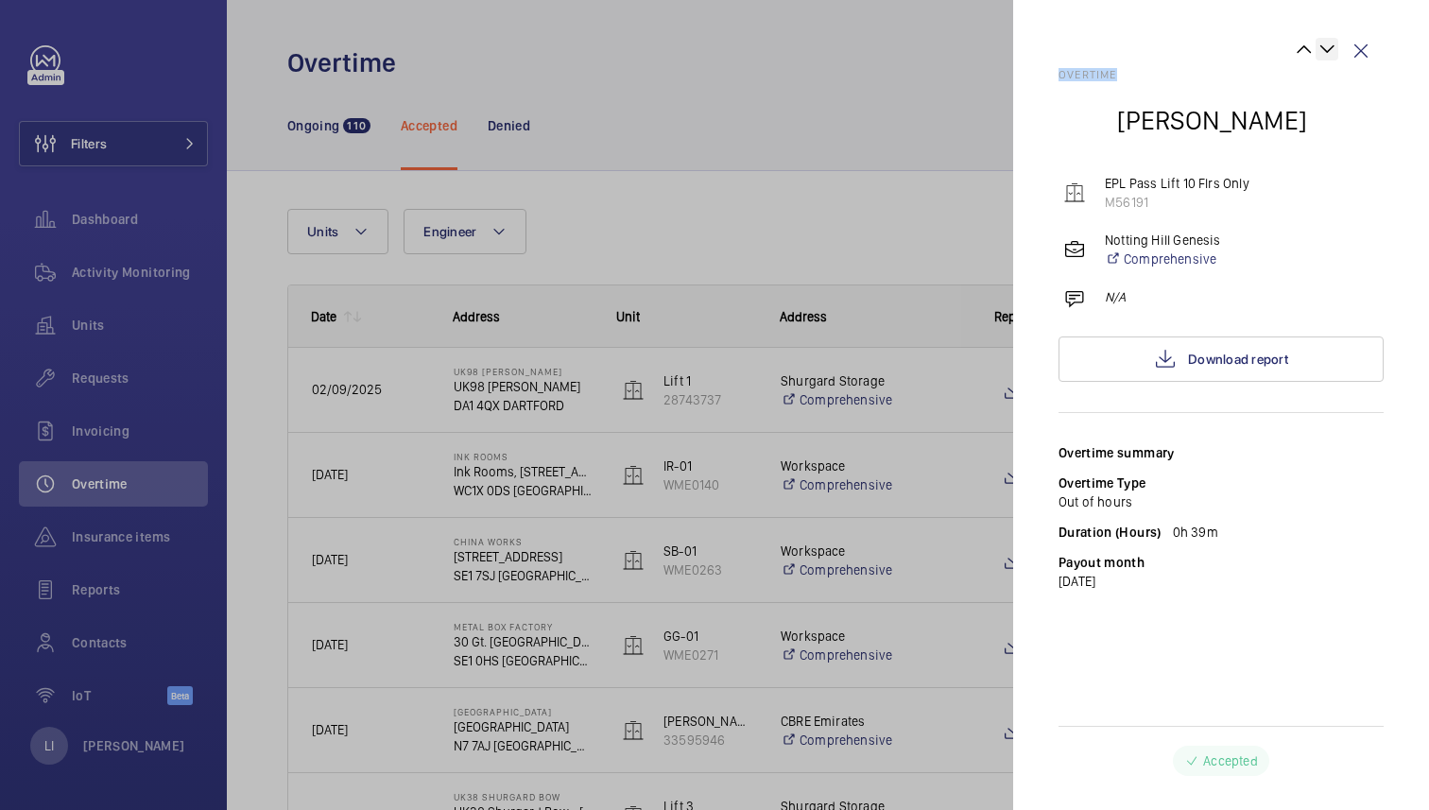
click at [1331, 52] on wm-front-icon-button at bounding box center [1326, 49] width 23 height 23
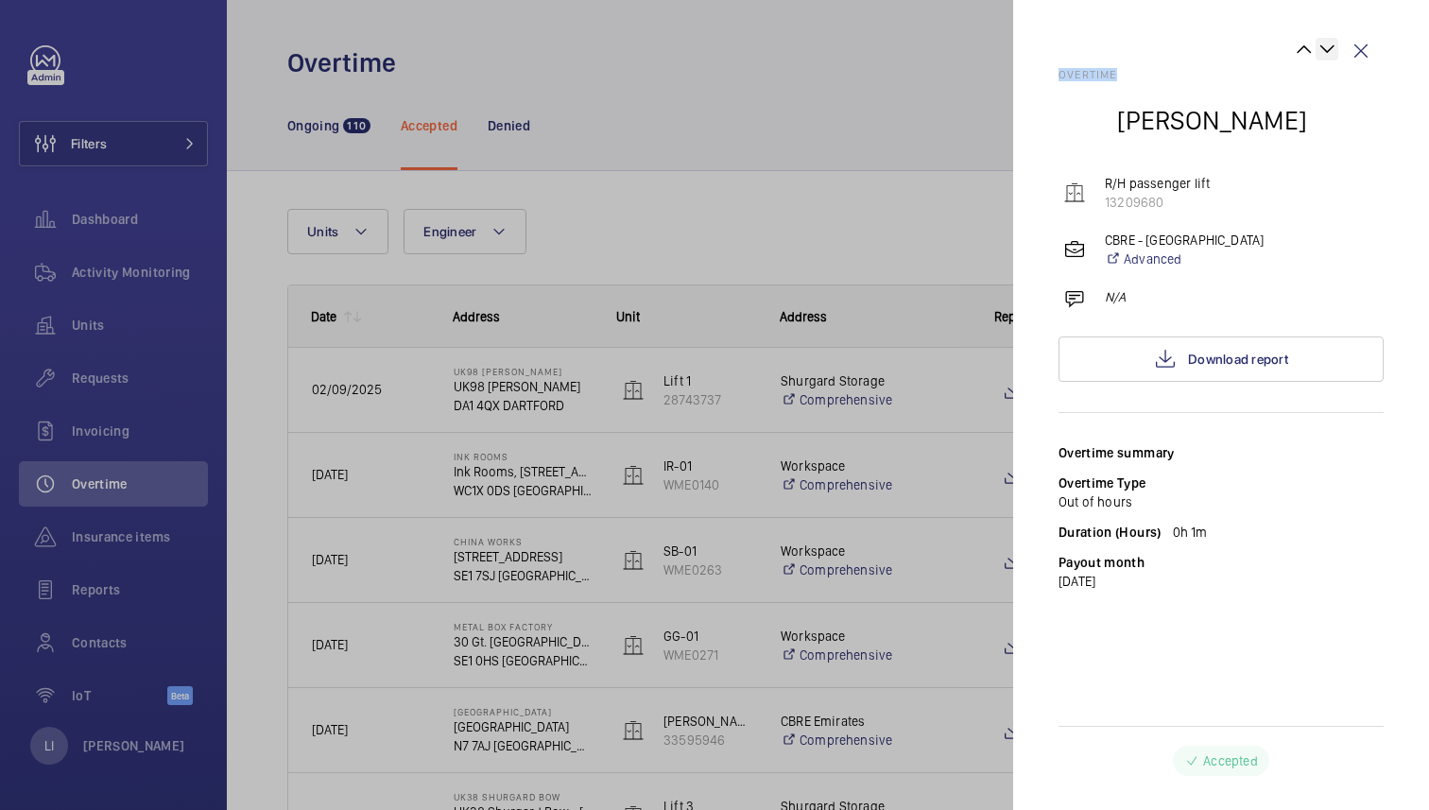
click at [1331, 52] on wm-front-icon-button at bounding box center [1326, 49] width 23 height 23
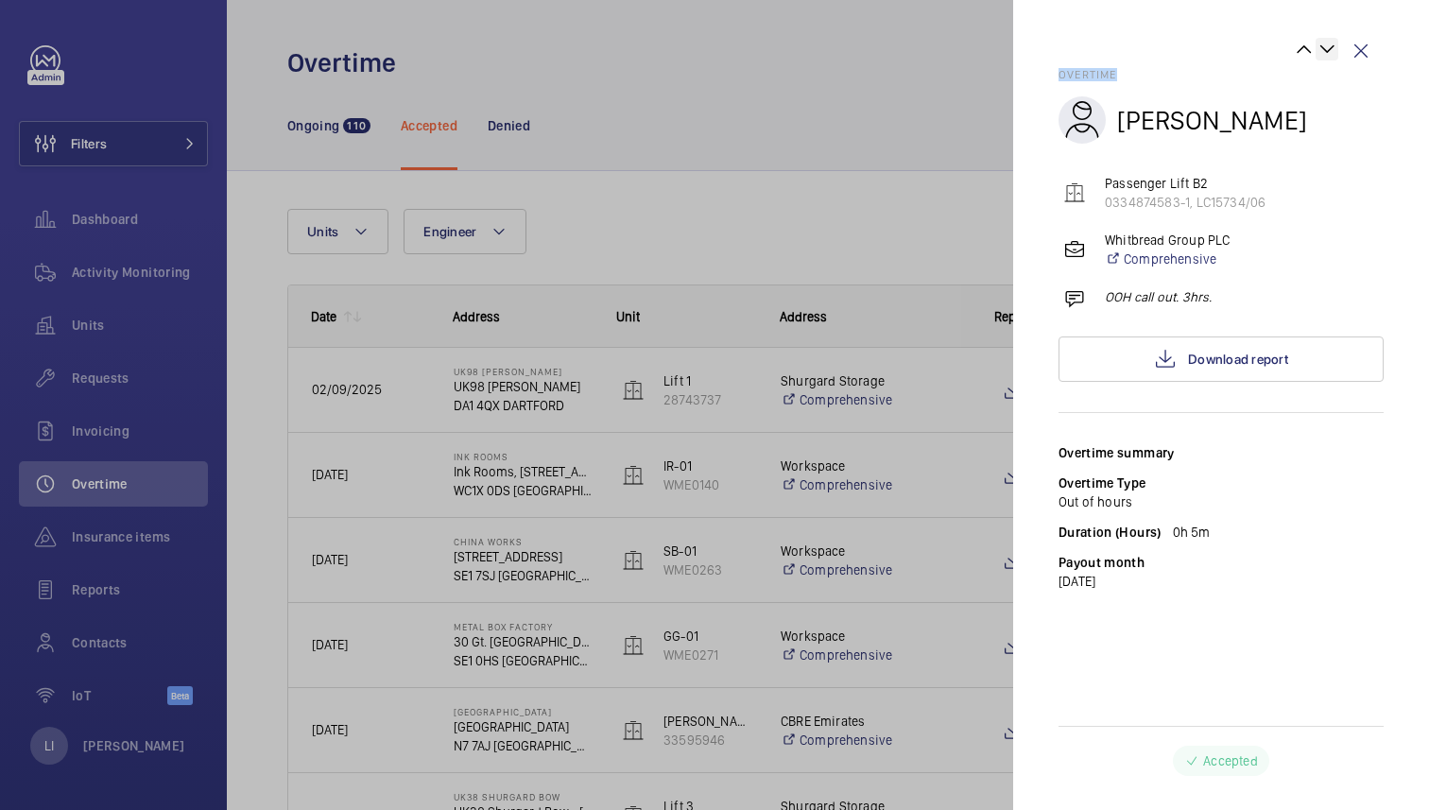
click at [1331, 52] on wm-front-icon-button at bounding box center [1326, 49] width 23 height 23
click at [1331, 52] on div at bounding box center [1198, 53] width 280 height 30
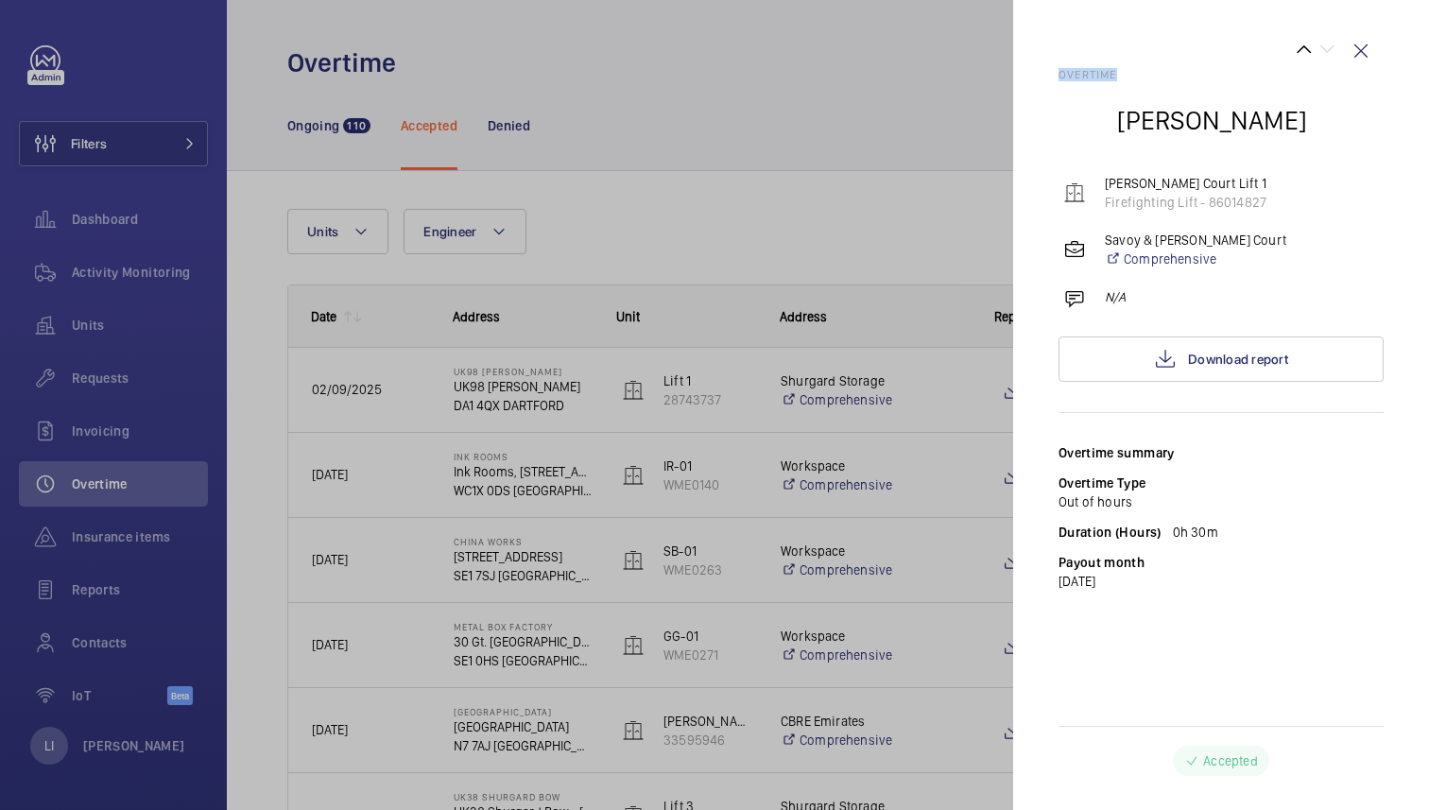
click at [1331, 52] on div at bounding box center [1198, 53] width 280 height 30
click at [1350, 49] on wm-front-icon-button at bounding box center [1360, 50] width 45 height 45
